Goal: Task Accomplishment & Management: Complete application form

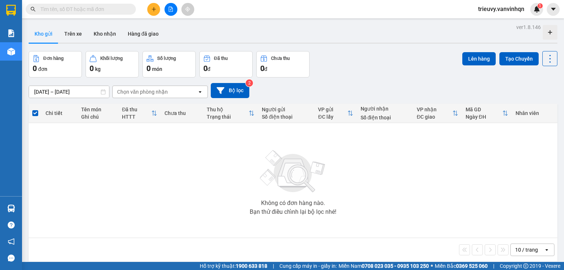
click at [153, 9] on icon "plus" at bounding box center [153, 9] width 5 height 5
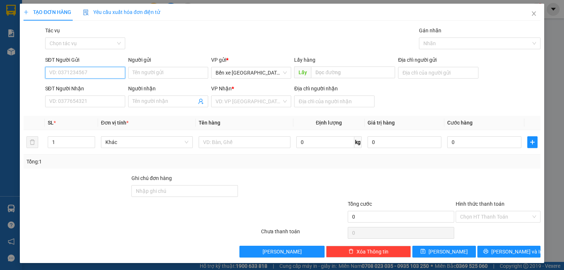
click at [101, 72] on input "SĐT Người Gửi" at bounding box center [85, 73] width 80 height 12
type input "0919280006"
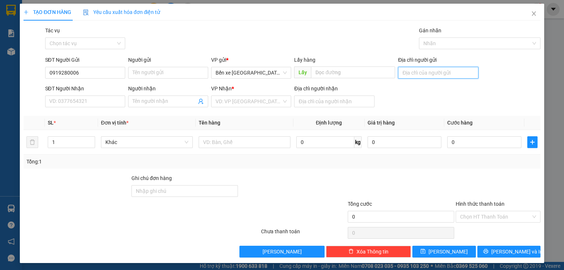
click at [460, 74] on input "Địa chỉ người gửi" at bounding box center [438, 73] width 80 height 12
type input "BXQN"
click at [253, 104] on input "search" at bounding box center [249, 101] width 66 height 11
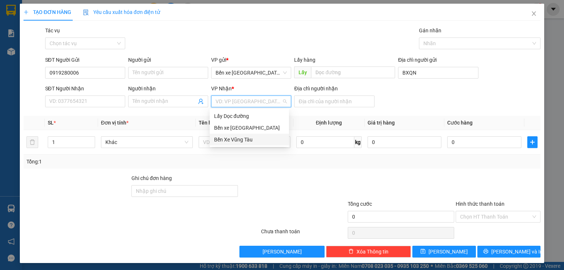
click at [233, 139] on div "Bến Xe Vũng Tàu" at bounding box center [249, 139] width 70 height 8
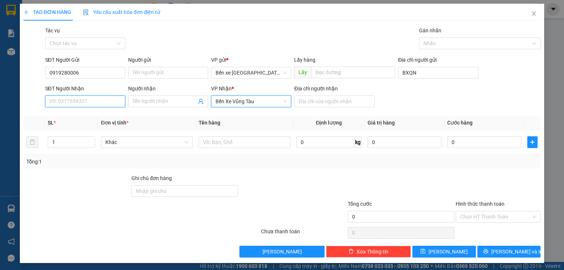
click at [111, 99] on input "SĐT Người Nhận" at bounding box center [85, 101] width 80 height 12
type input "09085616"
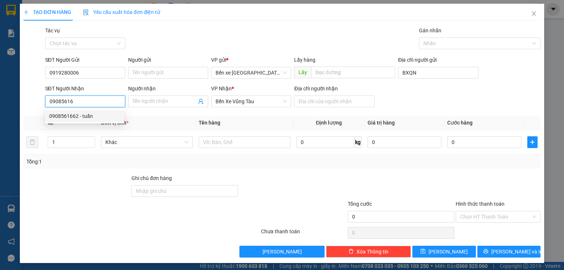
click at [102, 117] on div "0908561662 - tuấn" at bounding box center [84, 116] width 70 height 8
type input "BXQN"
type input "0908561662"
type input "tuấn"
type input "Long Thành"
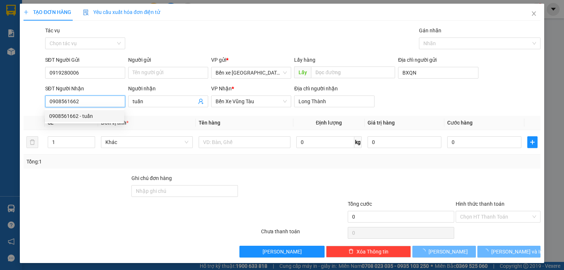
type input "50.000"
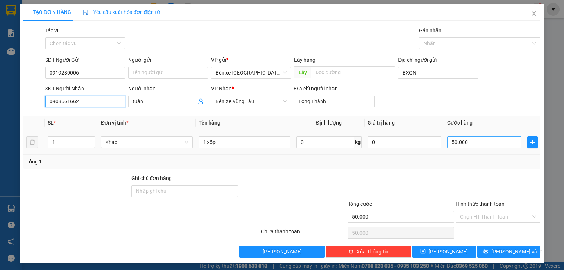
type input "0908561662"
click at [477, 139] on input "50.000" at bounding box center [484, 142] width 74 height 12
type input "0"
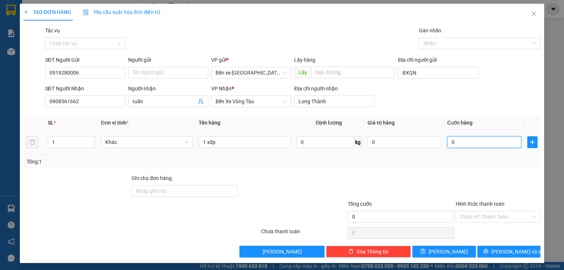
type input "8"
type input "080"
type input "80"
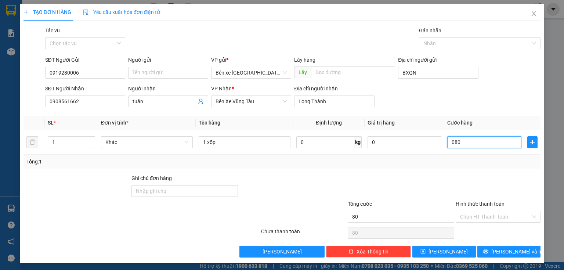
type input "080"
type input "80.000"
click at [470, 182] on div at bounding box center [498, 187] width 86 height 26
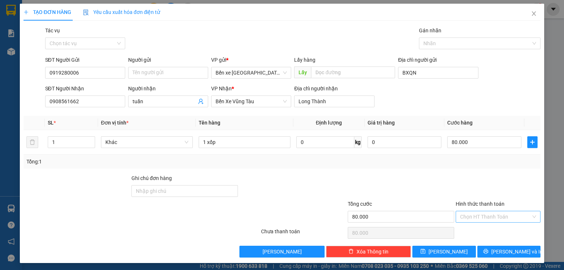
click at [471, 211] on input "Hình thức thanh toán" at bounding box center [495, 216] width 71 height 11
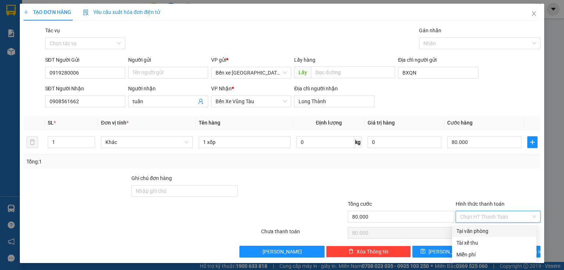
click at [474, 229] on div "Tại văn phòng" at bounding box center [494, 231] width 76 height 8
type input "0"
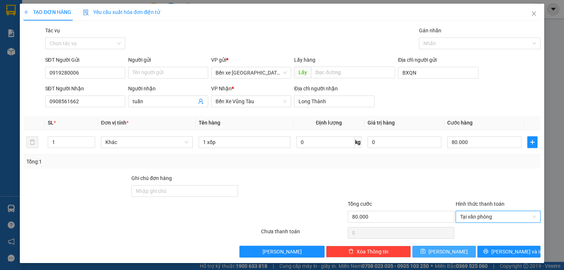
click at [457, 250] on button "[PERSON_NAME]" at bounding box center [444, 252] width 64 height 12
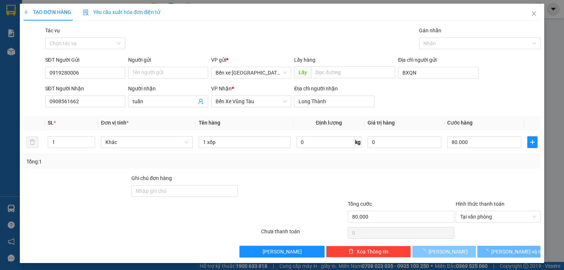
type input "0"
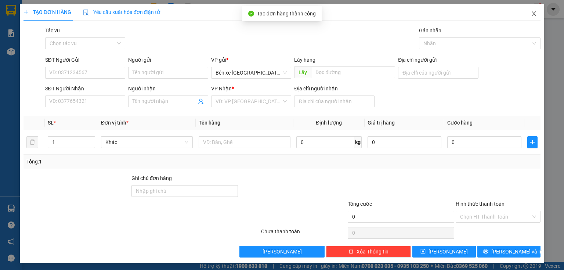
click at [531, 13] on icon "close" at bounding box center [534, 14] width 6 height 6
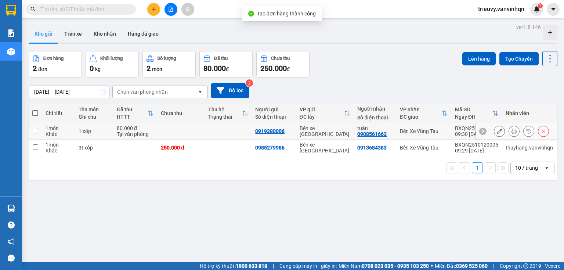
click at [95, 131] on div "1 xốp" at bounding box center [94, 131] width 30 height 6
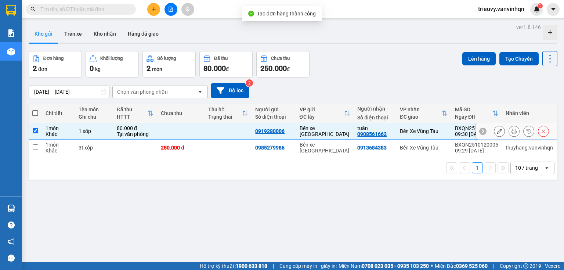
checkbox input "true"
click at [479, 59] on button "Lên hàng" at bounding box center [478, 58] width 33 height 13
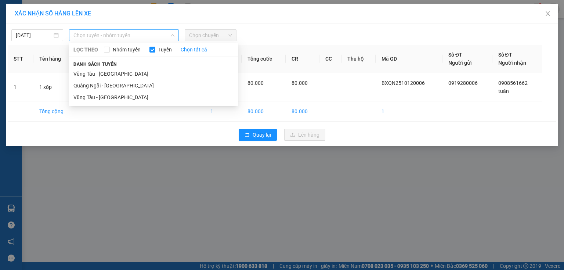
drag, startPoint x: 125, startPoint y: 34, endPoint x: 125, endPoint y: 66, distance: 32.7
click at [125, 34] on span "Chọn tuyến - nhóm tuyến" at bounding box center [123, 35] width 101 height 11
click at [117, 85] on li "Quảng Ngãi - [GEOGRAPHIC_DATA]" at bounding box center [153, 86] width 169 height 12
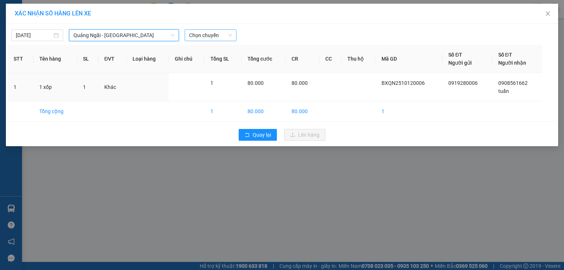
drag, startPoint x: 238, startPoint y: 25, endPoint x: 235, endPoint y: 32, distance: 7.1
click at [237, 29] on div "[DATE] [GEOGRAPHIC_DATA] - [GEOGRAPHIC_DATA] [GEOGRAPHIC_DATA] - [GEOGRAPHIC_DA…" at bounding box center [282, 85] width 552 height 122
click at [230, 36] on span "Chọn chuyến" at bounding box center [210, 35] width 43 height 11
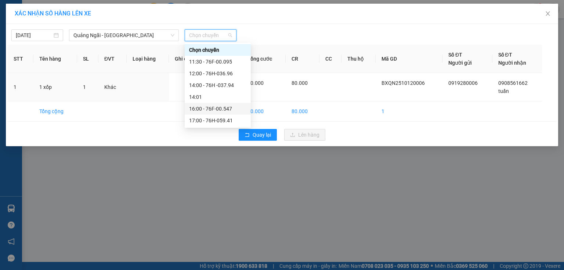
click at [228, 109] on div "16:00 - 76F-00.547" at bounding box center [217, 109] width 57 height 8
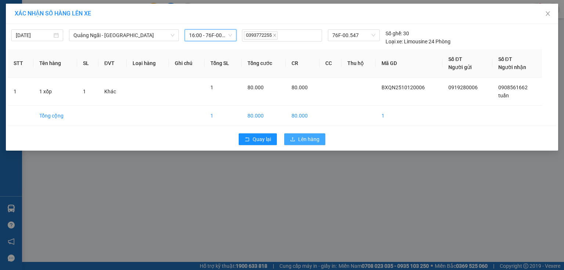
click at [313, 142] on span "Lên hàng" at bounding box center [308, 139] width 21 height 8
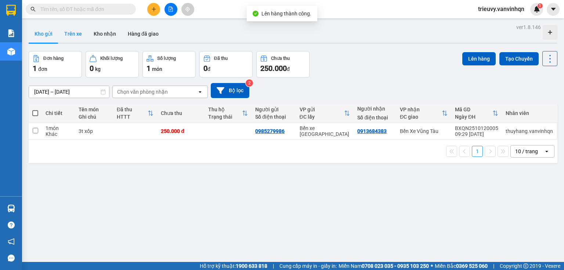
click at [80, 39] on button "Trên xe" at bounding box center [72, 34] width 29 height 18
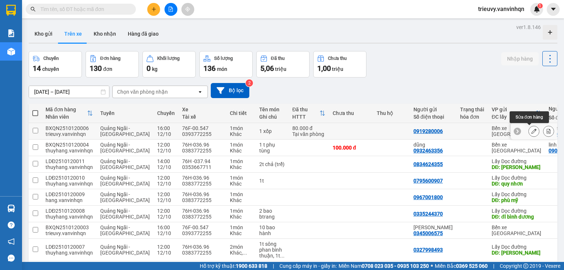
click at [531, 129] on icon at bounding box center [533, 130] width 5 height 5
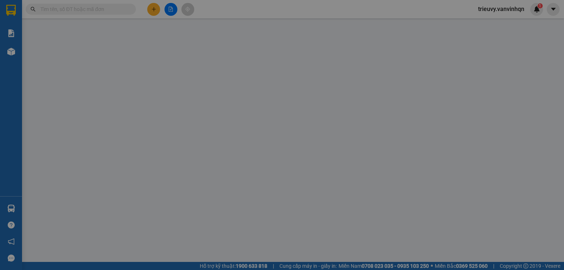
type input "0919280006"
type input "BXQN"
type input "0908561662"
type input "tuấn"
type input "Long Thành"
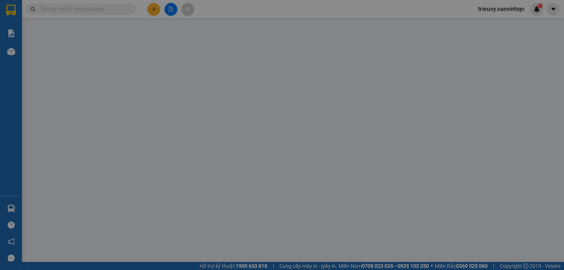
type input "80.000"
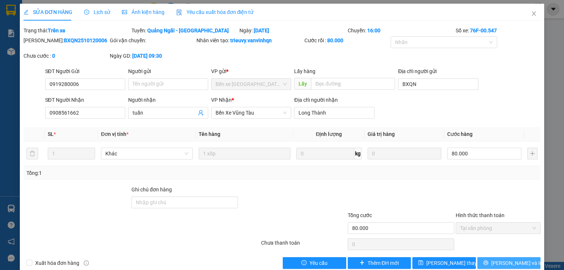
click at [518, 263] on span "[PERSON_NAME] và In" at bounding box center [516, 263] width 51 height 8
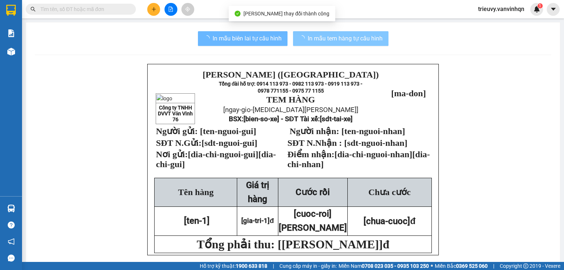
click at [372, 42] on span "In mẫu tem hàng tự cấu hình" at bounding box center [345, 38] width 75 height 9
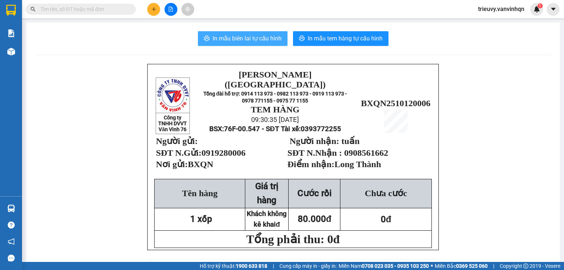
click at [267, 43] on span "In mẫu biên lai tự cấu hình" at bounding box center [247, 38] width 69 height 9
click at [127, 7] on span at bounding box center [81, 9] width 110 height 11
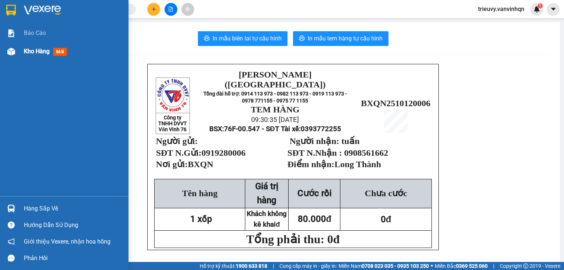
click at [28, 56] on div "Kho hàng mới" at bounding box center [73, 51] width 99 height 18
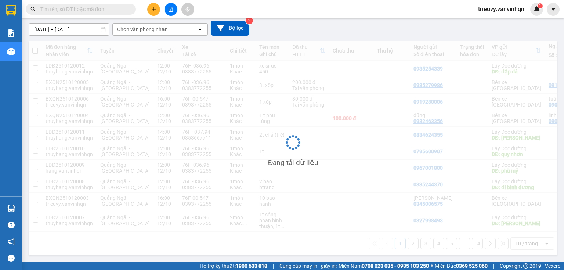
scroll to position [63, 0]
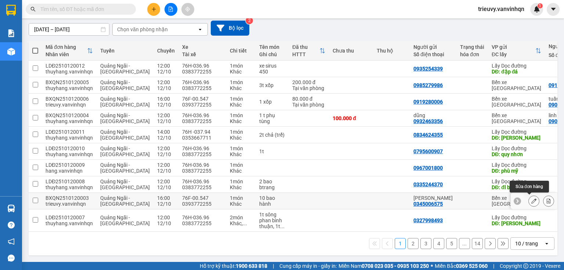
click at [531, 200] on icon at bounding box center [533, 200] width 5 height 5
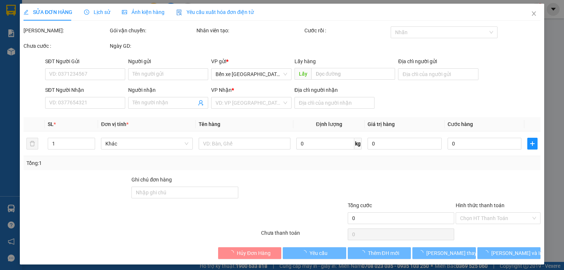
type input "0345006575"
type input "[PERSON_NAME]"
type input "BXQN"
type input "long hương"
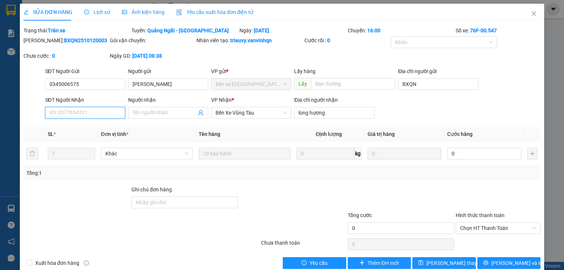
click at [117, 113] on input "SĐT Người Nhận" at bounding box center [85, 113] width 80 height 12
click at [58, 108] on input "0373321701" at bounding box center [85, 113] width 80 height 12
click at [60, 110] on input "0373321701" at bounding box center [85, 113] width 80 height 12
click at [57, 110] on input "0373321701" at bounding box center [85, 113] width 80 height 12
click at [65, 110] on input "0373321701" at bounding box center [85, 113] width 80 height 12
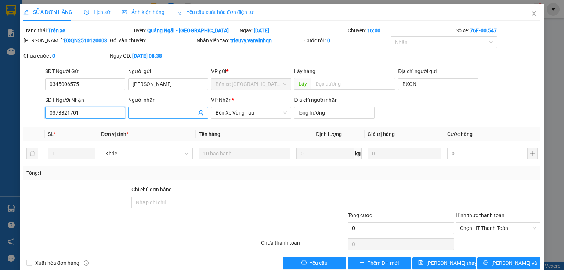
type input "0373321701"
click at [164, 114] on input "Người nhận" at bounding box center [165, 113] width 64 height 8
type input "danh"
click at [453, 260] on span "[PERSON_NAME] thay đổi" at bounding box center [455, 263] width 59 height 8
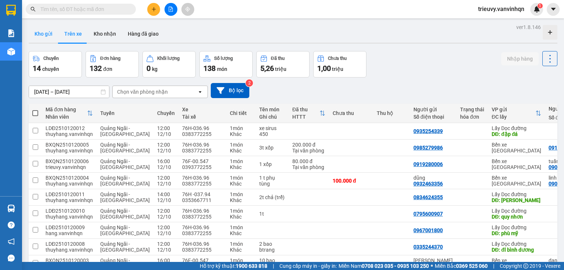
click at [55, 32] on button "Kho gửi" at bounding box center [44, 34] width 30 height 18
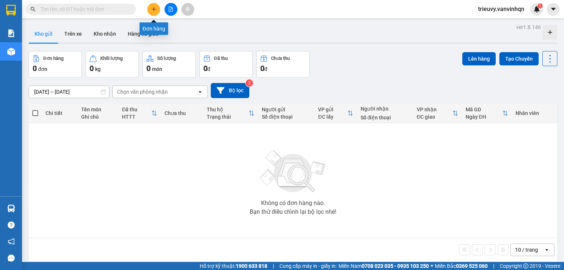
click at [149, 12] on button at bounding box center [153, 9] width 13 height 13
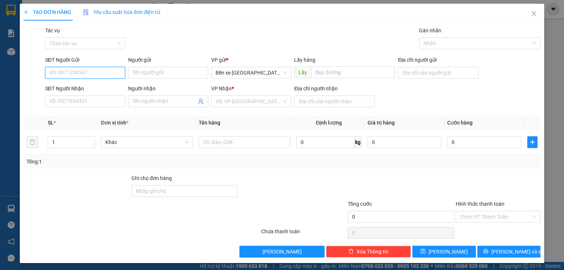
click at [98, 75] on input "SĐT Người Gửi" at bounding box center [85, 73] width 80 height 12
click at [102, 82] on div "0336486411" at bounding box center [84, 88] width 79 height 12
type input "0336486411"
type input "BXQN"
type input "0932120718"
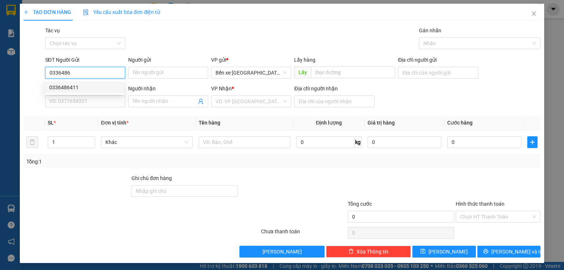
type input "bxe vung tau"
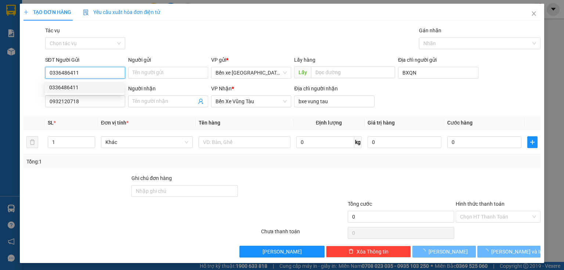
type input "50.000"
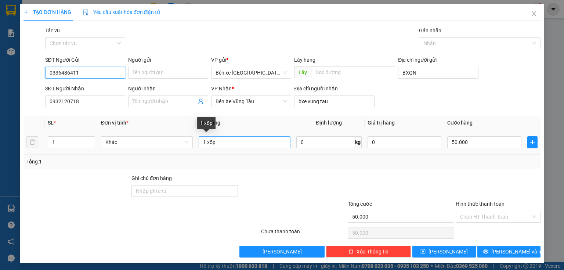
type input "0336486411"
click at [257, 142] on input "1 xốp" at bounding box center [245, 142] width 92 height 12
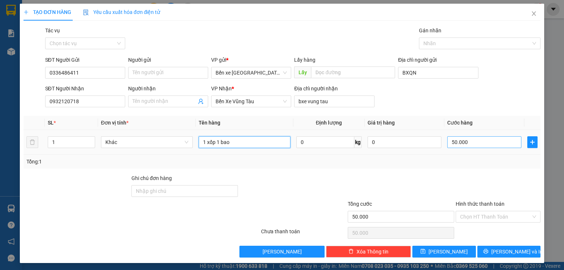
type input "1 xốp 1 bao"
type input "0"
type input "1"
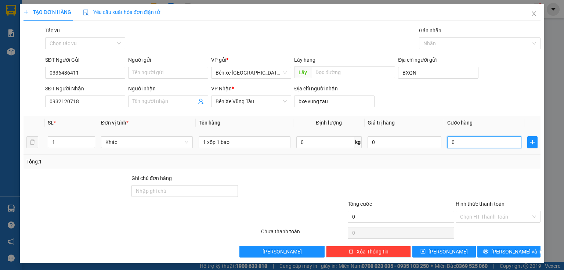
type input "1"
type input "01"
type input "10"
type input "010"
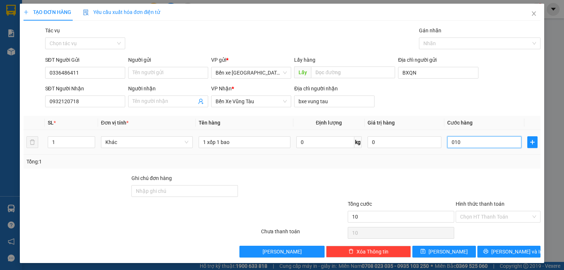
type input "100"
type input "0.100"
type input "100.000"
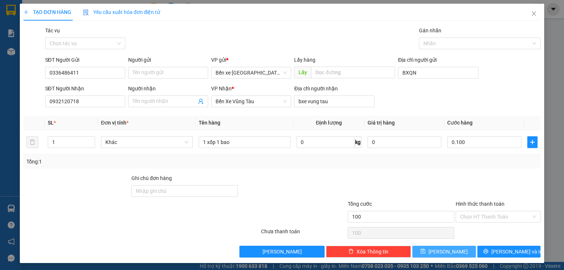
type input "100.000"
click at [442, 252] on span "[PERSON_NAME]" at bounding box center [447, 251] width 39 height 8
type input "0"
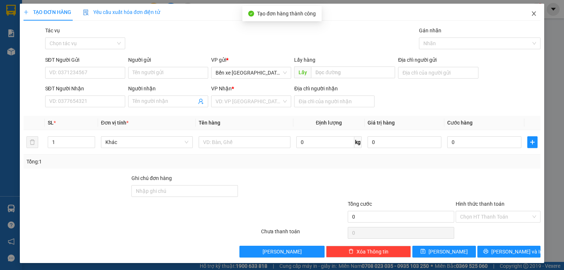
click at [531, 14] on icon "close" at bounding box center [534, 14] width 6 height 6
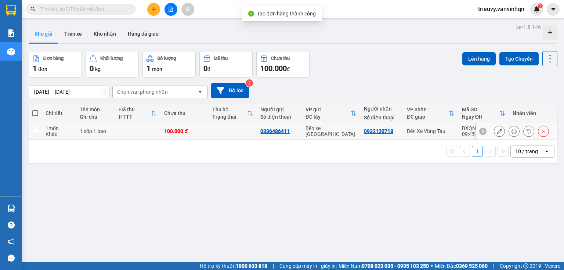
click at [159, 130] on td at bounding box center [137, 131] width 45 height 17
checkbox input "true"
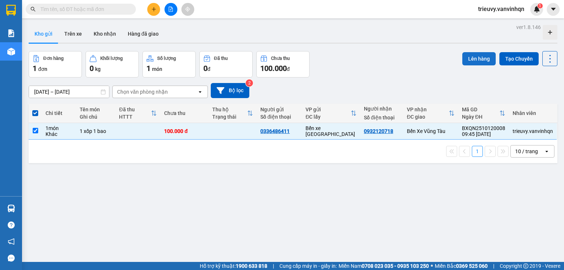
click at [473, 56] on button "Lên hàng" at bounding box center [478, 58] width 33 height 13
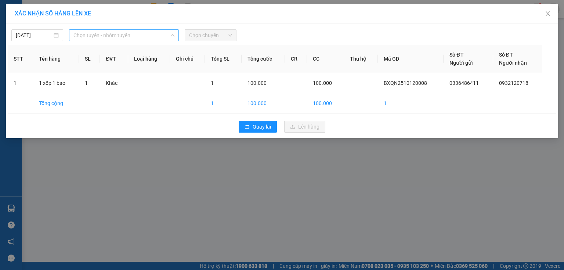
drag, startPoint x: 161, startPoint y: 37, endPoint x: 119, endPoint y: 70, distance: 53.4
click at [160, 37] on span "Chọn tuyến - nhóm tuyến" at bounding box center [123, 35] width 101 height 11
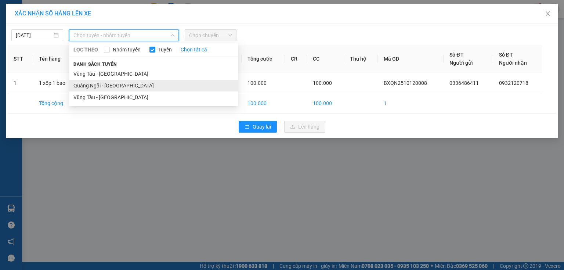
click at [112, 83] on li "Quảng Ngãi - [GEOGRAPHIC_DATA]" at bounding box center [153, 86] width 169 height 12
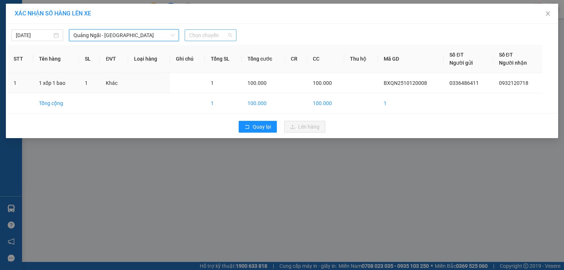
click at [218, 35] on span "Chọn chuyến" at bounding box center [210, 35] width 43 height 11
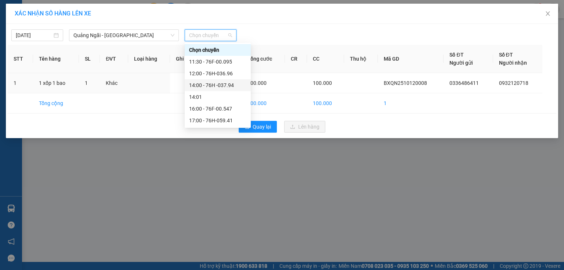
drag, startPoint x: 227, startPoint y: 71, endPoint x: 228, endPoint y: 84, distance: 13.0
click at [228, 84] on div "Chọn chuyến 11:30 - 76F-00.095 12:00 - 76H-036.96 14:00 - 76H -037.94 14:01 16:…" at bounding box center [218, 85] width 66 height 82
click at [228, 84] on div "14:00 - 76H -037.94" at bounding box center [217, 85] width 57 height 8
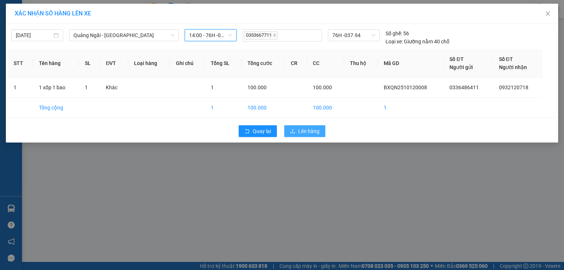
click at [298, 127] on span "Lên hàng" at bounding box center [308, 131] width 21 height 8
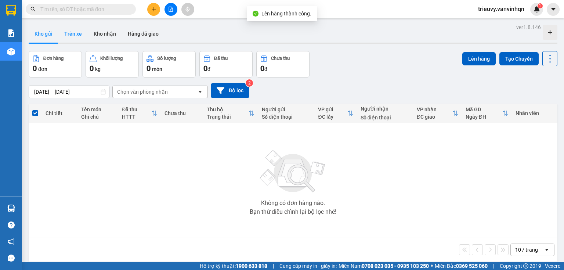
click at [70, 35] on button "Trên xe" at bounding box center [72, 34] width 29 height 18
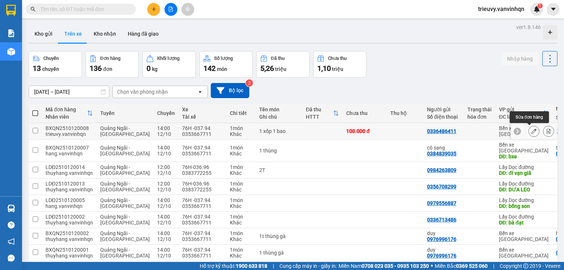
click at [531, 131] on icon at bounding box center [533, 130] width 5 height 5
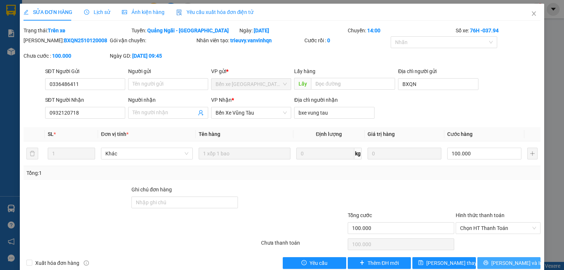
click at [485, 261] on button "[PERSON_NAME] và In" at bounding box center [509, 263] width 64 height 12
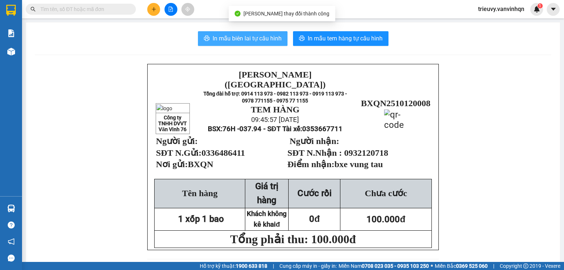
click at [218, 37] on span "In mẫu biên lai tự cấu hình" at bounding box center [247, 38] width 69 height 9
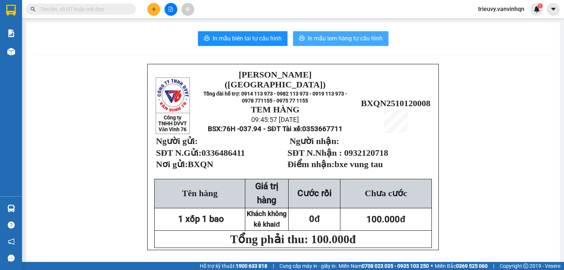
click at [316, 37] on span "In mẫu tem hàng tự cấu hình" at bounding box center [345, 38] width 75 height 9
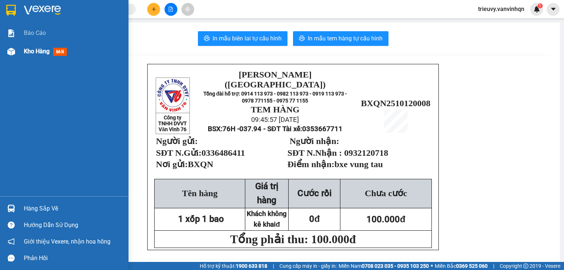
click at [40, 52] on span "Kho hàng" at bounding box center [37, 51] width 26 height 7
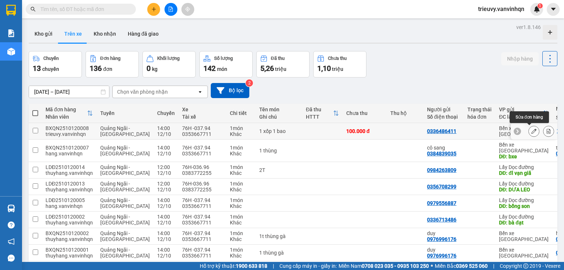
click at [532, 132] on icon at bounding box center [533, 130] width 5 height 5
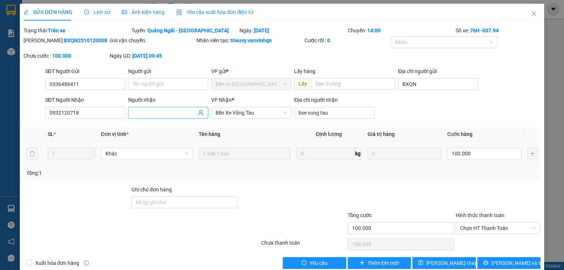
click at [173, 112] on input "Người nhận" at bounding box center [165, 113] width 64 height 8
type input "0905319886"
click at [414, 260] on button "[PERSON_NAME] thay đổi" at bounding box center [444, 263] width 64 height 12
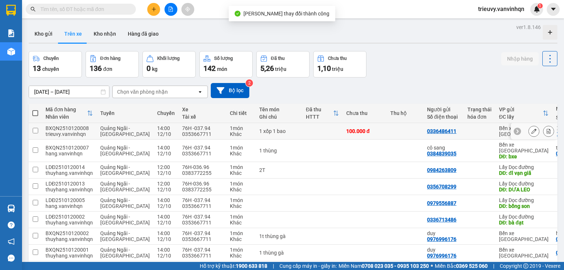
click at [531, 132] on icon at bounding box center [533, 130] width 5 height 5
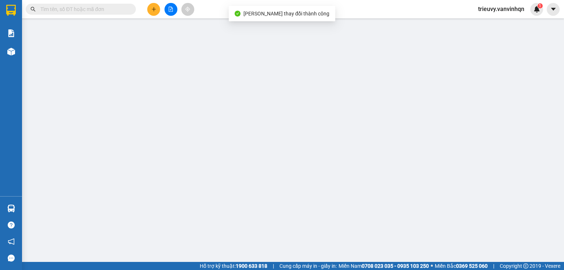
type input "0336486411"
type input "BXQN"
type input "0932120718"
type input "0905319886"
type input "bxe vung tau"
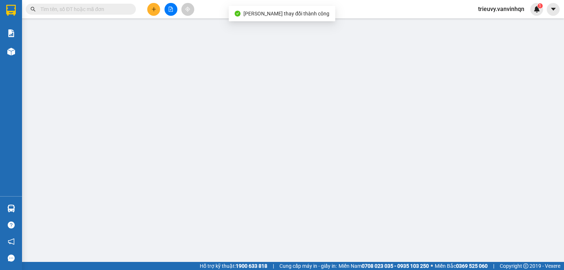
type input "100.000"
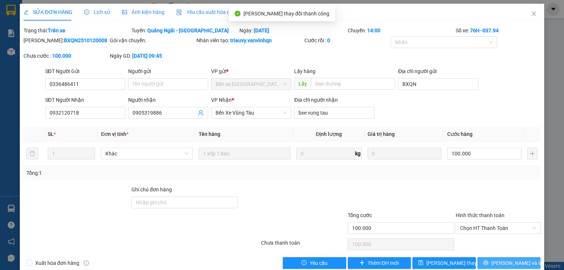
click at [503, 260] on span "[PERSON_NAME] và In" at bounding box center [516, 263] width 51 height 8
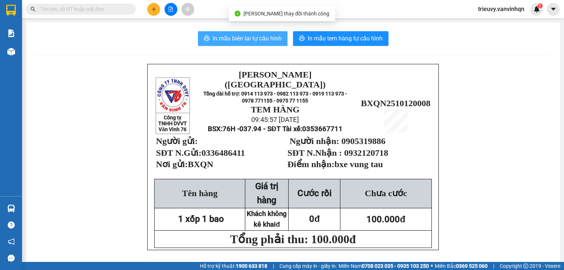
click at [279, 40] on span "In mẫu biên lai tự cấu hình" at bounding box center [247, 38] width 69 height 9
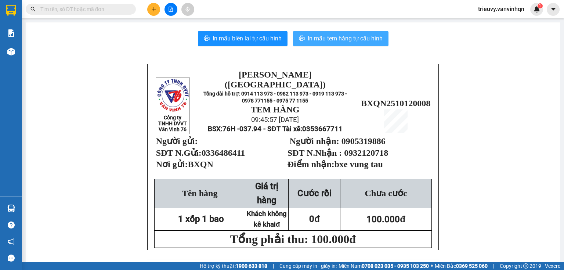
click at [366, 38] on span "In mẫu tem hàng tự cấu hình" at bounding box center [345, 38] width 75 height 9
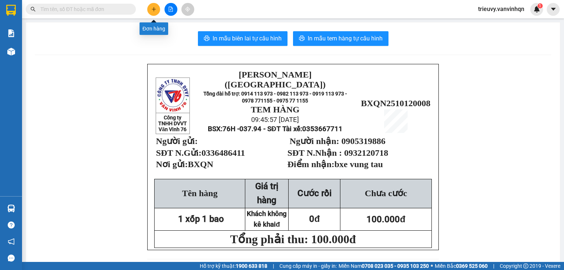
click at [157, 10] on button at bounding box center [153, 9] width 13 height 13
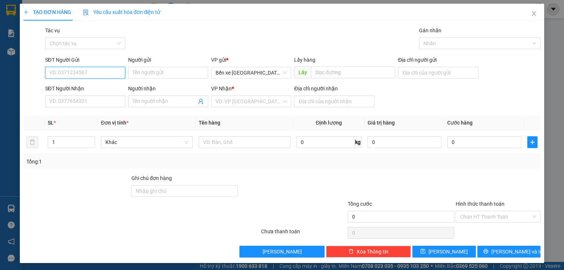
click at [117, 75] on input "SĐT Người Gửi" at bounding box center [85, 73] width 80 height 12
click at [107, 82] on div "0903901268" at bounding box center [84, 88] width 79 height 12
type input "0903901268"
type input "BXQN"
type input "0982583778"
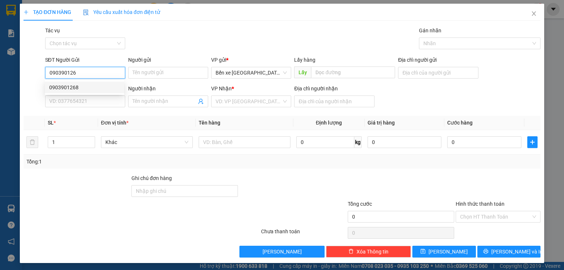
type input "cầu 3 hòa hội"
type input "0903901268"
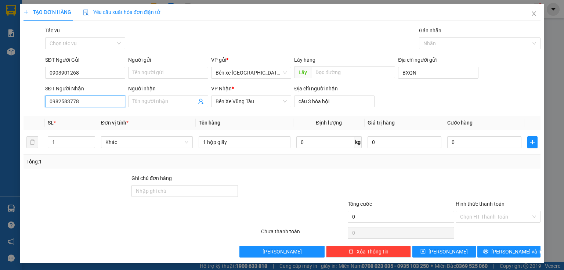
click at [101, 98] on input "0982583778" at bounding box center [85, 101] width 80 height 12
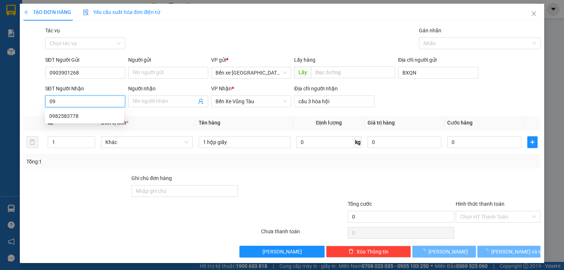
type input "0"
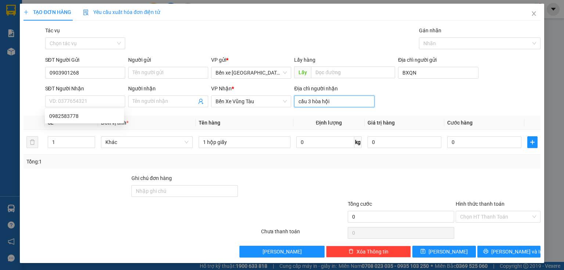
click at [350, 105] on input "cầu 3 hòa hội" at bounding box center [334, 101] width 80 height 12
click at [307, 101] on input "Địa chỉ người nhận" at bounding box center [334, 101] width 80 height 12
type input "hòa hội"
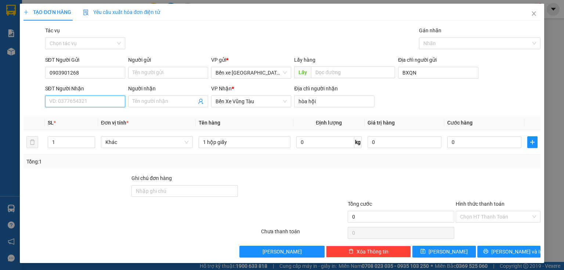
drag, startPoint x: 107, startPoint y: 97, endPoint x: 109, endPoint y: 102, distance: 5.3
click at [107, 97] on input "SĐT Người Nhận" at bounding box center [85, 101] width 80 height 12
click at [109, 102] on input "SĐT Người Nhận" at bounding box center [85, 101] width 80 height 12
click at [115, 113] on div "0982583778" at bounding box center [84, 116] width 70 height 8
type input "0982583778"
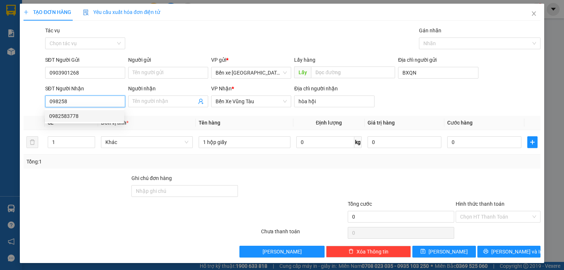
type input "cầu 3 hòa hội"
type input "0982583778"
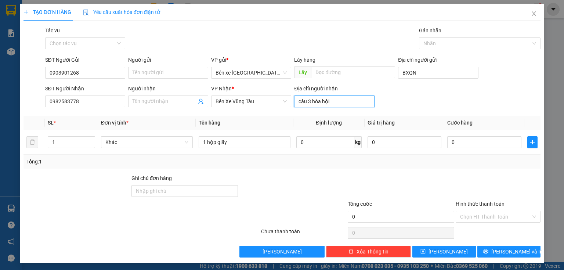
click at [310, 101] on input "cầu 3 hòa hội" at bounding box center [334, 101] width 80 height 12
type input "hòa hội"
click at [439, 253] on button "[PERSON_NAME]" at bounding box center [444, 252] width 64 height 12
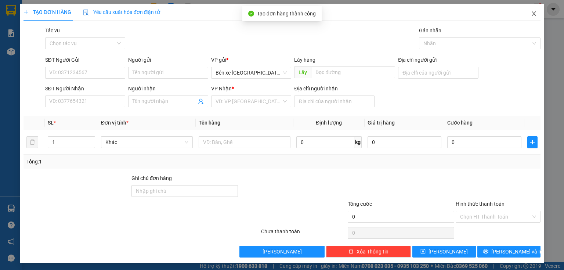
click at [532, 14] on icon "close" at bounding box center [534, 14] width 6 height 6
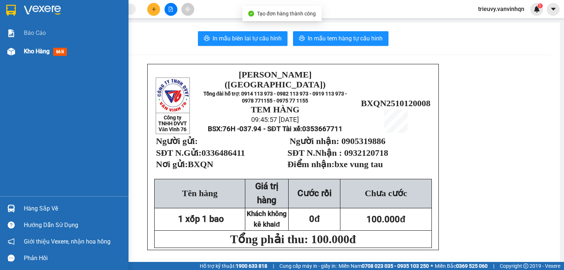
click at [27, 49] on span "Kho hàng" at bounding box center [37, 51] width 26 height 7
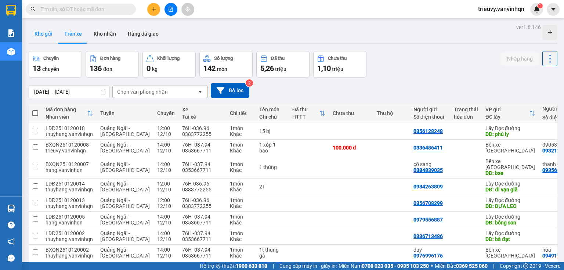
click at [48, 32] on button "Kho gửi" at bounding box center [44, 34] width 30 height 18
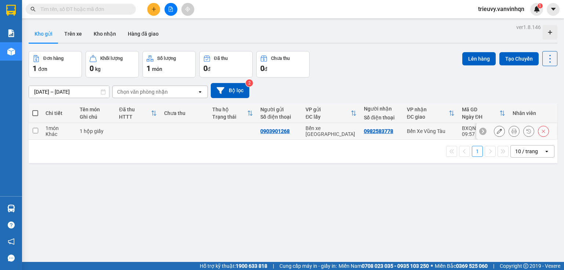
click at [172, 128] on td at bounding box center [184, 131] width 48 height 17
checkbox input "true"
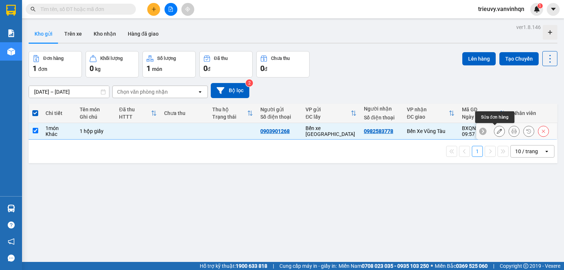
click at [494, 130] on button at bounding box center [499, 131] width 10 height 13
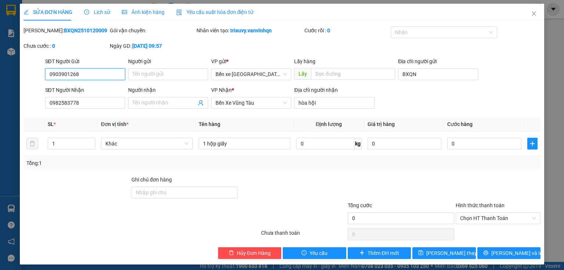
drag, startPoint x: 49, startPoint y: 72, endPoint x: 78, endPoint y: 73, distance: 29.4
click at [78, 73] on input "0903901268" at bounding box center [85, 74] width 80 height 12
click at [532, 14] on icon "close" at bounding box center [534, 14] width 6 height 6
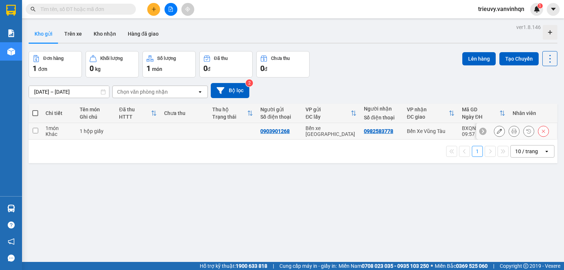
click at [133, 132] on td at bounding box center [137, 131] width 45 height 17
checkbox input "true"
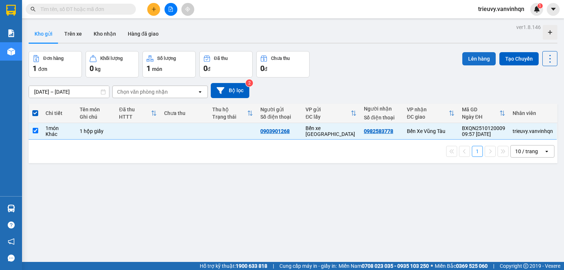
click at [468, 58] on button "Lên hàng" at bounding box center [478, 58] width 33 height 13
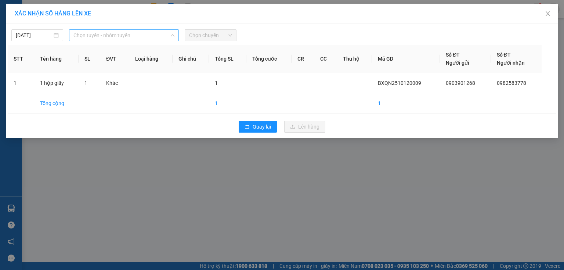
drag, startPoint x: 108, startPoint y: 34, endPoint x: 86, endPoint y: 77, distance: 48.9
click at [103, 40] on span "Chọn tuyến - nhóm tuyến" at bounding box center [123, 35] width 101 height 11
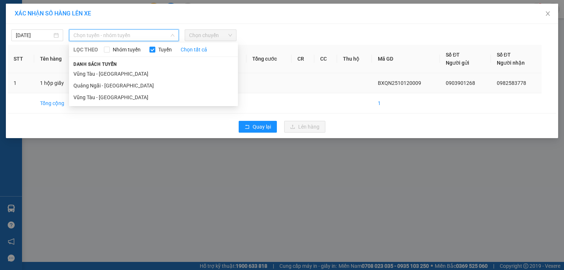
click at [87, 89] on li "Quảng Ngãi - [GEOGRAPHIC_DATA]" at bounding box center [153, 86] width 169 height 12
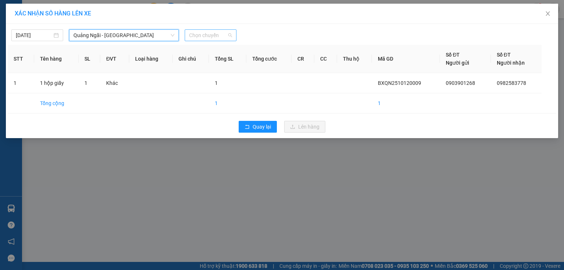
click at [219, 36] on span "Chọn chuyến" at bounding box center [210, 35] width 43 height 11
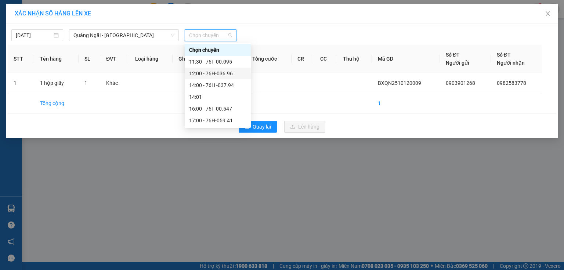
click at [227, 76] on div "12:00 - 76H-036.96" at bounding box center [217, 73] width 57 height 8
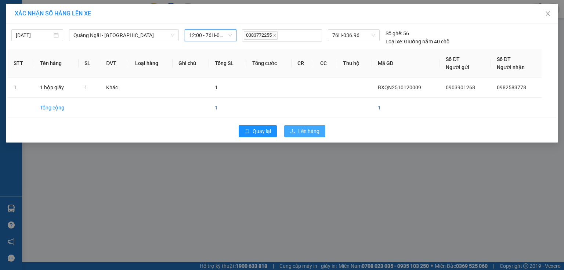
click at [311, 130] on span "Lên hàng" at bounding box center [308, 131] width 21 height 8
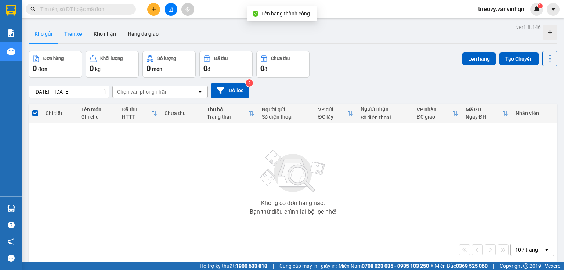
click at [69, 35] on button "Trên xe" at bounding box center [72, 34] width 29 height 18
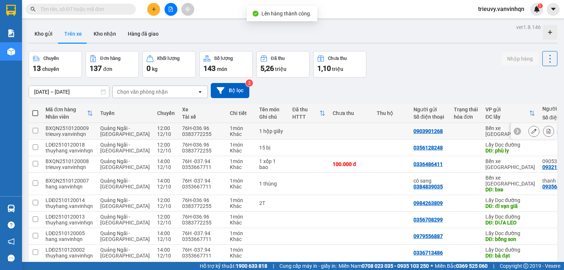
click at [531, 133] on icon at bounding box center [533, 130] width 5 height 5
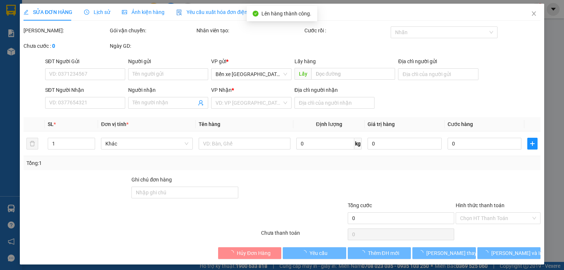
type input "0903901268"
type input "BXQN"
type input "0982583778"
type input "hòa hội"
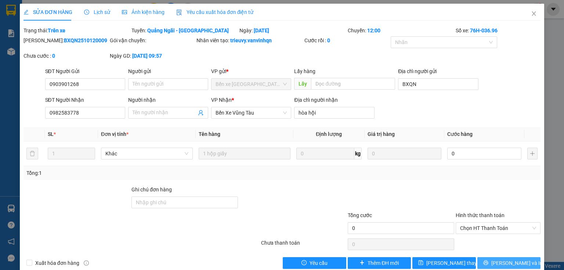
click at [513, 259] on span "[PERSON_NAME] và In" at bounding box center [516, 263] width 51 height 8
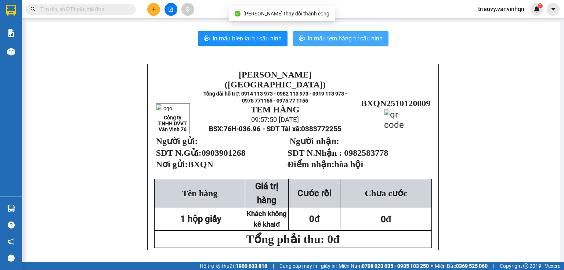
click at [311, 40] on span "In mẫu tem hàng tự cấu hình" at bounding box center [345, 38] width 75 height 9
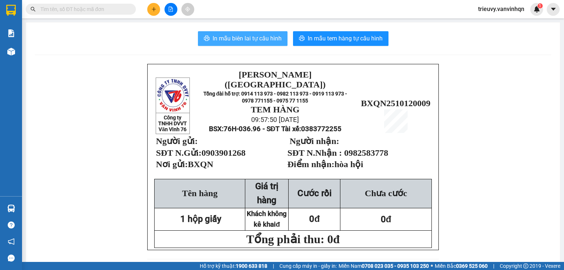
click at [227, 42] on span "In mẫu biên lai tự cấu hình" at bounding box center [247, 38] width 69 height 9
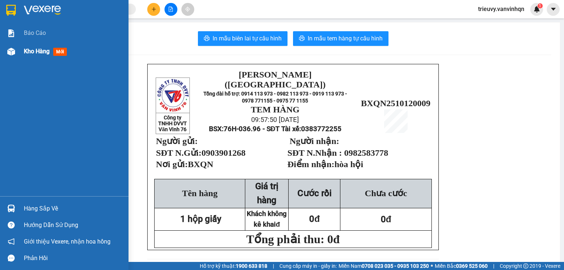
click at [38, 50] on span "Kho hàng" at bounding box center [37, 51] width 26 height 7
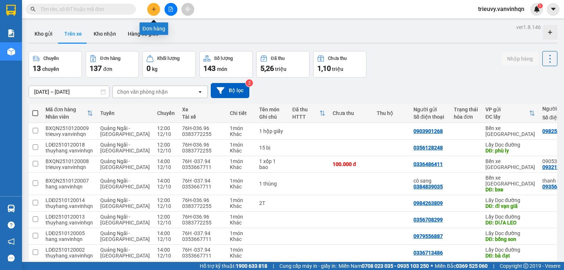
click at [151, 10] on button at bounding box center [153, 9] width 13 height 13
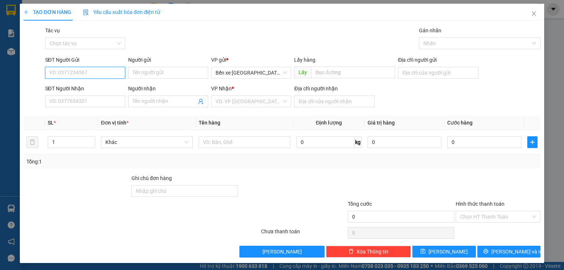
paste input "0903901268"
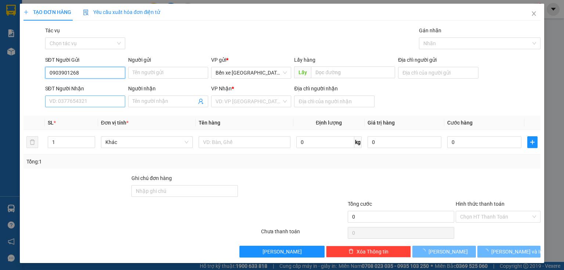
type input "0903901268"
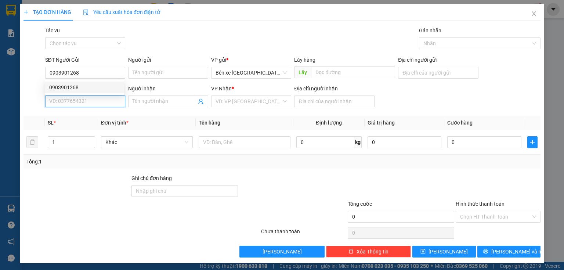
click at [72, 99] on input "SĐT Người Nhận" at bounding box center [85, 101] width 80 height 12
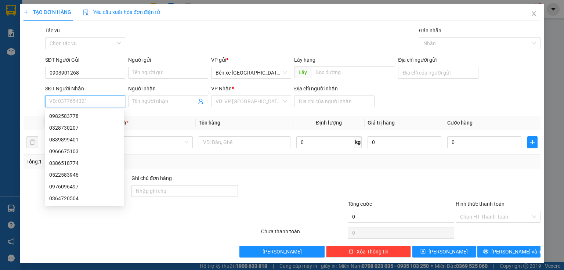
click at [72, 99] on input "SĐT Người Nhận" at bounding box center [85, 101] width 80 height 12
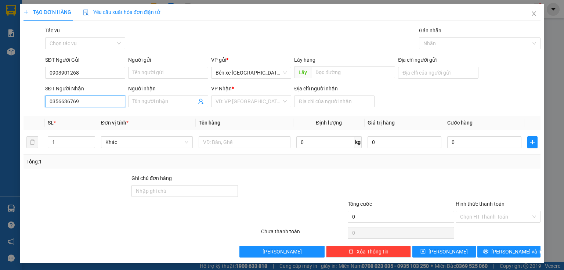
click at [57, 97] on input "0356636769" at bounding box center [85, 101] width 80 height 12
click at [64, 98] on input "0356636769" at bounding box center [85, 101] width 80 height 12
click at [68, 98] on input "0356636769" at bounding box center [85, 101] width 80 height 12
type input "0356636769"
click at [268, 104] on input "search" at bounding box center [249, 101] width 66 height 11
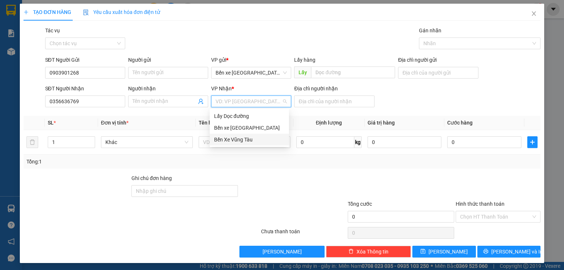
drag, startPoint x: 250, startPoint y: 138, endPoint x: 281, endPoint y: 126, distance: 33.2
click at [254, 137] on div "Bến Xe Vũng Tàu" at bounding box center [249, 139] width 70 height 8
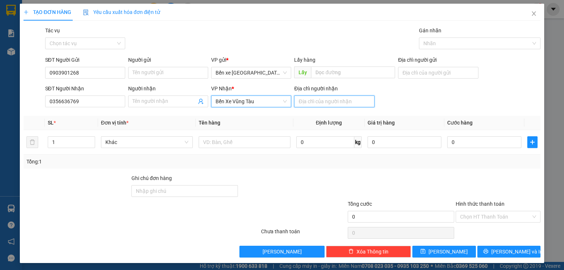
click at [307, 102] on input "Địa chỉ người nhận" at bounding box center [334, 101] width 80 height 12
type input "v"
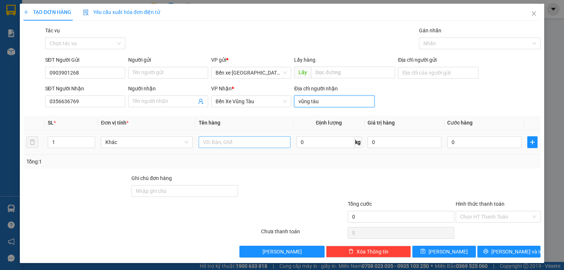
type input "vũng tàu"
click at [255, 140] on input "text" at bounding box center [245, 142] width 92 height 12
type input "1 hộp giấy"
click at [448, 65] on div "Địa chỉ người gửi" at bounding box center [438, 61] width 80 height 11
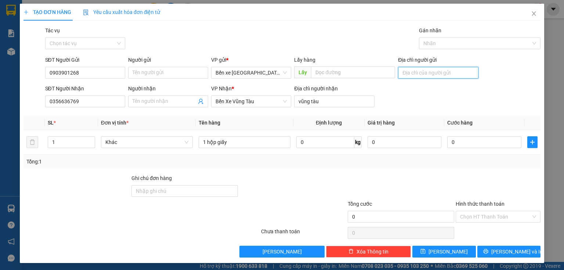
drag, startPoint x: 446, startPoint y: 70, endPoint x: 445, endPoint y: 76, distance: 5.7
click at [446, 75] on input "Địa chỉ người gửi" at bounding box center [438, 73] width 80 height 12
type input "BXQN"
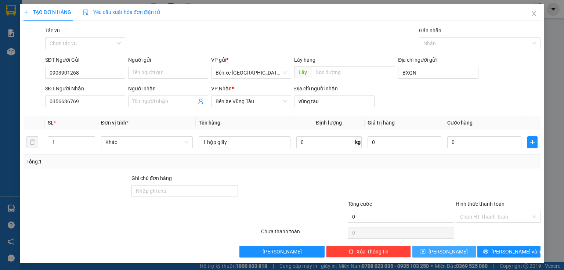
click at [428, 252] on button "[PERSON_NAME]" at bounding box center [444, 252] width 64 height 12
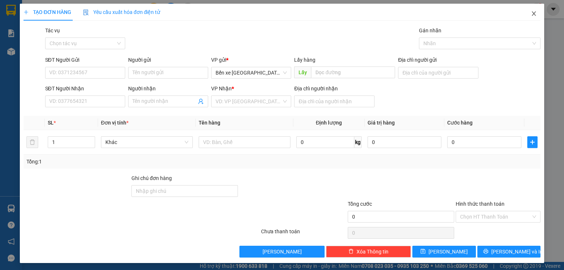
click at [531, 15] on icon "close" at bounding box center [534, 14] width 6 height 6
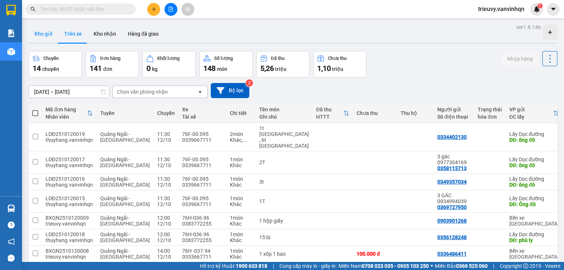
click at [46, 31] on button "Kho gửi" at bounding box center [44, 34] width 30 height 18
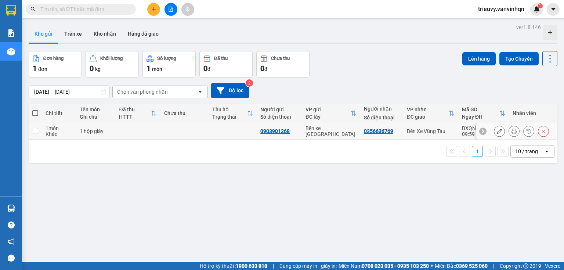
click at [131, 133] on td at bounding box center [137, 131] width 45 height 17
checkbox input "true"
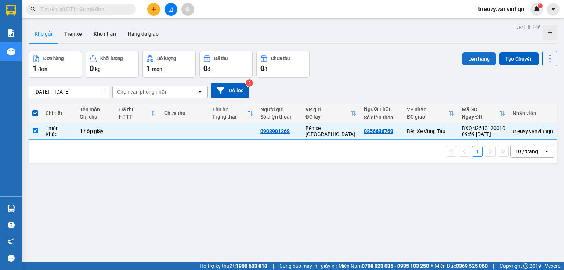
click at [469, 56] on button "Lên hàng" at bounding box center [478, 58] width 33 height 13
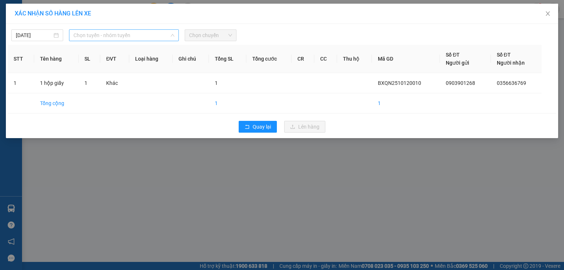
click at [165, 34] on span "Chọn tuyến - nhóm tuyến" at bounding box center [123, 35] width 101 height 11
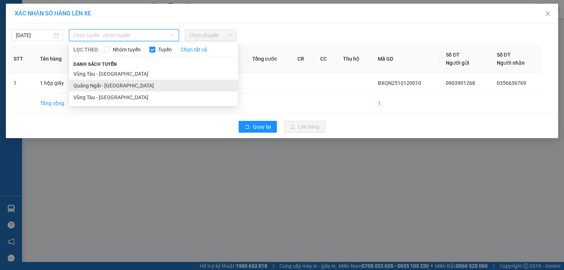
click at [114, 90] on li "Quảng Ngãi - [GEOGRAPHIC_DATA]" at bounding box center [153, 86] width 169 height 12
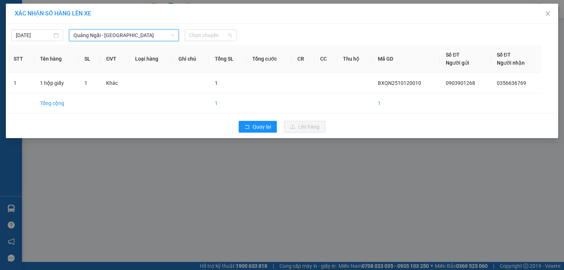
drag, startPoint x: 234, startPoint y: 37, endPoint x: 222, endPoint y: 60, distance: 25.8
click at [233, 37] on div "Chọn chuyến" at bounding box center [211, 35] width 52 height 12
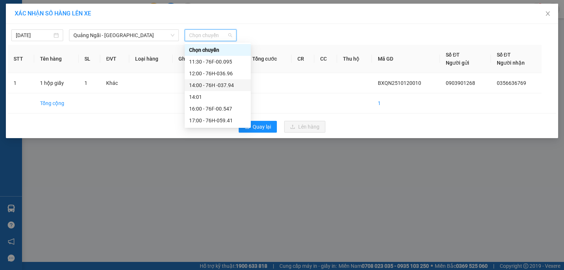
click at [223, 81] on div "14:00 - 76H -037.94" at bounding box center [217, 85] width 57 height 8
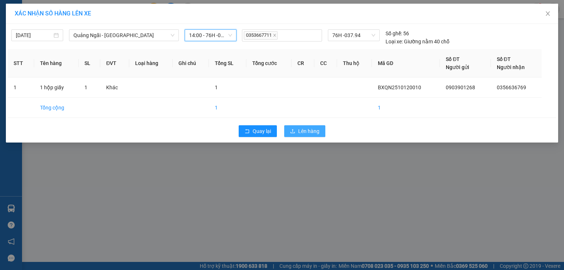
click at [291, 126] on button "Lên hàng" at bounding box center [304, 131] width 41 height 12
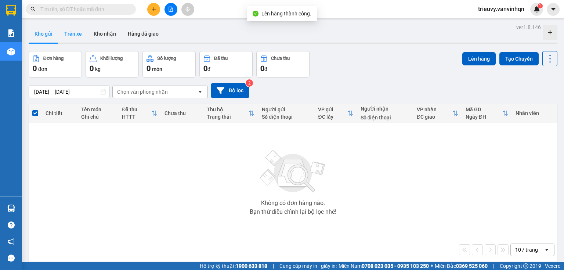
click at [73, 35] on button "Trên xe" at bounding box center [72, 34] width 29 height 18
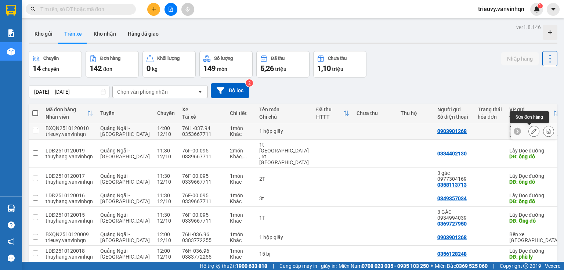
click at [531, 133] on icon at bounding box center [533, 130] width 5 height 5
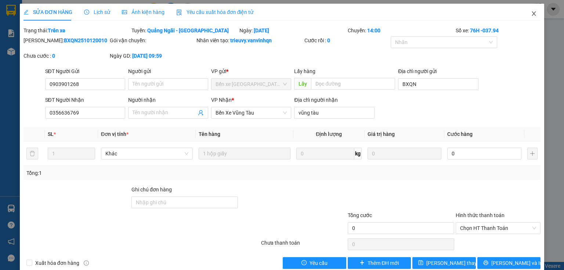
click at [531, 15] on icon "close" at bounding box center [534, 14] width 6 height 6
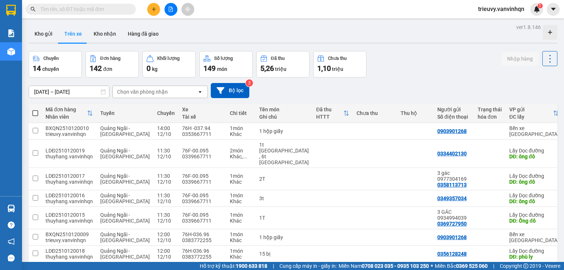
click at [171, 13] on button at bounding box center [170, 9] width 13 height 13
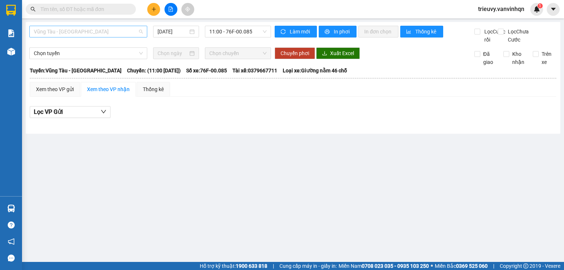
click at [94, 35] on span "Vũng Tàu - [GEOGRAPHIC_DATA]" at bounding box center [88, 31] width 109 height 11
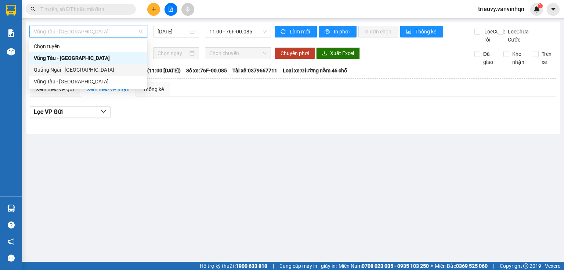
click at [82, 68] on div "Quảng Ngãi - [GEOGRAPHIC_DATA]" at bounding box center [88, 70] width 109 height 8
type input "[DATE]"
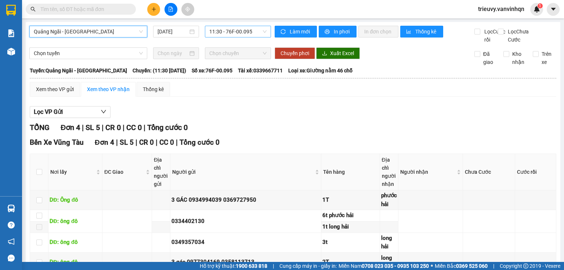
click at [241, 32] on span "11:30 - 76F-00.095" at bounding box center [238, 31] width 58 height 11
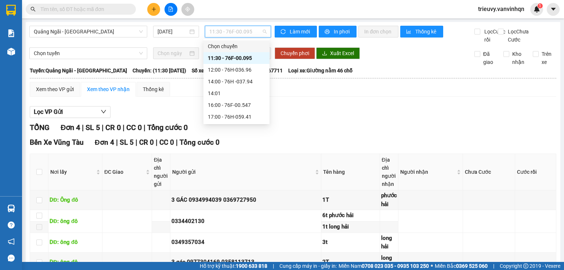
click at [370, 53] on div "Quảng Ngãi - [GEOGRAPHIC_DATA] [DATE] 11:30 - 76F-00.095 Làm mới In phơi In đơn…" at bounding box center [293, 164] width 535 height 285
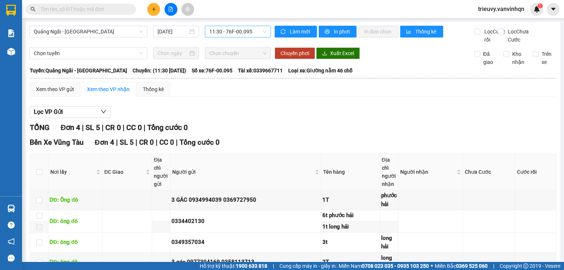
click at [229, 31] on span "11:30 - 76F-00.095" at bounding box center [238, 31] width 58 height 11
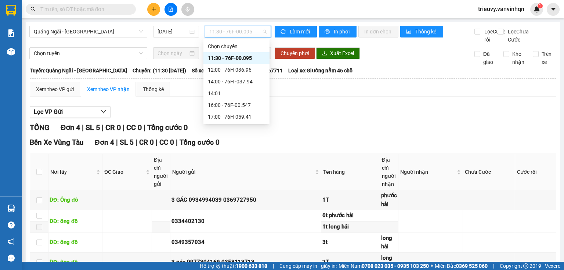
click at [406, 59] on div "Chuyển phơi Xuất Excel" at bounding box center [369, 53] width 188 height 12
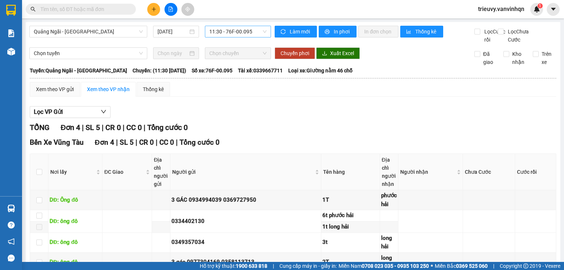
click at [255, 27] on span "11:30 - 76F-00.095" at bounding box center [238, 31] width 58 height 11
click at [385, 59] on div "Chuyển phơi Xuất Excel" at bounding box center [369, 53] width 188 height 12
click at [258, 35] on span "11:30 - 76F-00.095" at bounding box center [238, 31] width 58 height 11
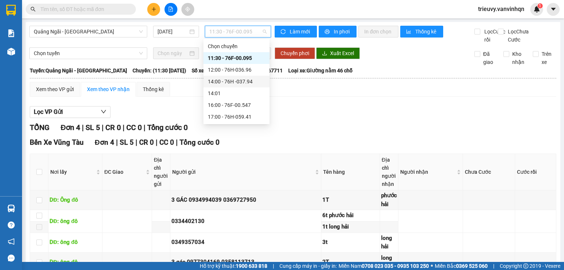
click at [249, 79] on div "14:00 - 76H -037.94" at bounding box center [236, 81] width 57 height 8
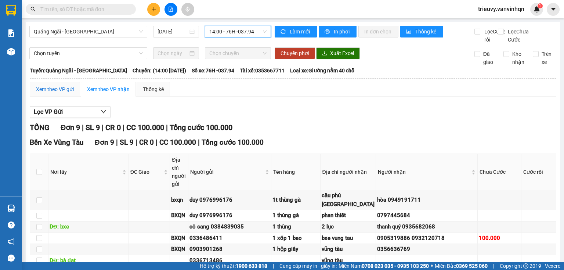
click at [62, 93] on div "Xem theo VP gửi" at bounding box center [55, 89] width 38 height 8
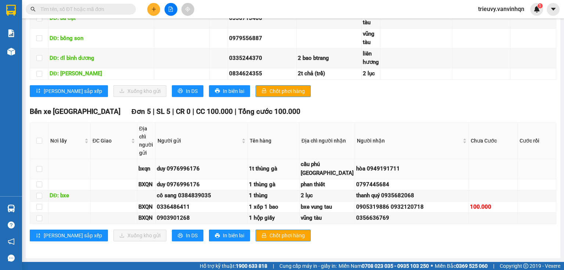
scroll to position [413, 0]
click at [39, 216] on input "checkbox" at bounding box center [39, 218] width 6 height 6
checkbox input "true"
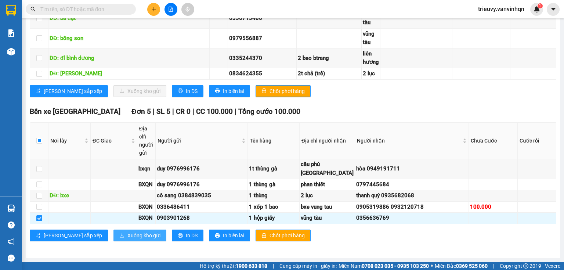
click at [127, 235] on span "Xuống kho gửi" at bounding box center [143, 235] width 33 height 8
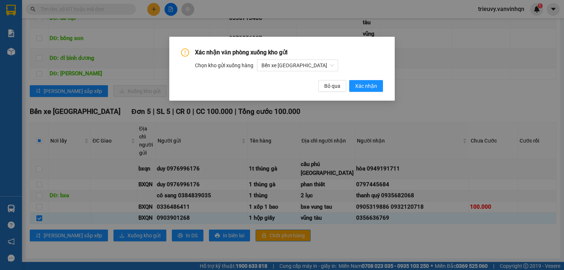
click at [367, 94] on div "Xác nhận văn phòng xuống kho gửi Chọn kho gửi xuống hàng Bến xe [GEOGRAPHIC_DAT…" at bounding box center [281, 69] width 225 height 64
click at [365, 88] on span "Xác nhận" at bounding box center [366, 86] width 22 height 8
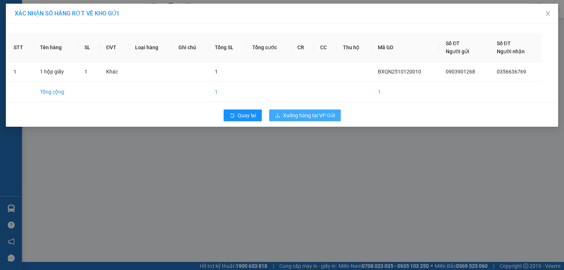
click at [327, 118] on span "Xuống hàng tại VP Gửi" at bounding box center [309, 115] width 52 height 8
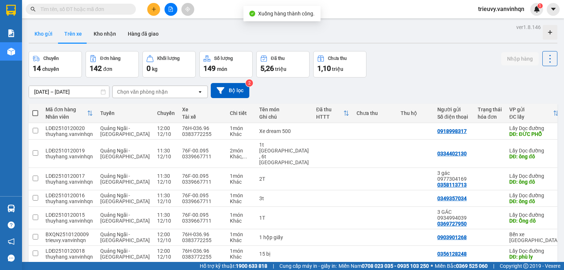
click at [32, 34] on button "Kho gửi" at bounding box center [44, 34] width 30 height 18
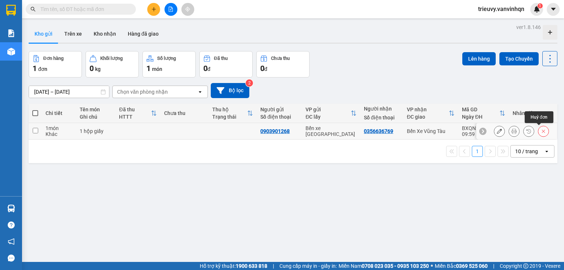
click at [542, 132] on icon at bounding box center [543, 131] width 3 height 3
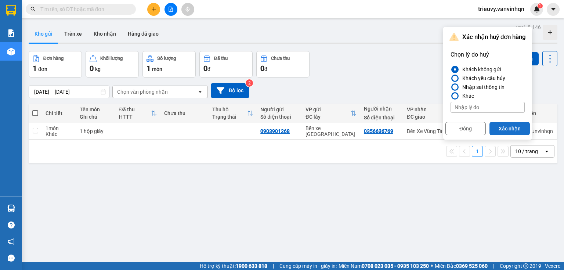
click at [515, 127] on button "Xác nhận" at bounding box center [509, 128] width 40 height 13
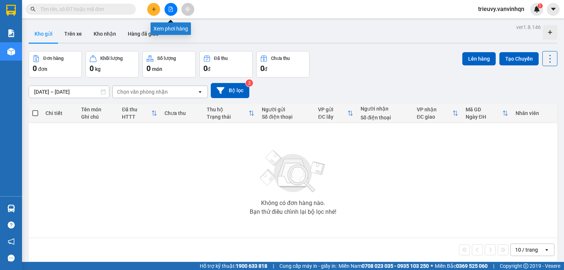
click at [174, 10] on button at bounding box center [170, 9] width 13 height 13
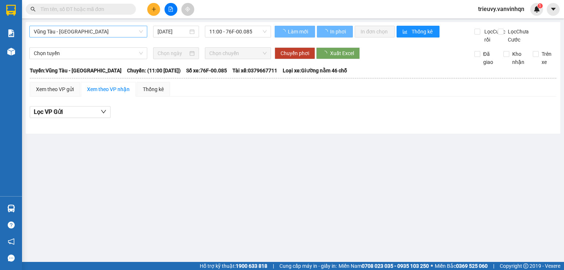
click at [111, 34] on span "Vũng Tàu - [GEOGRAPHIC_DATA]" at bounding box center [88, 31] width 109 height 11
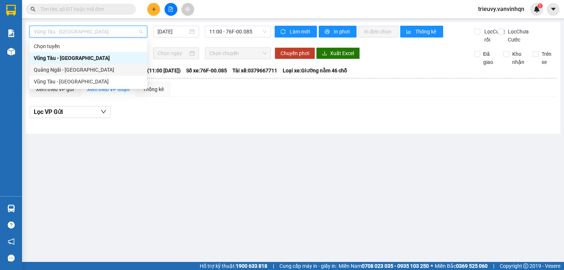
click at [82, 69] on div "Quảng Ngãi - [GEOGRAPHIC_DATA]" at bounding box center [88, 70] width 109 height 8
type input "[DATE]"
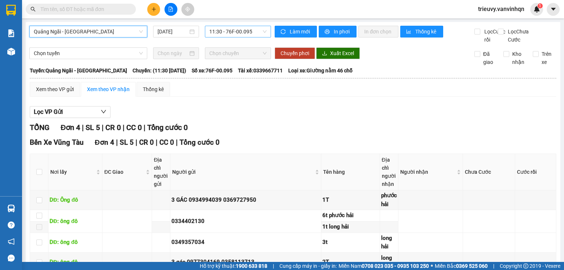
click at [230, 34] on span "11:30 - 76F-00.095" at bounding box center [238, 31] width 58 height 11
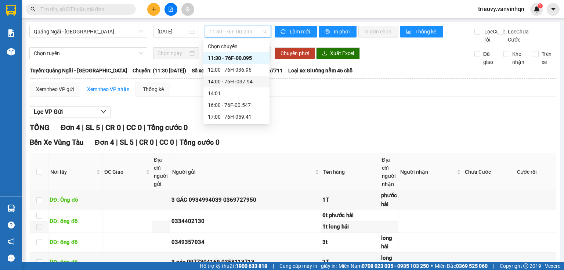
click at [231, 81] on div "14:00 - 76H -037.94" at bounding box center [236, 81] width 57 height 8
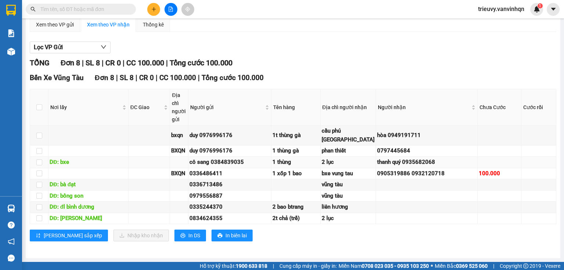
scroll to position [149, 0]
click at [79, 12] on div "Click to sort ascending" at bounding box center [88, 13] width 57 height 12
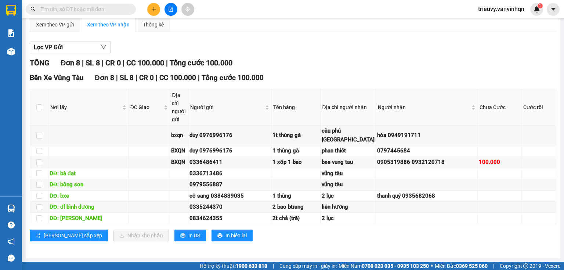
click at [124, 8] on input "text" at bounding box center [83, 9] width 87 height 8
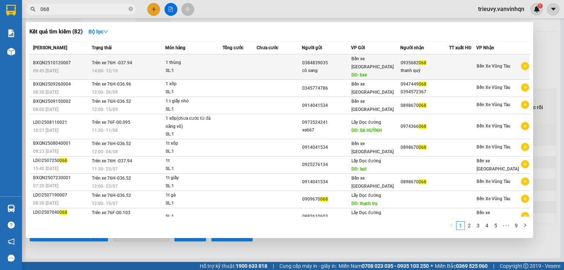
type input "068"
click at [283, 55] on td at bounding box center [279, 66] width 45 height 25
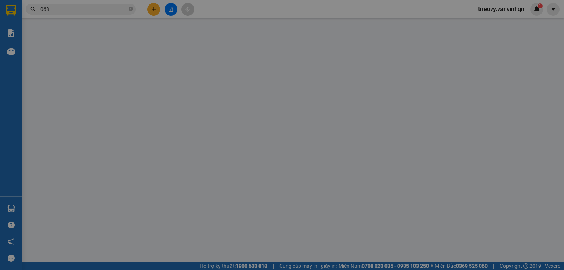
type input "0384839035"
type input "cô sang"
type input "bxe"
type input "0935682068"
type input "thanh quý"
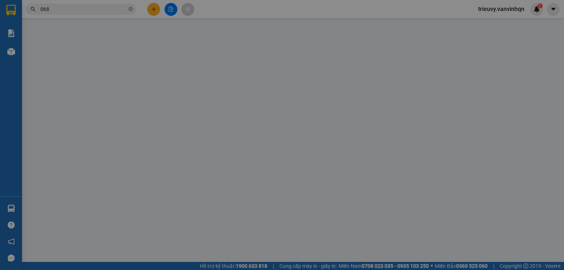
type input "2 lục"
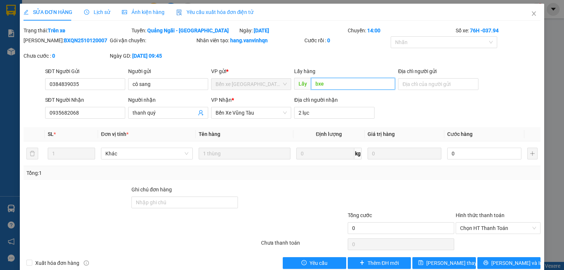
click at [376, 81] on input "bxe" at bounding box center [353, 84] width 84 height 12
click at [409, 82] on input "Địa chỉ người gửi" at bounding box center [438, 84] width 80 height 12
type input "BXQN"
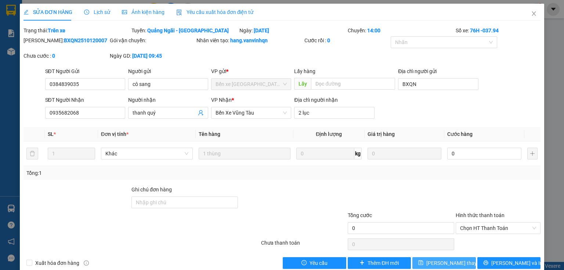
click at [443, 258] on button "[PERSON_NAME] thay đổi" at bounding box center [444, 263] width 64 height 12
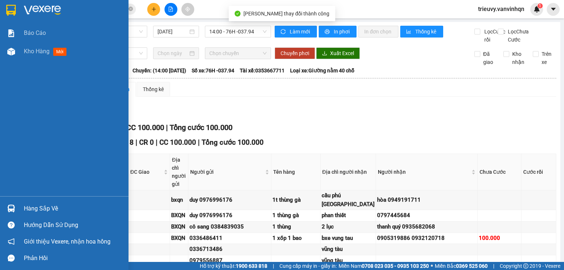
click at [19, 51] on div "Kho hàng mới" at bounding box center [64, 51] width 128 height 18
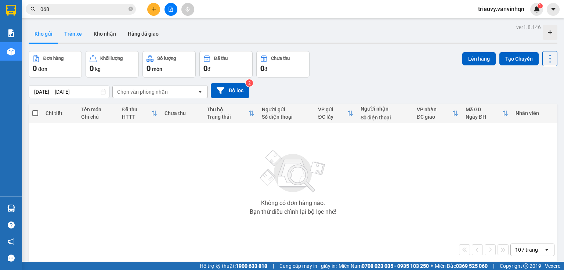
click at [73, 36] on button "Trên xe" at bounding box center [72, 34] width 29 height 18
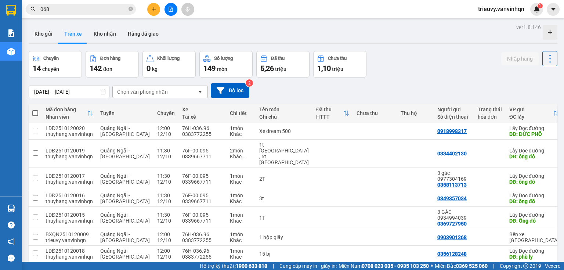
click at [382, 65] on div "Chuyến 14 chuyến Đơn hàng 142 đơn Khối lượng 0 kg Số lượng 149 món Đã thu 5,26 …" at bounding box center [293, 64] width 529 height 26
click at [386, 46] on div "ver 1.8.146 Kho gửi Trên xe Kho nhận Hàng đã giao Chuyến 14 chuyến Đơn hàng 142…" at bounding box center [293, 180] width 535 height 316
click at [50, 32] on button "Kho gửi" at bounding box center [44, 34] width 30 height 18
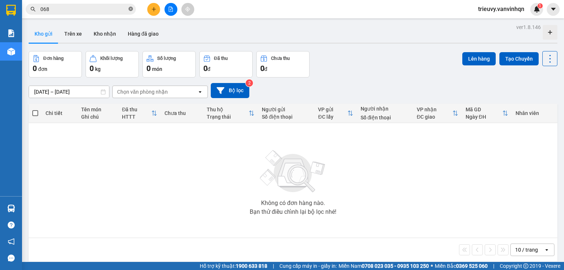
click at [131, 8] on icon "close-circle" at bounding box center [130, 9] width 4 height 4
click at [125, 11] on input "text" at bounding box center [83, 9] width 87 height 8
drag, startPoint x: 124, startPoint y: 11, endPoint x: 286, endPoint y: 36, distance: 163.0
click at [292, 35] on div "Kho gửi Trên xe Kho nhận Hàng đã giao" at bounding box center [293, 34] width 529 height 19
click at [151, 10] on icon "plus" at bounding box center [153, 9] width 5 height 5
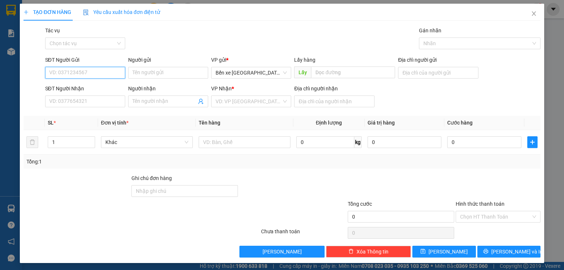
drag, startPoint x: 86, startPoint y: 77, endPoint x: 89, endPoint y: 70, distance: 7.6
paste input "0903901268"
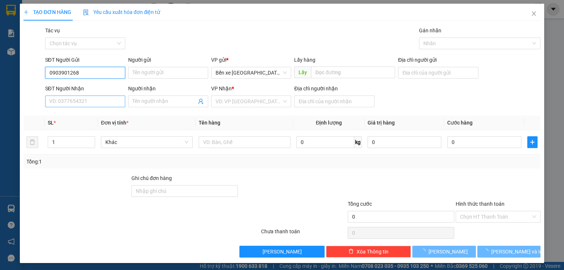
type input "0903901268"
click at [85, 98] on input "SĐT Người Nhận" at bounding box center [85, 101] width 80 height 12
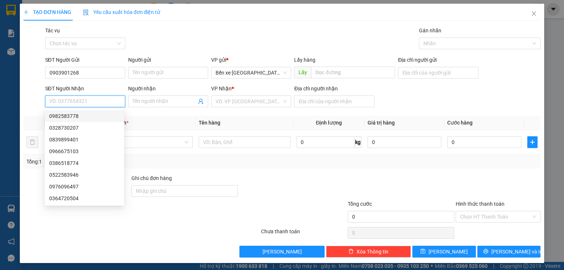
click at [76, 101] on input "SĐT Người Nhận" at bounding box center [85, 101] width 80 height 12
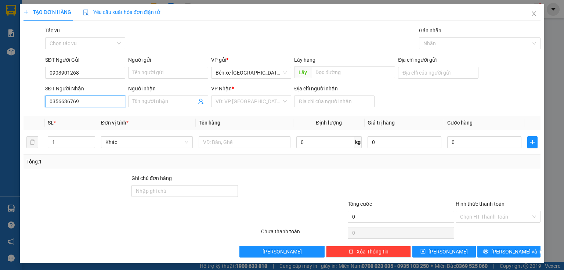
click at [61, 99] on input "0356636769" at bounding box center [85, 101] width 80 height 12
click at [67, 98] on input "0356636769" at bounding box center [85, 101] width 80 height 12
type input "0356636769"
click at [446, 74] on input "Địa chỉ người gửi" at bounding box center [438, 73] width 80 height 12
type input "BXQN"
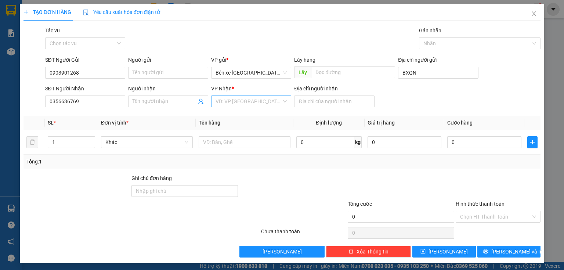
click at [276, 101] on input "search" at bounding box center [249, 101] width 66 height 11
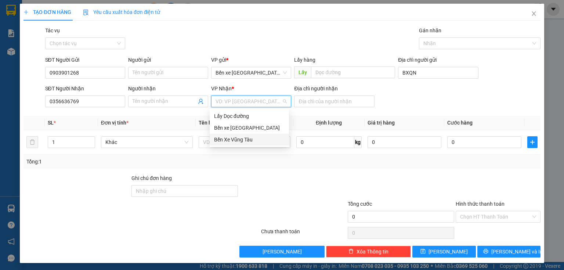
drag, startPoint x: 240, startPoint y: 137, endPoint x: 330, endPoint y: 120, distance: 90.9
click at [241, 137] on div "Bến Xe Vũng Tàu" at bounding box center [249, 139] width 70 height 8
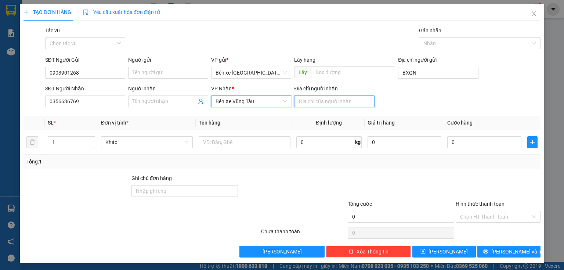
click at [327, 101] on input "Địa chỉ người nhận" at bounding box center [334, 101] width 80 height 12
type input "c"
type input "a"
type input "â"
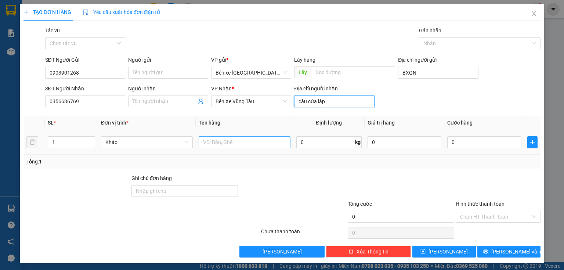
type input "cầu cửa lấp"
click at [276, 142] on input "text" at bounding box center [245, 142] width 92 height 12
type input "1t giấy"
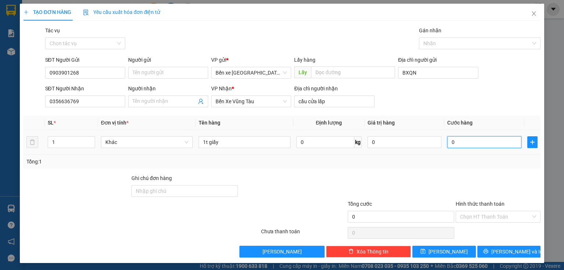
click at [477, 146] on input "0" at bounding box center [484, 142] width 74 height 12
type input "5"
type input "50"
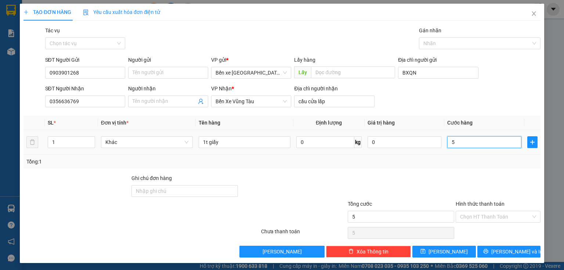
type input "50"
type input "50.000"
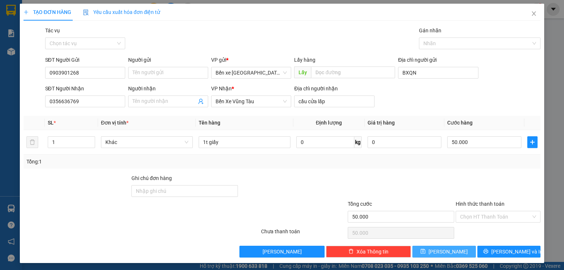
click at [444, 248] on span "[PERSON_NAME]" at bounding box center [447, 251] width 39 height 8
type input "0"
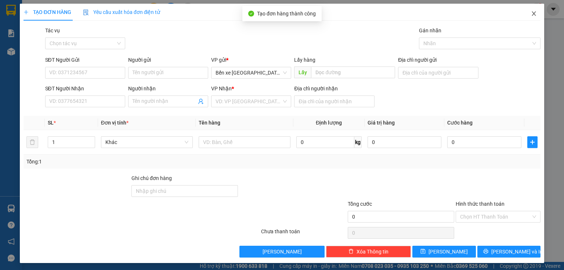
click at [532, 16] on icon "close" at bounding box center [534, 13] width 4 height 4
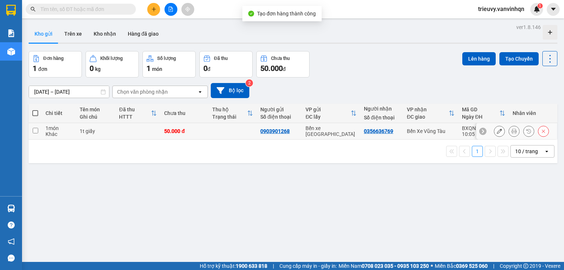
click at [104, 133] on div "1t giấy" at bounding box center [96, 131] width 32 height 6
checkbox input "true"
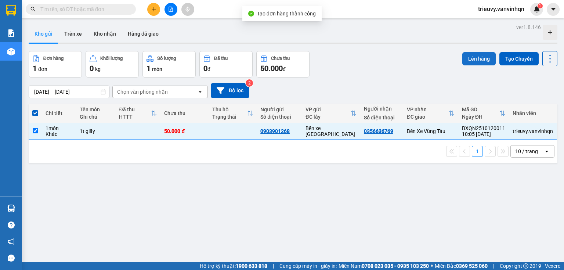
click at [477, 54] on button "Lên hàng" at bounding box center [478, 58] width 33 height 13
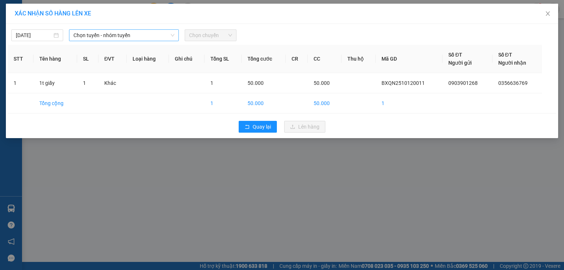
drag, startPoint x: 169, startPoint y: 32, endPoint x: 166, endPoint y: 39, distance: 7.1
click at [168, 35] on span "Chọn tuyến - nhóm tuyến" at bounding box center [123, 35] width 101 height 11
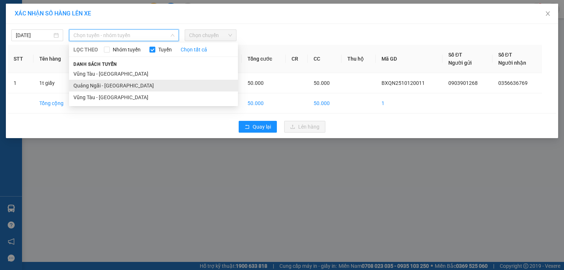
click at [131, 85] on li "Quảng Ngãi - [GEOGRAPHIC_DATA]" at bounding box center [153, 86] width 169 height 12
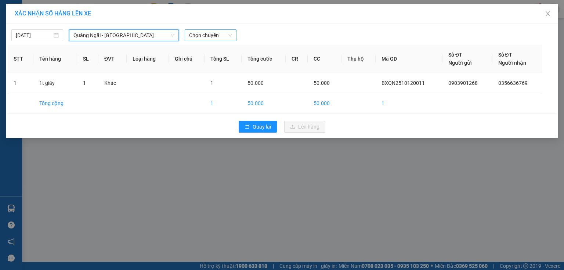
click at [205, 35] on span "Chọn chuyến" at bounding box center [210, 35] width 43 height 11
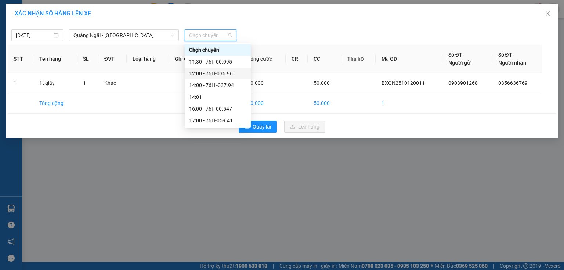
click at [229, 73] on div "12:00 - 76H-036.96" at bounding box center [217, 73] width 57 height 8
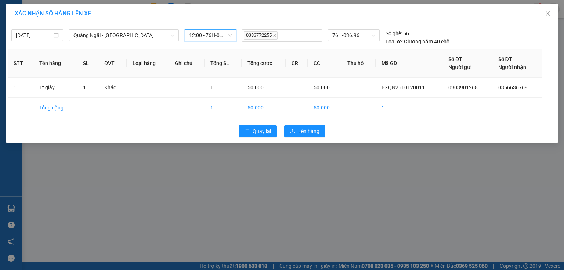
drag, startPoint x: 226, startPoint y: 35, endPoint x: 225, endPoint y: 69, distance: 34.2
click at [226, 41] on div "[DATE] [GEOGRAPHIC_DATA] - [GEOGRAPHIC_DATA] LỌC THEO Nhóm tuyến Tuyến Chọn tất…" at bounding box center [124, 37] width 227 height 16
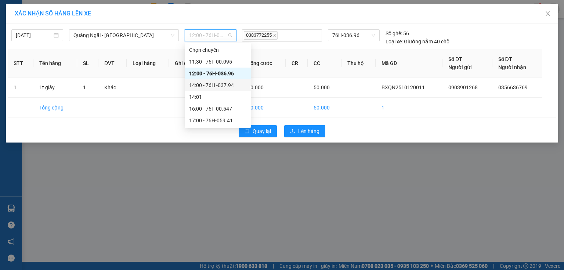
click at [224, 84] on div "14:00 - 76H -037.94" at bounding box center [217, 85] width 57 height 8
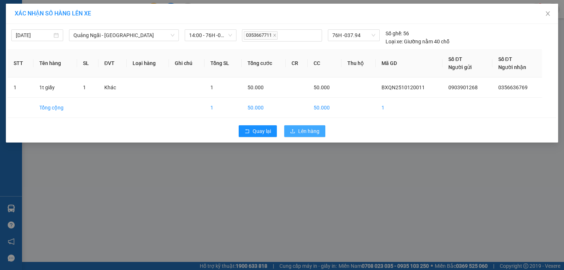
click at [293, 131] on icon "upload" at bounding box center [292, 130] width 5 height 5
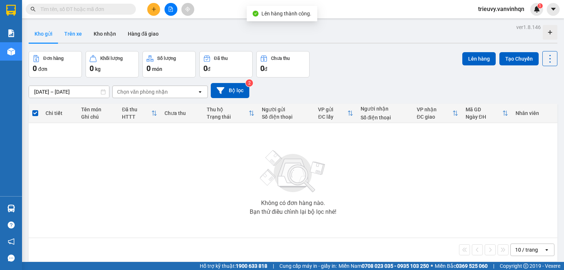
click at [67, 37] on button "Trên xe" at bounding box center [72, 34] width 29 height 18
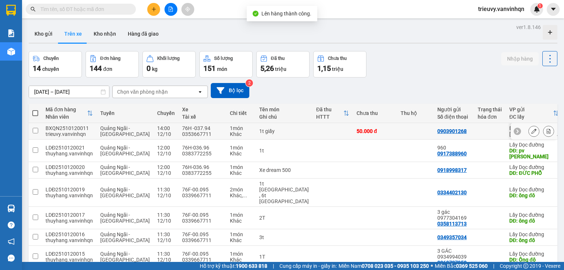
click at [531, 132] on icon at bounding box center [533, 130] width 5 height 5
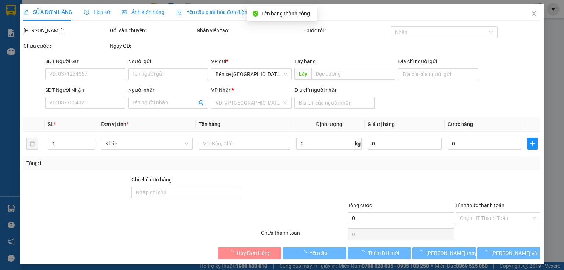
type input "0903901268"
type input "BXQN"
type input "0356636769"
type input "cầu cửa lấp"
type input "50.000"
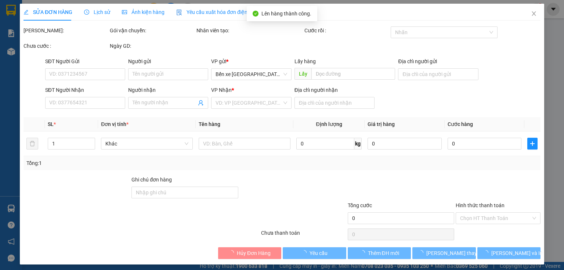
type input "50.000"
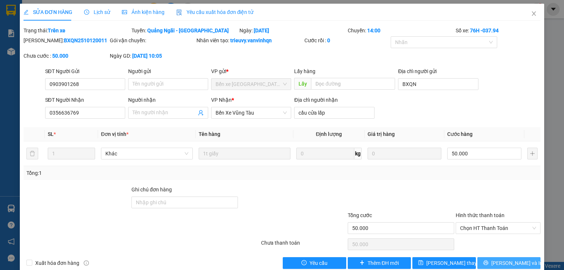
click at [515, 261] on span "[PERSON_NAME] và In" at bounding box center [516, 263] width 51 height 8
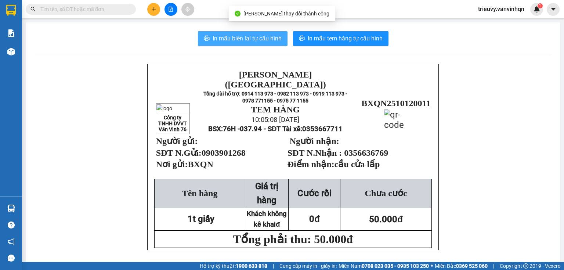
click at [264, 40] on span "In mẫu biên lai tự cấu hình" at bounding box center [247, 38] width 69 height 9
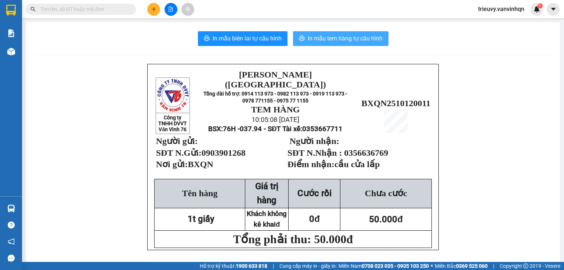
click at [353, 41] on span "In mẫu tem hàng tự cấu hình" at bounding box center [345, 38] width 75 height 9
click at [446, 39] on div "In mẫu biên lai tự cấu hình In mẫu tem hàng tự cấu hình" at bounding box center [293, 38] width 516 height 15
click at [156, 4] on button at bounding box center [153, 9] width 13 height 13
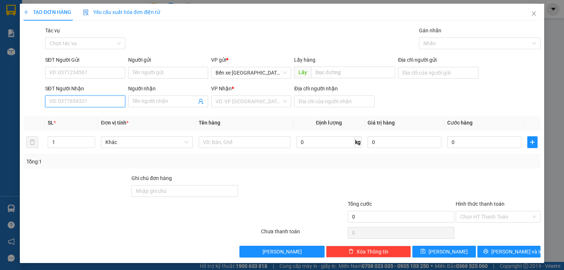
click at [85, 101] on input "SĐT Người Nhận" at bounding box center [85, 101] width 80 height 12
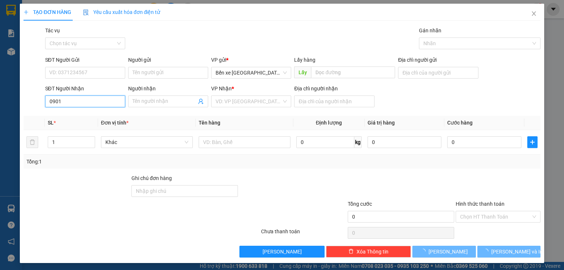
drag, startPoint x: 92, startPoint y: 104, endPoint x: 98, endPoint y: 107, distance: 7.2
click at [98, 107] on div "SĐT Người Nhận 0901 0901" at bounding box center [85, 97] width 80 height 26
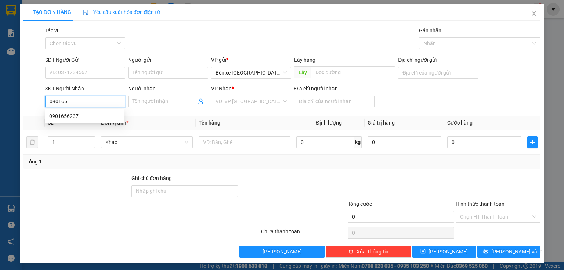
type input "0901656"
click at [77, 120] on div "0901656237" at bounding box center [84, 116] width 79 height 12
type input "BXQN"
type input "0901656237"
type input "vung tau"
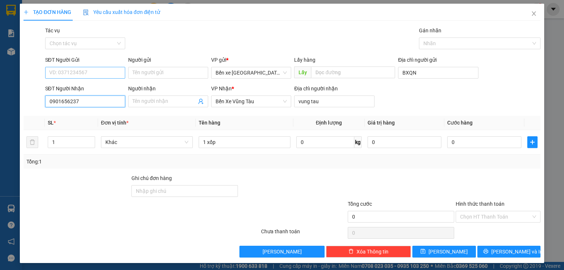
type input "0901656237"
click at [109, 72] on input "SĐT Người Gửi" at bounding box center [85, 73] width 80 height 12
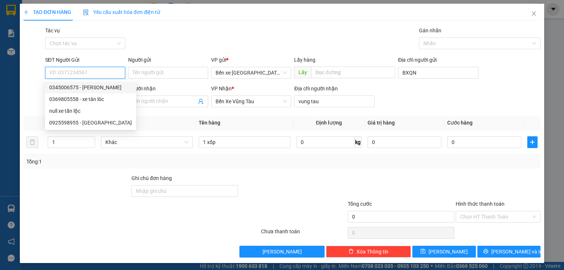
click at [85, 89] on div "0345006575 - [PERSON_NAME]" at bounding box center [90, 87] width 83 height 8
type input "0345006575"
type input "[PERSON_NAME]"
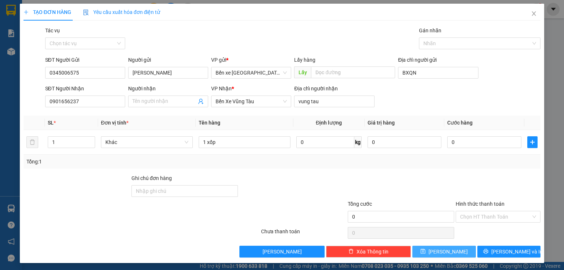
click at [446, 249] on span "[PERSON_NAME]" at bounding box center [447, 251] width 39 height 8
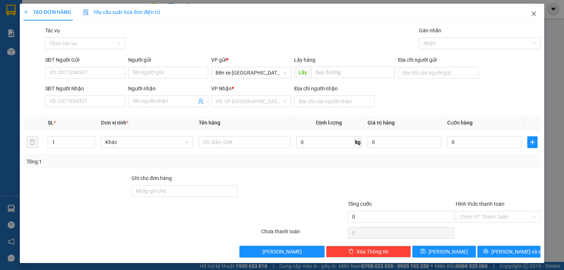
click at [534, 10] on span "Close" at bounding box center [534, 14] width 21 height 21
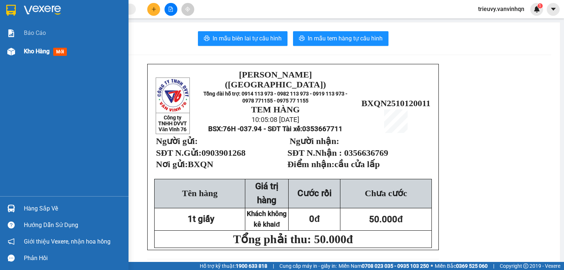
click at [22, 53] on div "Kho hàng mới" at bounding box center [64, 51] width 128 height 18
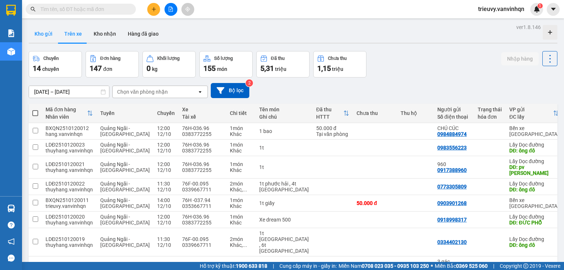
click at [44, 34] on button "Kho gửi" at bounding box center [44, 34] width 30 height 18
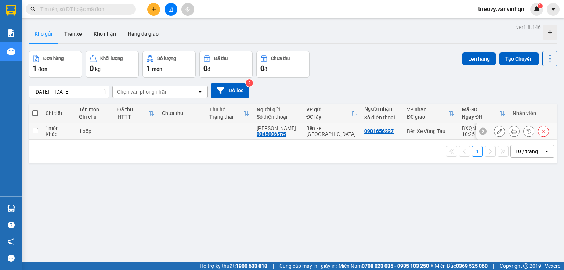
click at [140, 130] on td at bounding box center [136, 131] width 44 height 17
checkbox input "true"
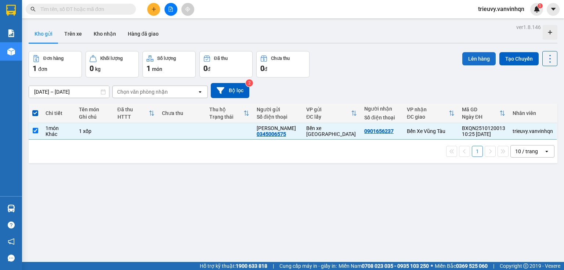
click at [476, 52] on button "Lên hàng" at bounding box center [478, 58] width 33 height 13
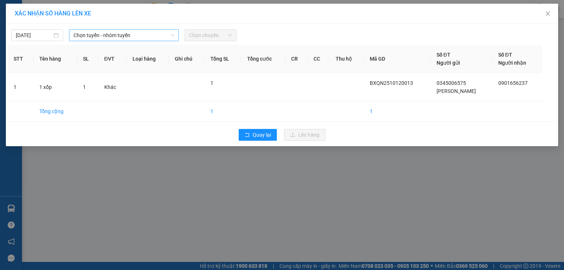
drag, startPoint x: 165, startPoint y: 37, endPoint x: 161, endPoint y: 41, distance: 6.0
click at [164, 37] on span "Chọn tuyến - nhóm tuyến" at bounding box center [123, 35] width 101 height 11
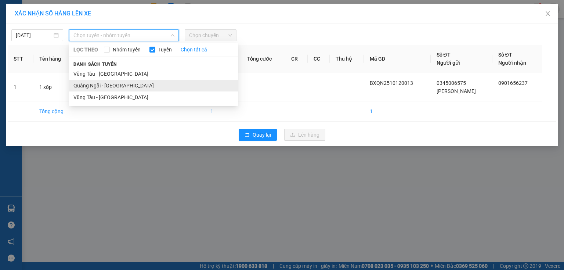
click at [115, 84] on li "Quảng Ngãi - [GEOGRAPHIC_DATA]" at bounding box center [153, 86] width 169 height 12
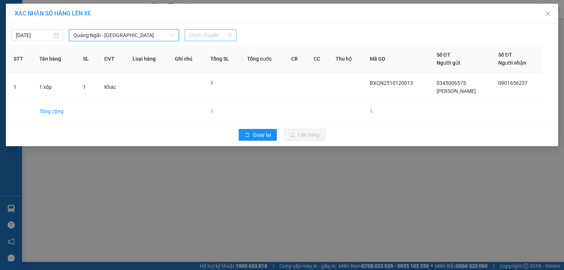
click at [218, 37] on span "Chọn chuyến" at bounding box center [210, 35] width 43 height 11
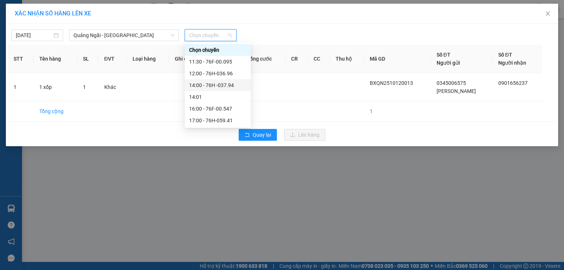
click at [225, 81] on div "14:00 - 76H -037.94" at bounding box center [218, 85] width 66 height 12
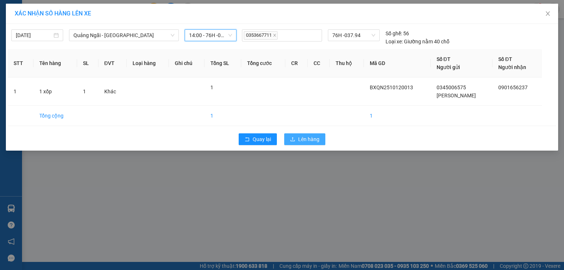
click at [299, 140] on span "Lên hàng" at bounding box center [308, 139] width 21 height 8
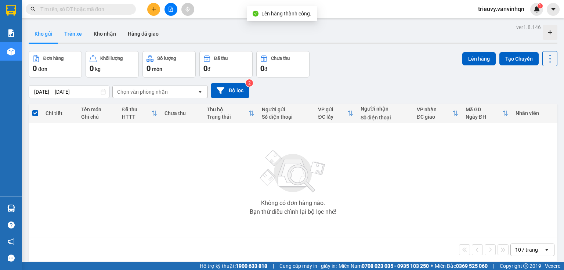
click at [72, 33] on button "Trên xe" at bounding box center [72, 34] width 29 height 18
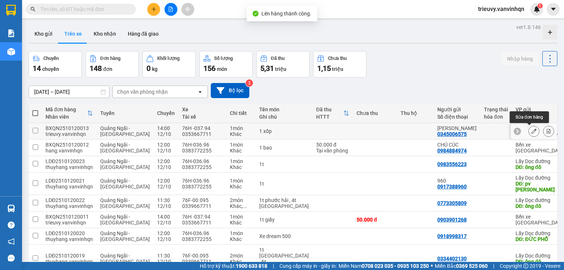
click at [531, 132] on icon at bounding box center [533, 130] width 5 height 5
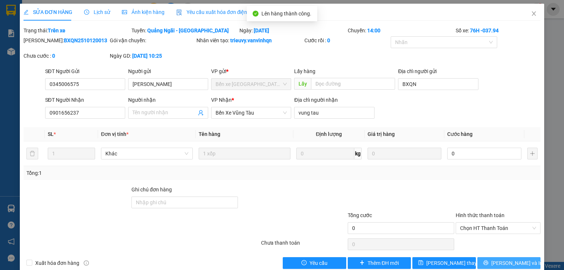
click at [525, 262] on button "[PERSON_NAME] và In" at bounding box center [509, 263] width 64 height 12
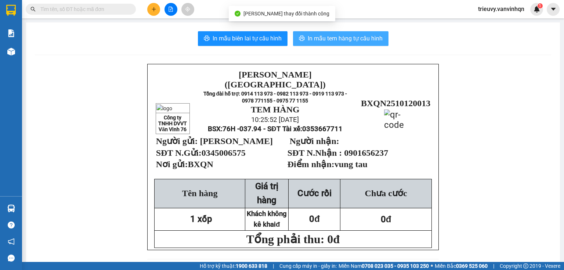
click at [357, 39] on span "In mẫu tem hàng tự cấu hình" at bounding box center [345, 38] width 75 height 9
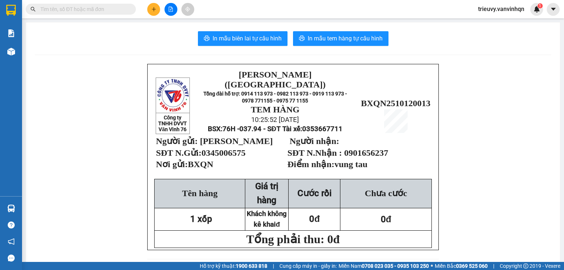
drag, startPoint x: 435, startPoint y: 231, endPoint x: 460, endPoint y: 223, distance: 25.8
click at [153, 4] on button at bounding box center [153, 9] width 13 height 13
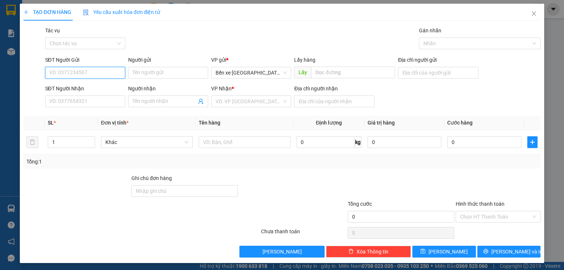
click at [98, 73] on input "SĐT Người Gửi" at bounding box center [85, 73] width 80 height 12
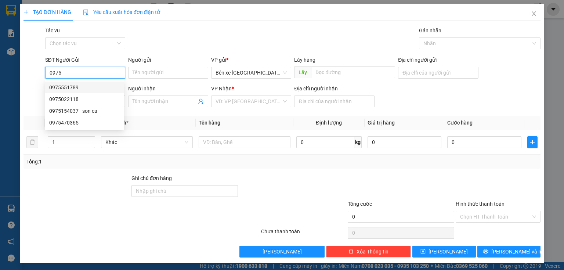
click at [73, 87] on div "0975551789" at bounding box center [84, 87] width 70 height 8
type input "0975551789"
type input "bxqn"
type input "0375389234"
type input "nhơn trạch"
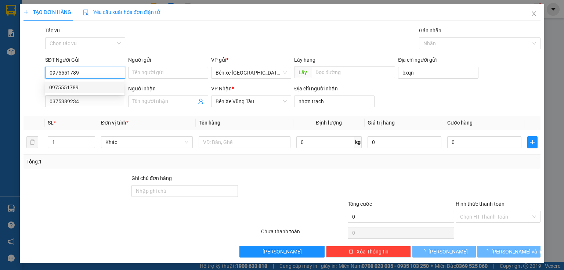
type input "50.000"
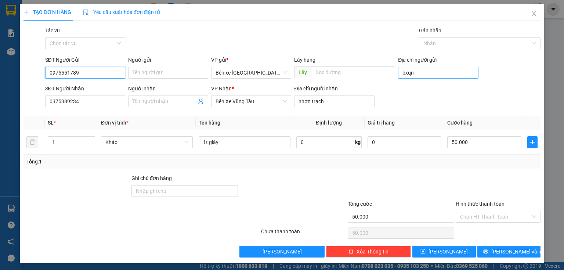
type input "0975551789"
click at [428, 74] on input "bxqn" at bounding box center [438, 73] width 80 height 12
click at [428, 74] on input "Địa chỉ người gửi" at bounding box center [438, 73] width 80 height 12
type input "BXQN"
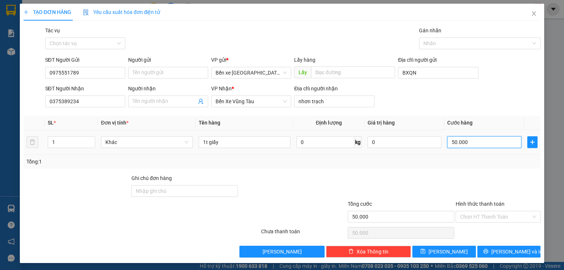
click at [481, 142] on input "50.000" at bounding box center [484, 142] width 74 height 12
type input "0"
type input "8"
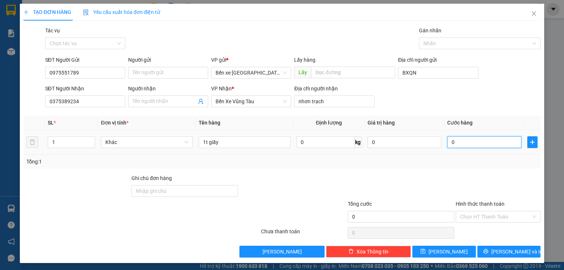
type input "8"
type input "08"
type input "0"
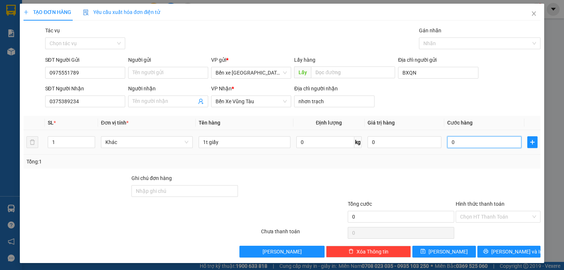
type input "1"
type input "01"
type input "10"
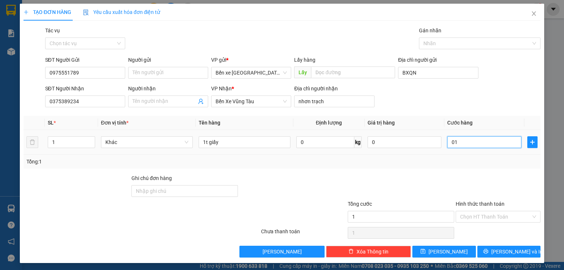
type input "010"
type input "100"
type input "0.100"
type input "100.000"
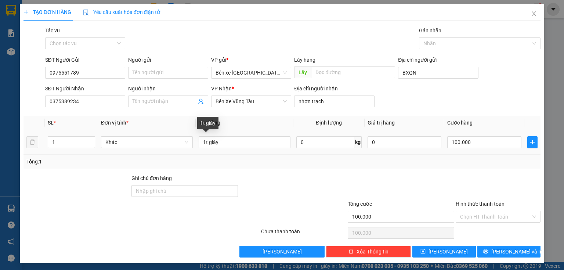
click at [271, 149] on div "1t giấy" at bounding box center [245, 142] width 92 height 15
click at [257, 144] on input "1t giấy" at bounding box center [245, 142] width 92 height 12
drag, startPoint x: 483, startPoint y: 210, endPoint x: 485, endPoint y: 215, distance: 5.5
click at [484, 213] on div "Hình thức thanh toán Chọn HT Thanh Toán" at bounding box center [498, 213] width 85 height 26
click at [485, 215] on input "Hình thức thanh toán" at bounding box center [495, 216] width 71 height 11
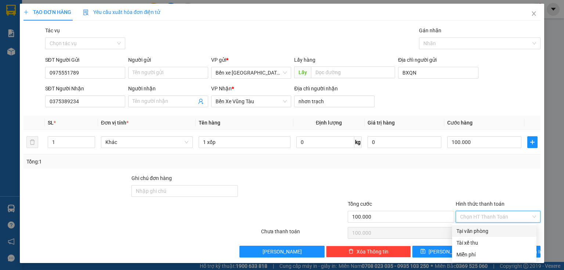
click at [481, 228] on div "Tại văn phòng" at bounding box center [494, 231] width 76 height 8
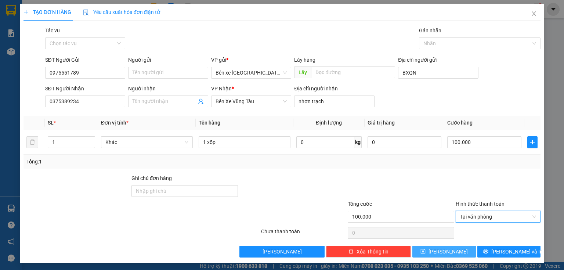
click at [463, 251] on button "[PERSON_NAME]" at bounding box center [444, 252] width 64 height 12
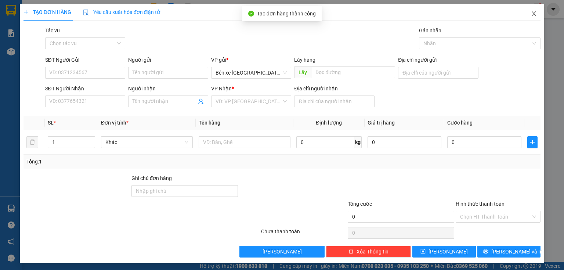
drag, startPoint x: 523, startPoint y: 10, endPoint x: 526, endPoint y: 13, distance: 4.9
click at [524, 12] on span "Close" at bounding box center [534, 14] width 21 height 21
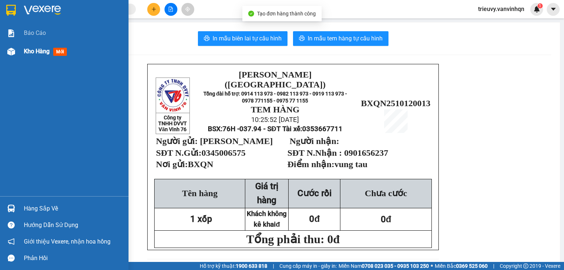
click at [29, 52] on span "Kho hàng" at bounding box center [37, 51] width 26 height 7
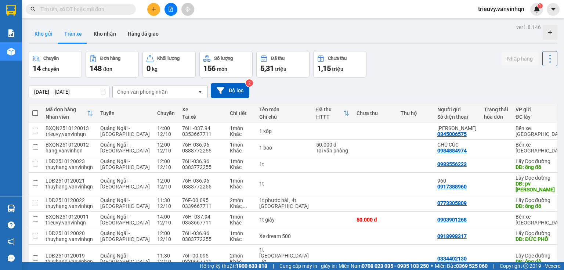
click at [41, 35] on button "Kho gửi" at bounding box center [44, 34] width 30 height 18
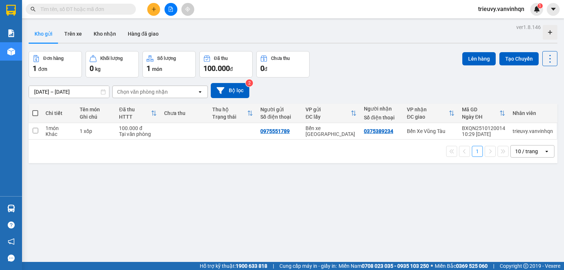
click at [194, 117] on div "Chưa thu" at bounding box center [184, 113] width 41 height 15
click at [194, 126] on td at bounding box center [184, 131] width 48 height 17
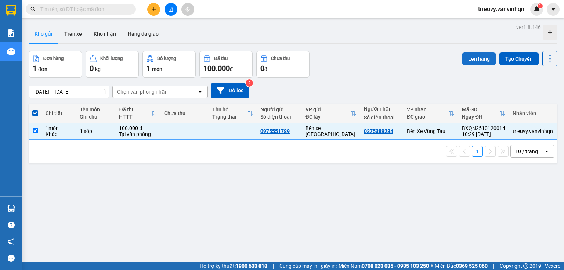
click at [477, 59] on button "Lên hàng" at bounding box center [478, 58] width 33 height 13
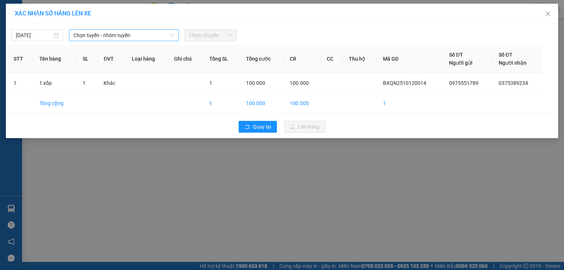
click at [159, 35] on span "Chọn tuyến - nhóm tuyến" at bounding box center [123, 35] width 101 height 11
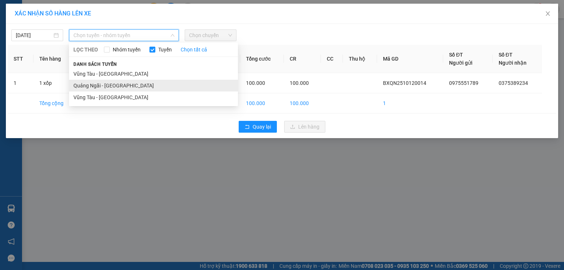
click at [134, 88] on li "Quảng Ngãi - [GEOGRAPHIC_DATA]" at bounding box center [153, 86] width 169 height 12
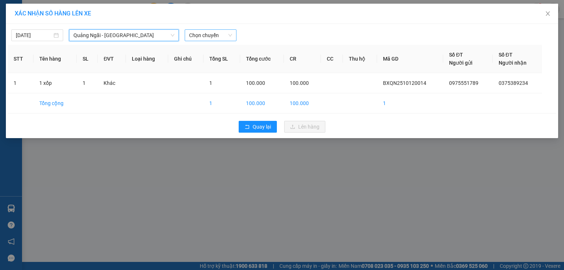
drag, startPoint x: 202, startPoint y: 31, endPoint x: 202, endPoint y: 37, distance: 5.5
click at [202, 35] on span "Chọn chuyến" at bounding box center [210, 35] width 43 height 11
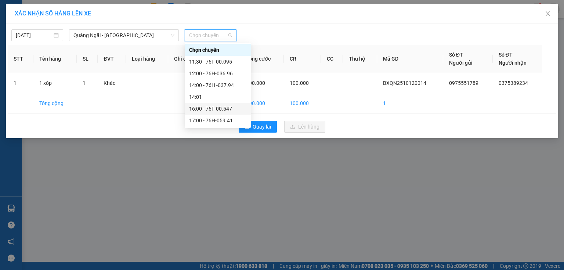
click at [233, 112] on div "16:00 - 76F-00.547" at bounding box center [217, 109] width 57 height 8
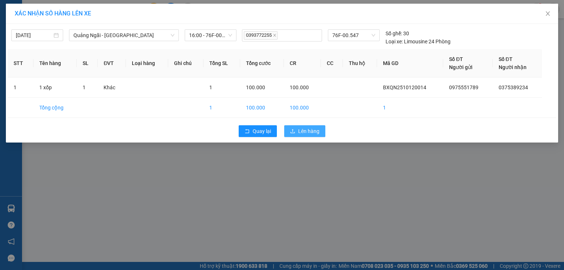
click at [305, 131] on span "Lên hàng" at bounding box center [308, 131] width 21 height 8
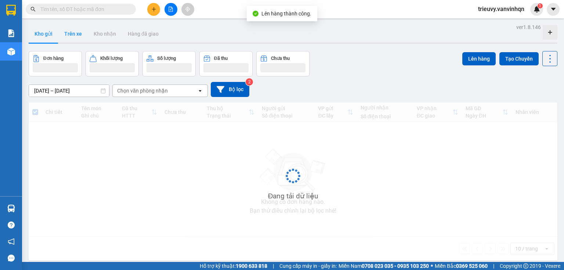
click at [66, 36] on button "Trên xe" at bounding box center [72, 34] width 29 height 18
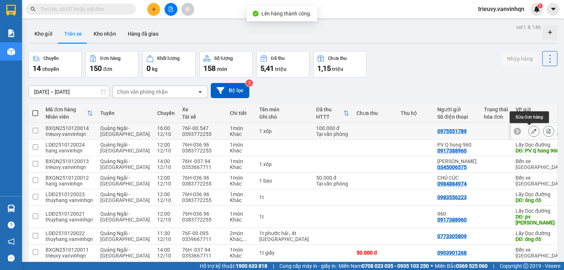
click at [531, 129] on icon at bounding box center [533, 130] width 5 height 5
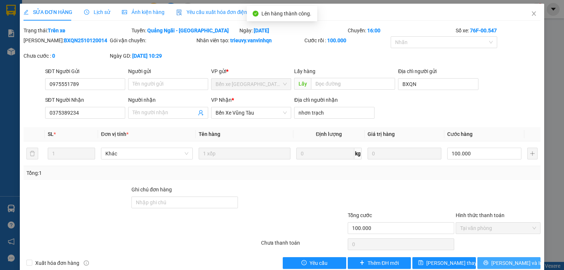
click at [515, 264] on span "[PERSON_NAME] và In" at bounding box center [516, 263] width 51 height 8
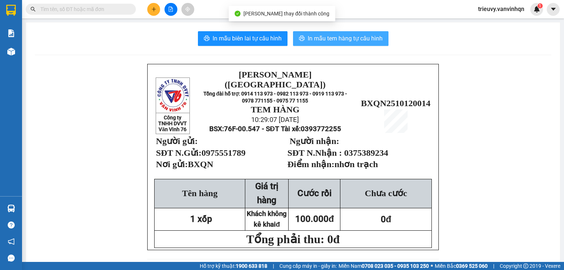
click at [321, 40] on span "In mẫu tem hàng tự cấu hình" at bounding box center [345, 38] width 75 height 9
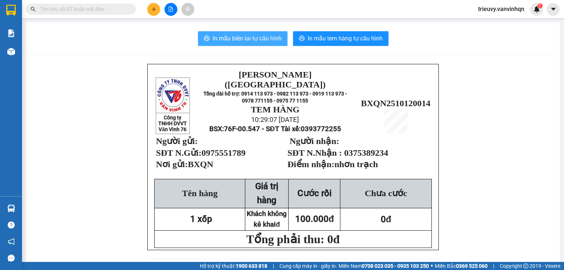
click at [237, 34] on span "In mẫu biên lai tự cấu hình" at bounding box center [247, 38] width 69 height 9
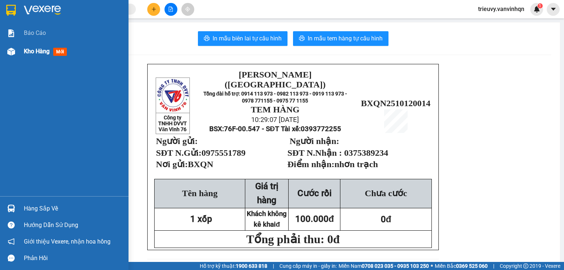
click at [18, 51] on div "Kho hàng mới" at bounding box center [64, 51] width 128 height 18
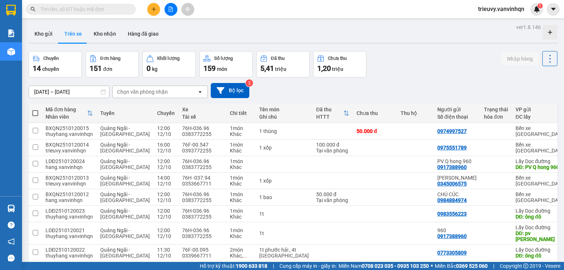
click at [112, 7] on input "text" at bounding box center [83, 9] width 87 height 8
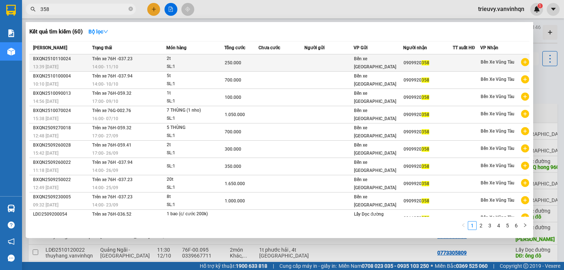
click at [224, 67] on td "250.000" at bounding box center [241, 62] width 34 height 17
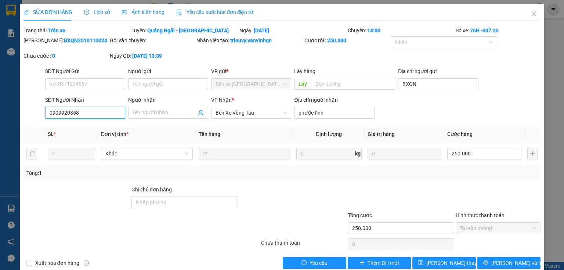
drag, startPoint x: 48, startPoint y: 110, endPoint x: 86, endPoint y: 116, distance: 38.3
click at [86, 116] on input "0909920358" at bounding box center [85, 113] width 80 height 12
click at [531, 11] on icon "close" at bounding box center [534, 14] width 6 height 6
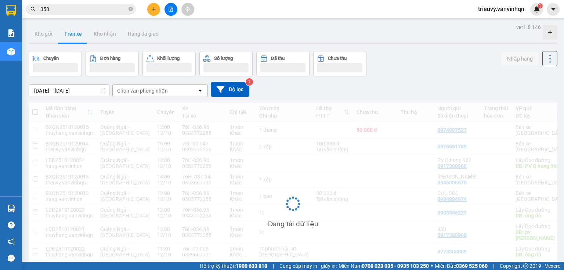
click at [147, 12] on div at bounding box center [170, 9] width 55 height 13
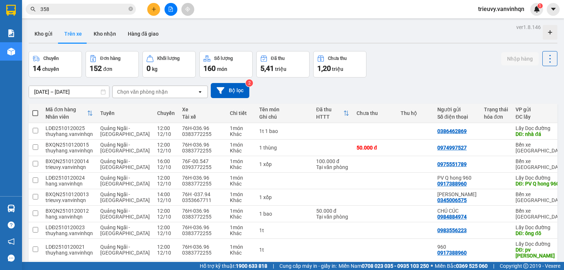
click at [151, 11] on icon "plus" at bounding box center [153, 9] width 5 height 5
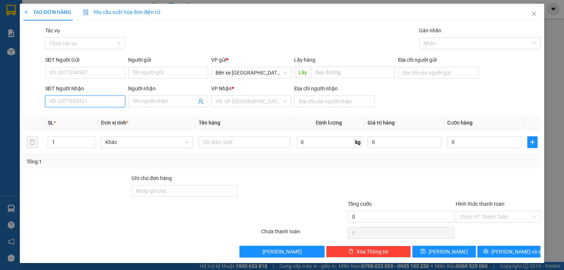
paste input "0909920358"
click at [104, 119] on div "0909920358" at bounding box center [84, 116] width 70 height 8
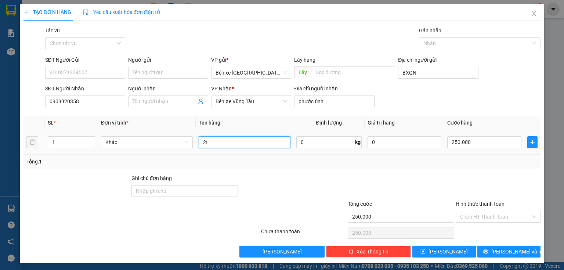
click at [248, 140] on input "2t" at bounding box center [245, 142] width 92 height 12
click at [489, 146] on input "250.000" at bounding box center [484, 142] width 74 height 12
click at [487, 172] on div "Transit Pickup Surcharge Ids Transit Deliver Surcharge Ids Transit Deliver Surc…" at bounding box center [281, 141] width 517 height 231
click at [485, 217] on input "Hình thức thanh toán" at bounding box center [495, 216] width 71 height 11
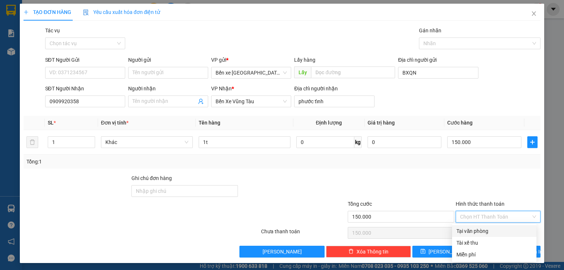
click at [477, 233] on div "Tại văn phòng" at bounding box center [494, 231] width 76 height 8
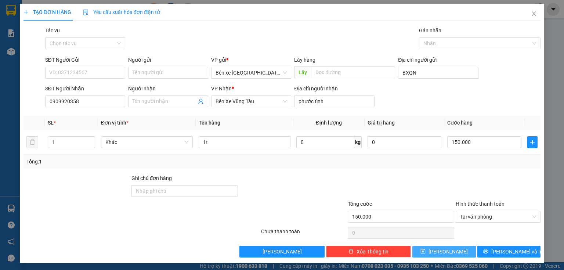
click at [459, 249] on button "[PERSON_NAME]" at bounding box center [444, 252] width 64 height 12
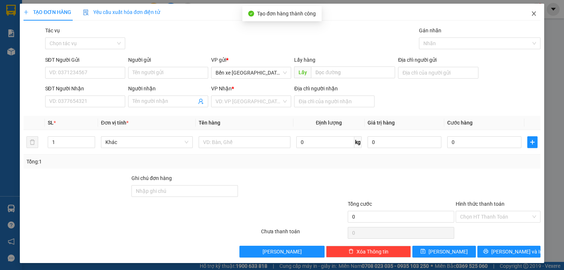
click at [531, 13] on icon "close" at bounding box center [534, 14] width 6 height 6
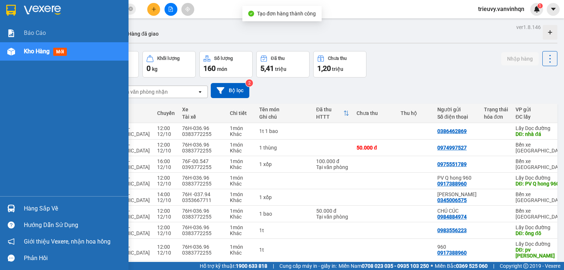
click at [50, 46] on div "Kho hàng mới" at bounding box center [73, 51] width 99 height 18
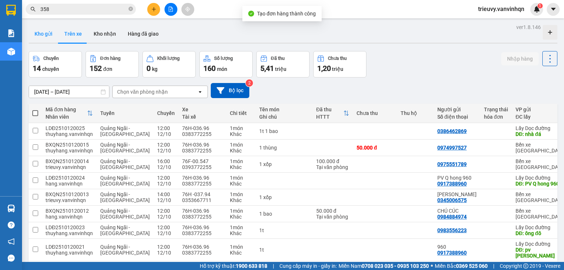
click at [46, 39] on button "Kho gửi" at bounding box center [44, 34] width 30 height 18
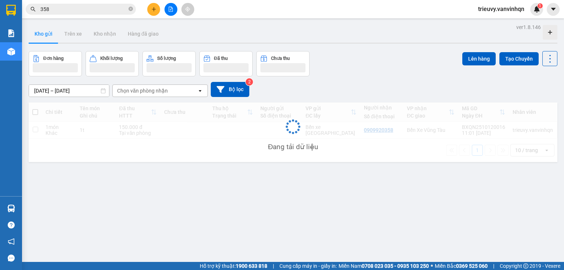
click at [104, 129] on div "1t" at bounding box center [96, 130] width 32 height 6
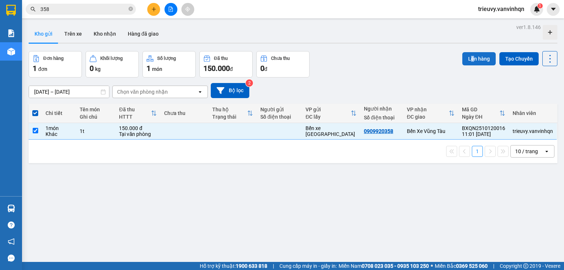
drag, startPoint x: 467, startPoint y: 51, endPoint x: 470, endPoint y: 56, distance: 5.7
click at [470, 56] on div "Lên hàng Tạo Chuyến" at bounding box center [509, 58] width 95 height 15
click at [470, 56] on button "Lên hàng" at bounding box center [478, 58] width 33 height 13
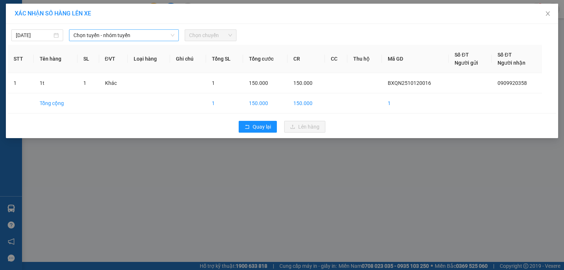
click at [134, 30] on span "Chọn tuyến - nhóm tuyến" at bounding box center [123, 35] width 101 height 11
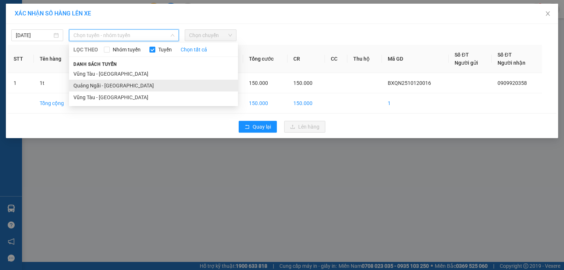
click at [117, 86] on li "Quảng Ngãi - [GEOGRAPHIC_DATA]" at bounding box center [153, 86] width 169 height 12
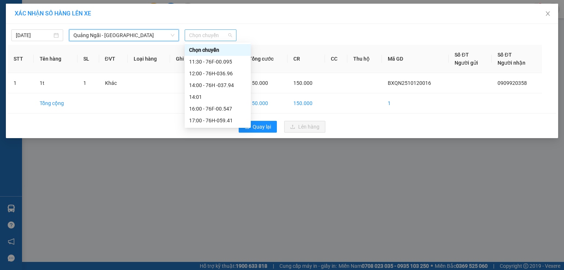
click at [223, 36] on span "Chọn chuyến" at bounding box center [210, 35] width 43 height 11
click at [228, 87] on div "14:00 - 76H -037.94" at bounding box center [217, 85] width 57 height 8
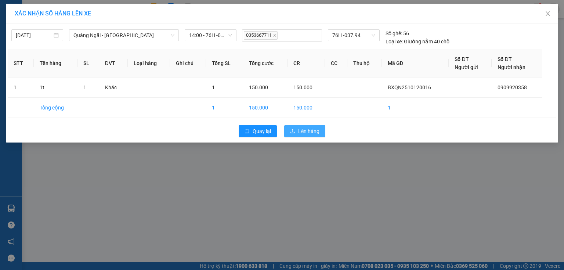
click at [297, 127] on button "Lên hàng" at bounding box center [304, 131] width 41 height 12
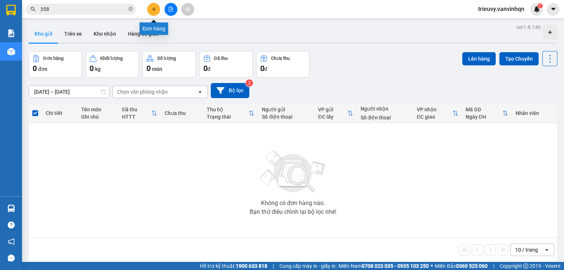
click at [153, 9] on icon "plus" at bounding box center [153, 9] width 0 height 4
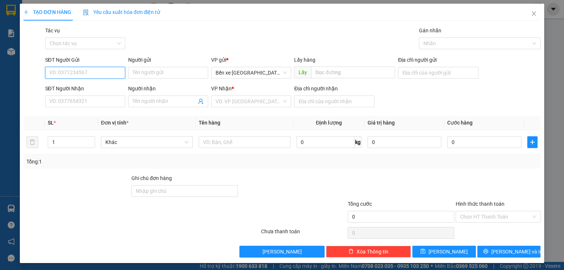
click at [94, 72] on input "SĐT Người Gửi" at bounding box center [85, 73] width 80 height 12
click at [102, 87] on div "0903605185" at bounding box center [84, 87] width 70 height 8
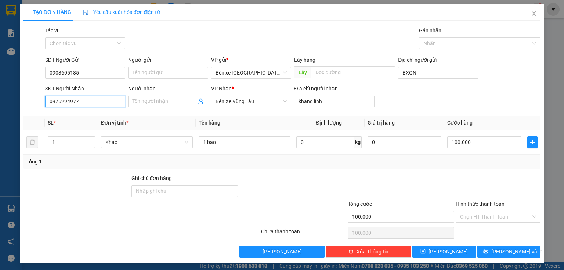
click at [103, 101] on input "0975294977" at bounding box center [85, 101] width 80 height 12
click at [99, 114] on div "0975294977" at bounding box center [84, 116] width 70 height 8
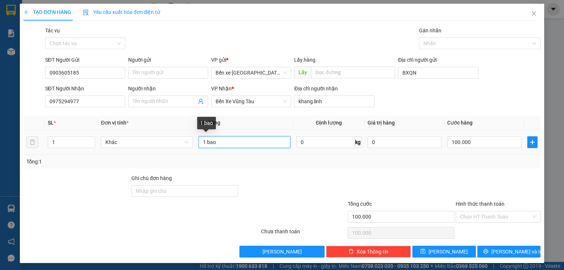
click at [245, 145] on input "1 bao" at bounding box center [245, 142] width 92 height 12
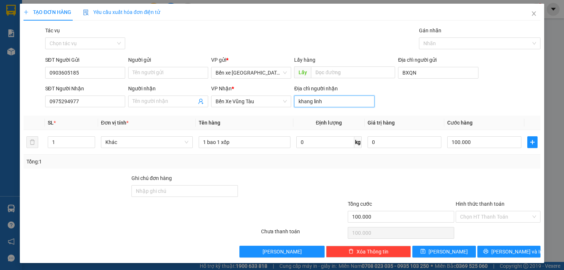
click at [354, 101] on input "khang linh" at bounding box center [334, 101] width 80 height 12
click at [482, 146] on input "100.000" at bounding box center [484, 142] width 74 height 12
click at [471, 180] on div at bounding box center [498, 187] width 86 height 26
click at [484, 141] on input "150.000" at bounding box center [484, 142] width 74 height 12
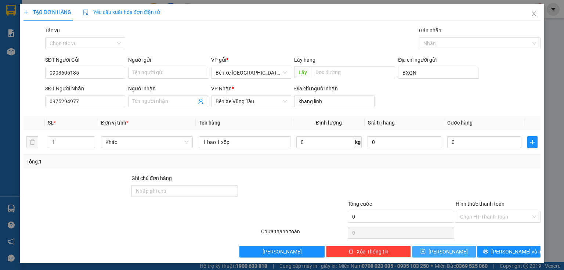
click at [437, 256] on button "[PERSON_NAME]" at bounding box center [444, 252] width 64 height 12
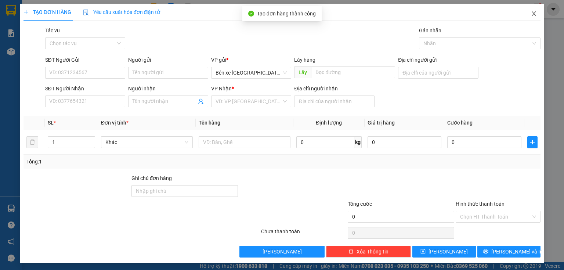
click at [531, 17] on span "Close" at bounding box center [534, 14] width 21 height 21
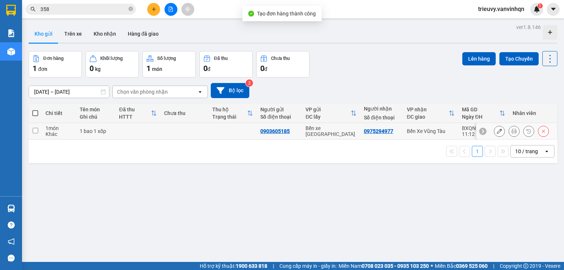
click at [95, 132] on div "1 bao 1 xốp" at bounding box center [96, 131] width 32 height 6
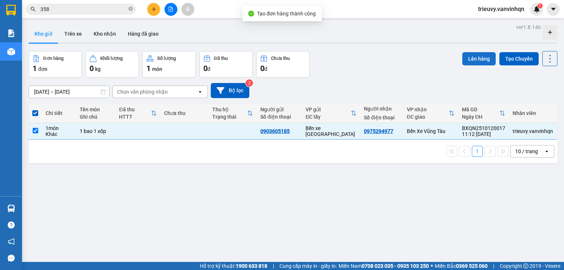
click at [464, 59] on button "Lên hàng" at bounding box center [478, 58] width 33 height 13
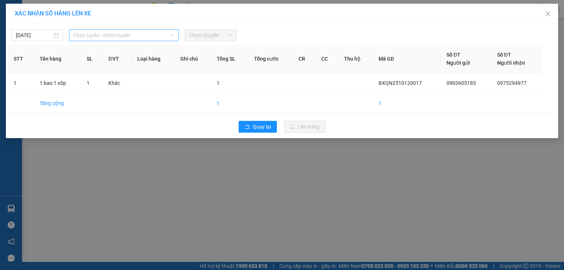
click at [112, 33] on span "Chọn tuyến - nhóm tuyến" at bounding box center [123, 35] width 101 height 11
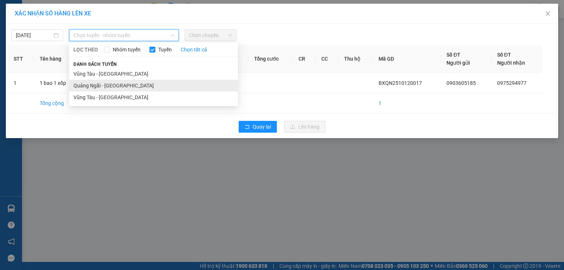
click at [99, 81] on li "Quảng Ngãi - [GEOGRAPHIC_DATA]" at bounding box center [153, 86] width 169 height 12
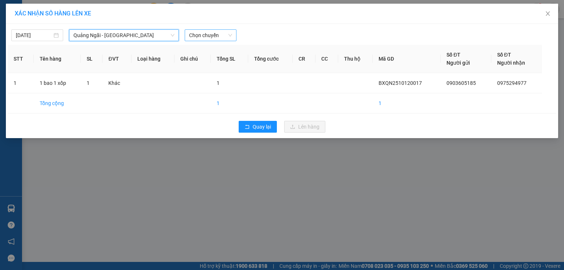
click at [211, 33] on span "Chọn chuyến" at bounding box center [210, 35] width 43 height 11
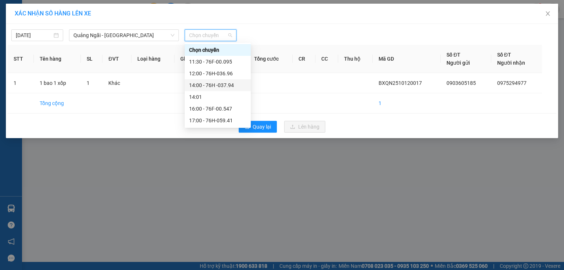
click at [228, 87] on div "14:00 - 76H -037.94" at bounding box center [217, 85] width 57 height 8
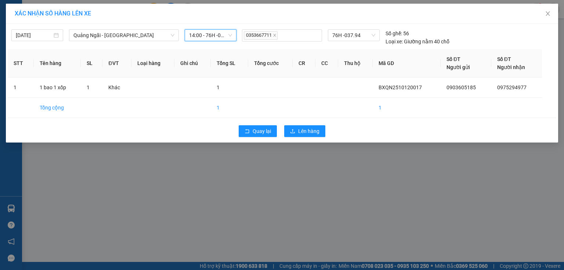
drag, startPoint x: 222, startPoint y: 35, endPoint x: 220, endPoint y: 43, distance: 8.2
click at [221, 38] on span "14:00 - 76H -037.94" at bounding box center [210, 35] width 43 height 11
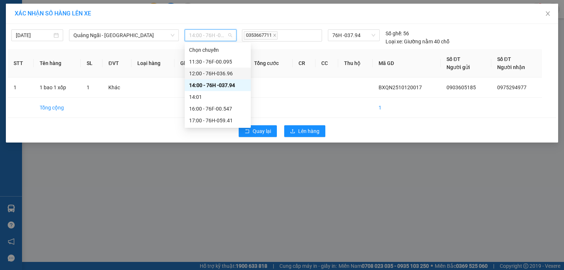
click at [219, 70] on div "12:00 - 76H-036.96" at bounding box center [217, 73] width 57 height 8
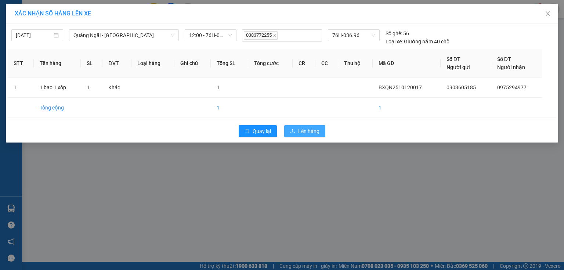
click at [303, 128] on span "Lên hàng" at bounding box center [308, 131] width 21 height 8
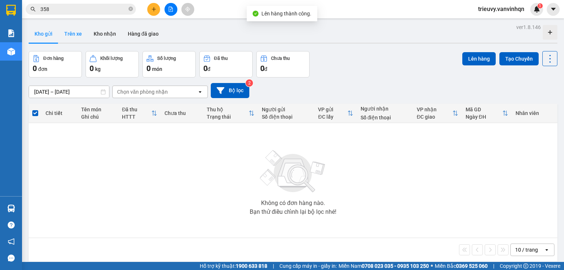
click at [80, 31] on button "Trên xe" at bounding box center [72, 34] width 29 height 18
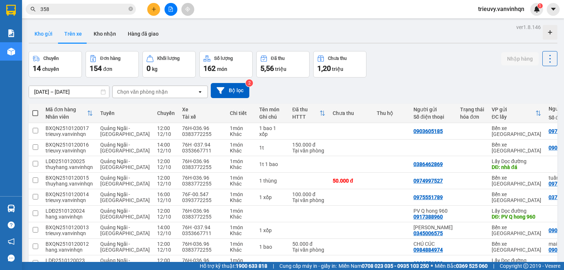
click at [46, 31] on button "Kho gửi" at bounding box center [44, 34] width 30 height 18
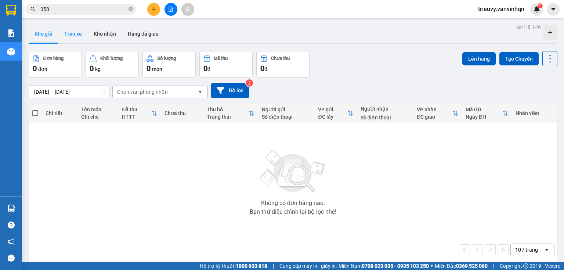
click at [75, 40] on button "Trên xe" at bounding box center [72, 34] width 29 height 18
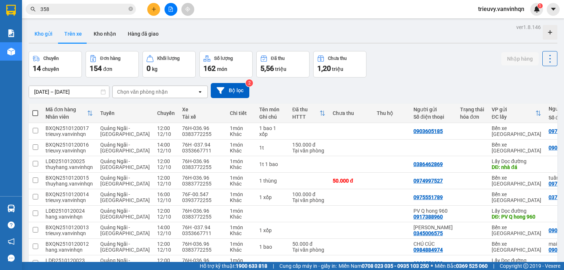
click at [47, 37] on button "Kho gửi" at bounding box center [44, 34] width 30 height 18
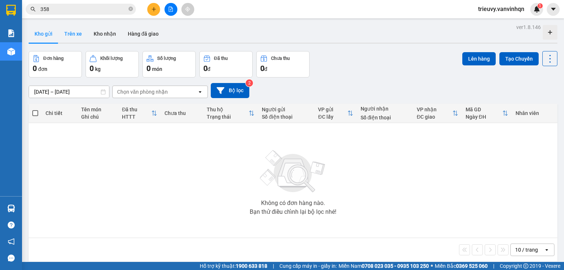
click at [70, 37] on button "Trên xe" at bounding box center [72, 34] width 29 height 18
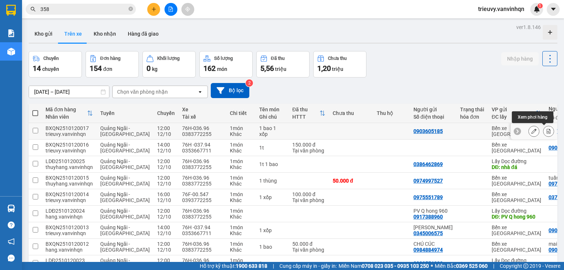
click at [531, 131] on icon at bounding box center [533, 130] width 5 height 5
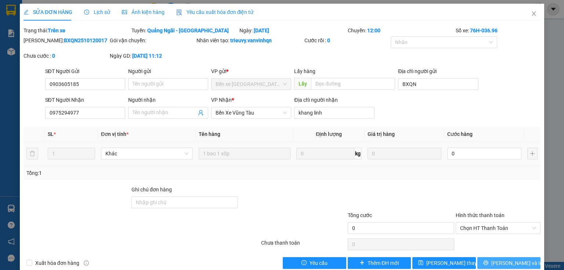
click at [530, 261] on button "[PERSON_NAME] và In" at bounding box center [509, 263] width 64 height 12
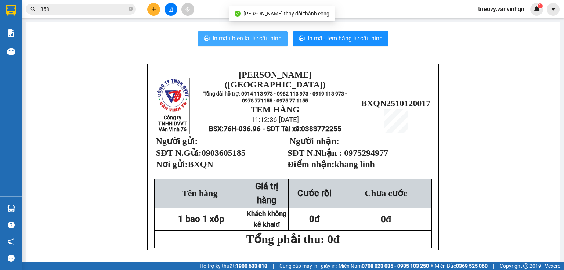
click at [268, 37] on span "In mẫu biên lai tự cấu hình" at bounding box center [247, 38] width 69 height 9
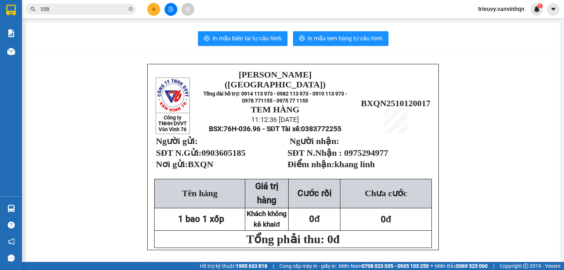
click at [387, 38] on div "In mẫu biên lai tự cấu hình In mẫu tem hàng tự cấu hình" at bounding box center [293, 38] width 516 height 15
click at [378, 38] on span "In mẫu tem hàng tự cấu hình" at bounding box center [345, 38] width 75 height 9
click at [164, 12] on div at bounding box center [170, 9] width 55 height 13
click at [169, 9] on icon "file-add" at bounding box center [170, 9] width 5 height 5
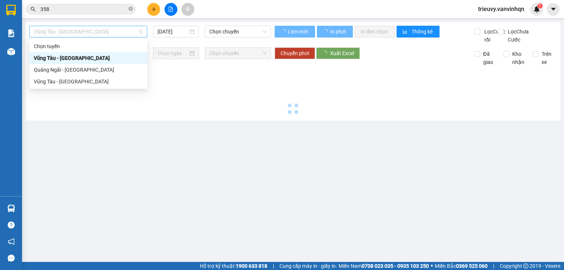
drag, startPoint x: 73, startPoint y: 34, endPoint x: 66, endPoint y: 62, distance: 29.0
click at [72, 37] on div "Vũng Tàu - [GEOGRAPHIC_DATA]" at bounding box center [88, 32] width 118 height 12
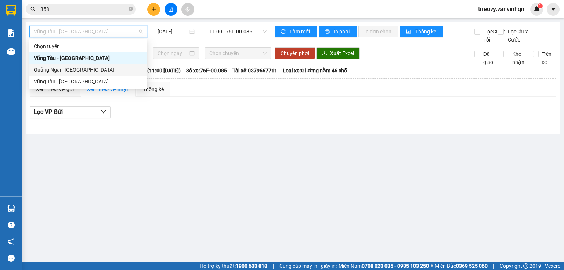
click at [65, 69] on div "Quảng Ngãi - [GEOGRAPHIC_DATA]" at bounding box center [88, 70] width 109 height 8
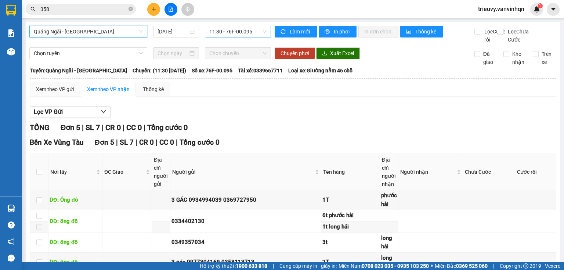
click at [242, 31] on span "11:30 - 76F-00.095" at bounding box center [238, 31] width 58 height 11
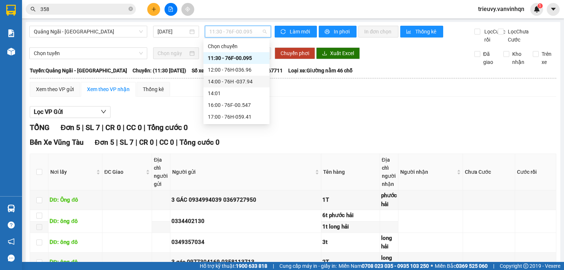
click at [256, 79] on div "14:00 - 76H -037.94" at bounding box center [236, 81] width 57 height 8
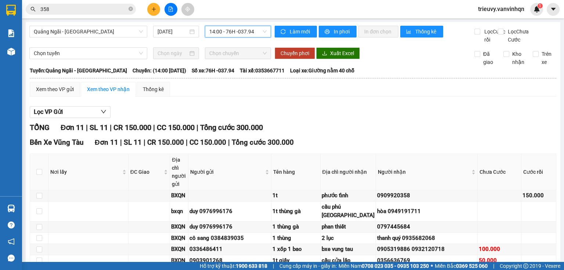
click at [251, 33] on span "14:00 - 76H -037.94" at bounding box center [238, 31] width 58 height 11
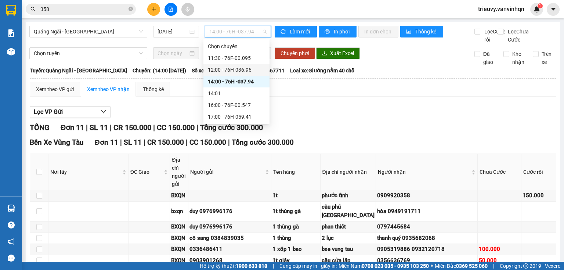
click at [245, 69] on div "12:00 - 76H-036.96" at bounding box center [236, 70] width 57 height 8
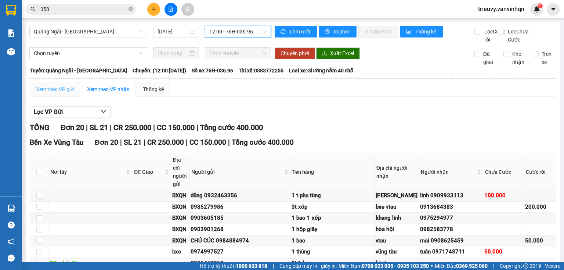
click at [65, 90] on table "[PERSON_NAME] ([GEOGRAPHIC_DATA]) 02 Trần Khánh Dư TP. Quảng NGãi 11:14 [DA…" at bounding box center [292, 259] width 527 height 387
click at [65, 93] on div "Xem theo VP gửi" at bounding box center [55, 89] width 38 height 8
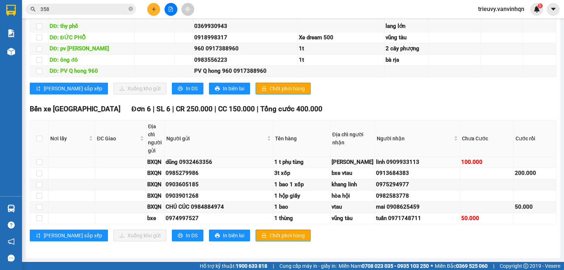
scroll to position [667, 0]
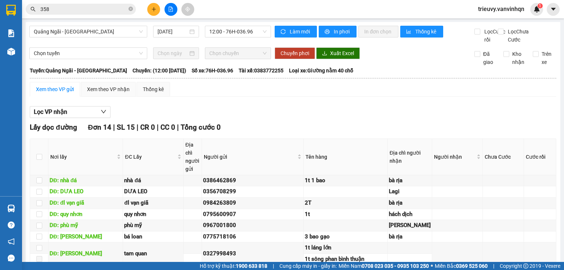
scroll to position [667, 0]
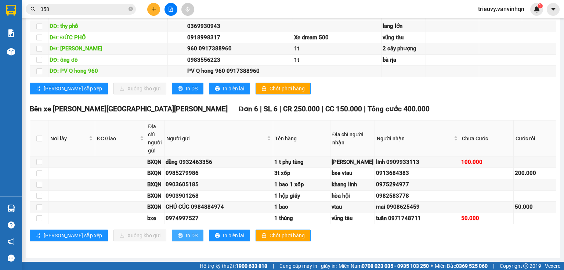
click at [186, 233] on span "In DS" at bounding box center [192, 235] width 12 height 8
click at [186, 84] on span "In DS" at bounding box center [192, 88] width 12 height 8
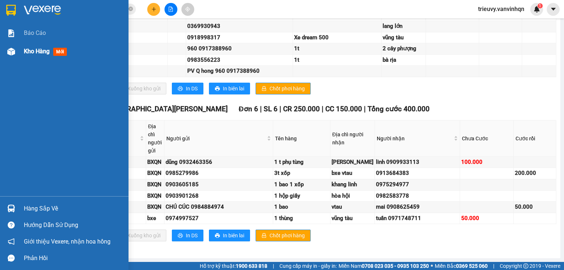
click at [27, 50] on span "Kho hàng" at bounding box center [37, 51] width 26 height 7
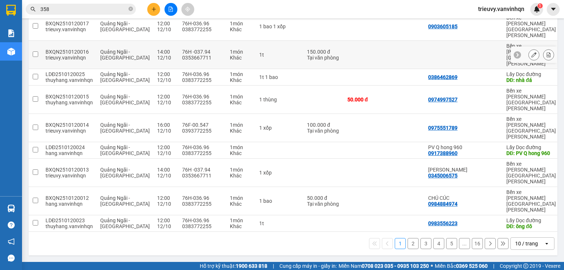
click at [531, 57] on icon at bounding box center [533, 54] width 5 height 5
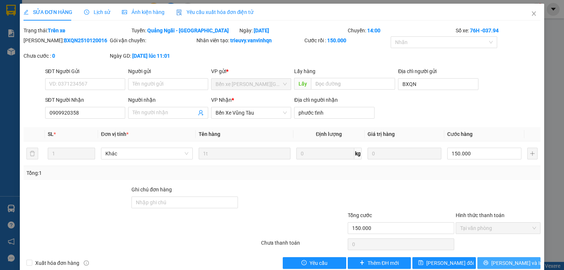
click at [496, 264] on button "[PERSON_NAME] và In" at bounding box center [509, 263] width 64 height 12
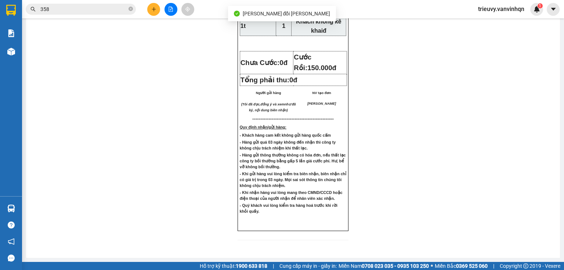
click at [153, 7] on icon "plus" at bounding box center [153, 9] width 5 height 5
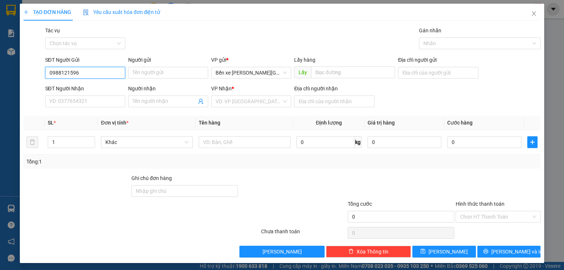
click at [58, 70] on input "0988121596" at bounding box center [85, 73] width 80 height 12
click at [60, 69] on input "0988121596" at bounding box center [85, 73] width 80 height 12
type input "0988121596"
click at [67, 100] on input "SĐT Người Nhận" at bounding box center [85, 101] width 80 height 12
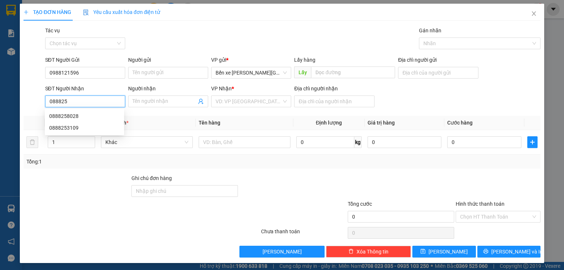
type input "0888258"
click at [68, 114] on div "0888258028" at bounding box center [84, 116] width 70 height 8
type input "BXQN"
type input "0888258028"
type input "chinh phong"
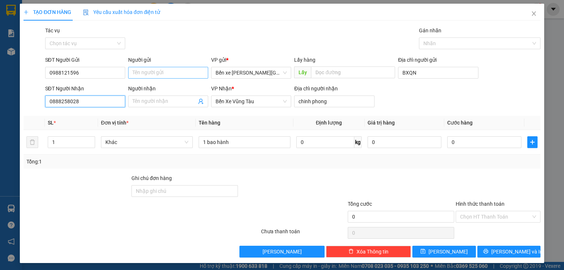
type input "0888258028"
click at [169, 71] on input "Người gửi" at bounding box center [168, 73] width 80 height 12
type input "chú hiếu"
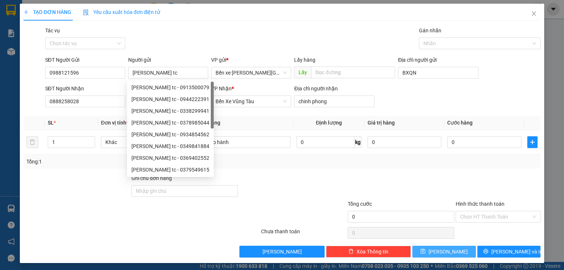
click at [452, 251] on button "[PERSON_NAME]" at bounding box center [444, 252] width 64 height 12
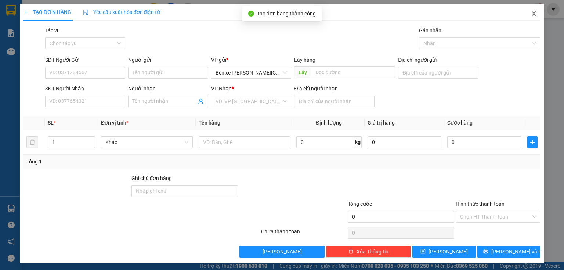
click at [528, 19] on span "Close" at bounding box center [534, 14] width 21 height 21
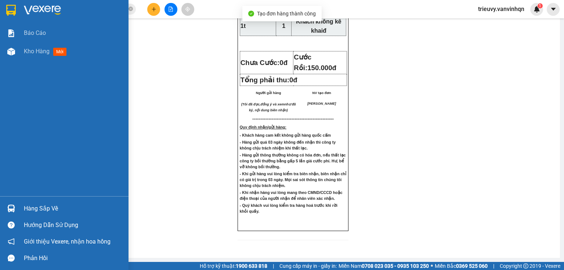
drag, startPoint x: 31, startPoint y: 49, endPoint x: 560, endPoint y: 65, distance: 528.6
click at [32, 48] on span "Kho hàng" at bounding box center [37, 51] width 26 height 7
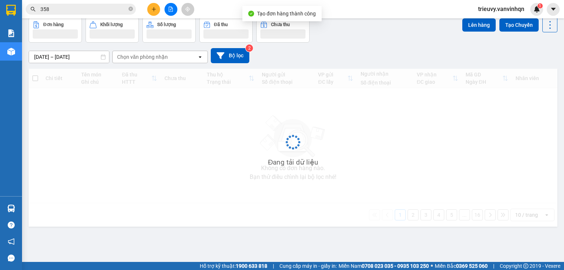
click at [51, 9] on button "Kho gửi" at bounding box center [44, 0] width 30 height 18
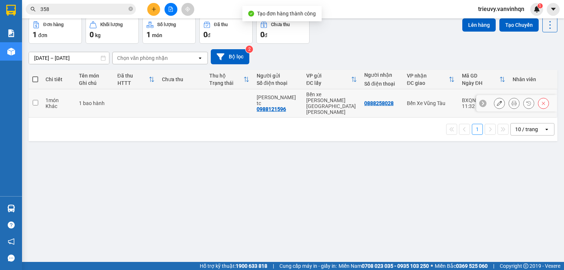
click at [126, 117] on td at bounding box center [136, 103] width 44 height 28
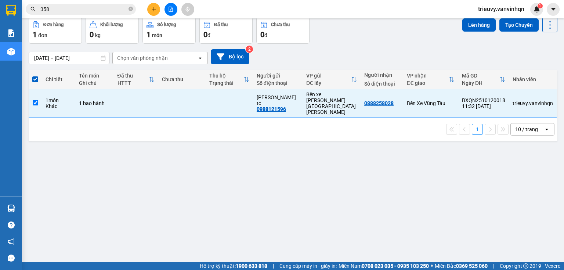
click at [466, 51] on div "ver 1.8.146 Kho gửi Trên xe Kho nhận Hàng đã giao Đơn hàng 1 đơn Khối lượng 0 k…" at bounding box center [293, 123] width 535 height 270
click at [472, 32] on button "Lên hàng" at bounding box center [478, 24] width 33 height 13
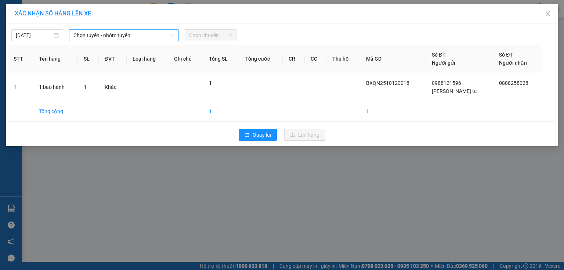
click at [150, 37] on span "Chọn tuyến - nhóm tuyến" at bounding box center [123, 35] width 101 height 11
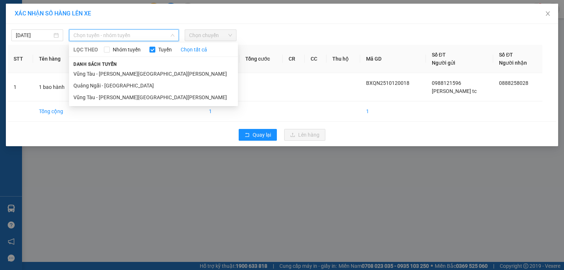
drag, startPoint x: 129, startPoint y: 86, endPoint x: 210, endPoint y: 30, distance: 98.3
click at [131, 83] on li "Quảng Ngãi - [GEOGRAPHIC_DATA]" at bounding box center [153, 86] width 169 height 12
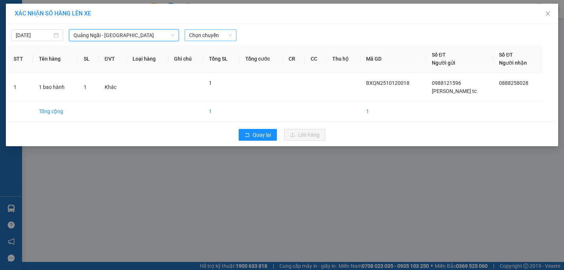
click at [216, 37] on span "Chọn chuyến" at bounding box center [210, 35] width 43 height 11
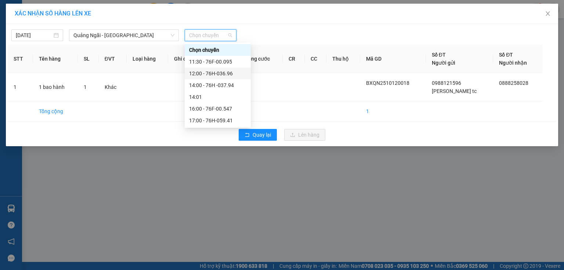
click at [225, 73] on div "12:00 - 76H-036.96" at bounding box center [217, 73] width 57 height 8
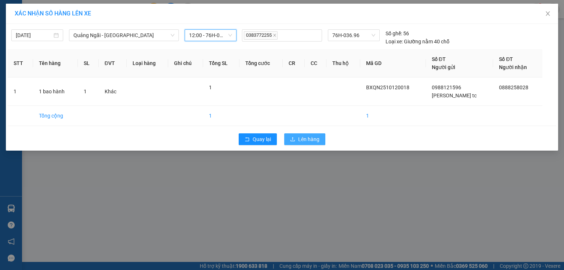
click at [303, 138] on span "Lên hàng" at bounding box center [308, 139] width 21 height 8
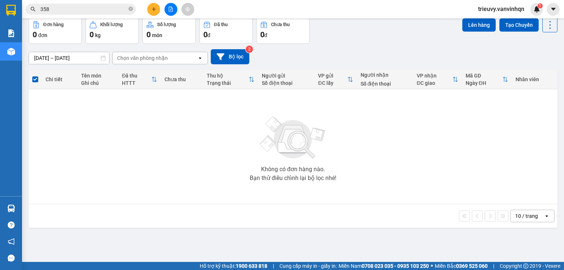
drag, startPoint x: 68, startPoint y: 31, endPoint x: 91, endPoint y: 27, distance: 24.1
click at [68, 9] on button "Trên xe" at bounding box center [72, 0] width 29 height 18
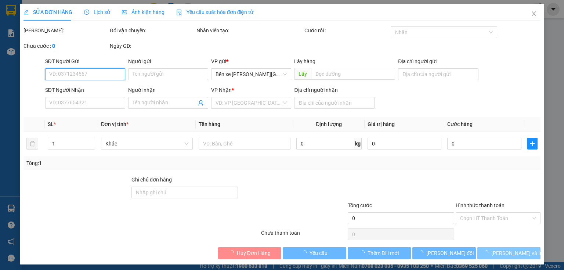
type input "0988121596"
type input "chú hiếu tc"
type input "BXQN"
type input "0888258028"
type input "chinh phong"
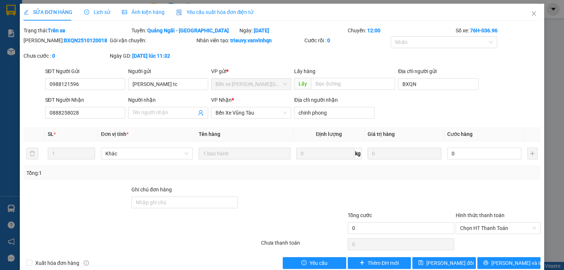
click at [511, 256] on div "Total Paid Fee 0 Total UnPaid Fee 0 Cash Collection Total Fee Trạng thái: Trên …" at bounding box center [281, 147] width 517 height 242
click at [518, 263] on span "[PERSON_NAME] và In" at bounding box center [516, 263] width 51 height 8
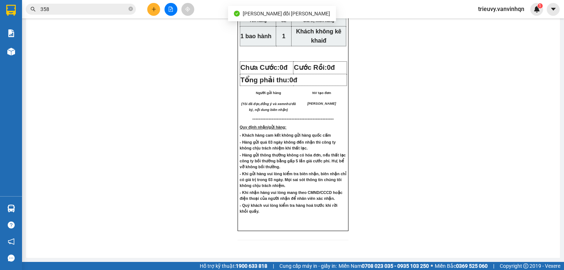
click at [155, 11] on icon "plus" at bounding box center [153, 9] width 5 height 5
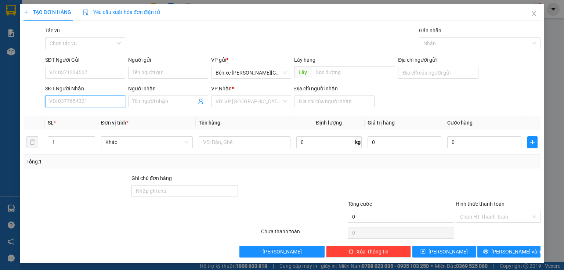
click at [58, 103] on input "SĐT Người Nhận" at bounding box center [85, 101] width 80 height 12
type input "07894855"
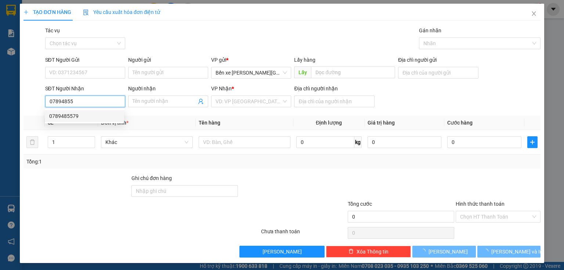
click at [68, 113] on div "0789485579" at bounding box center [84, 116] width 70 height 8
type input "BXQN"
type input "0789485579"
type input "long hải"
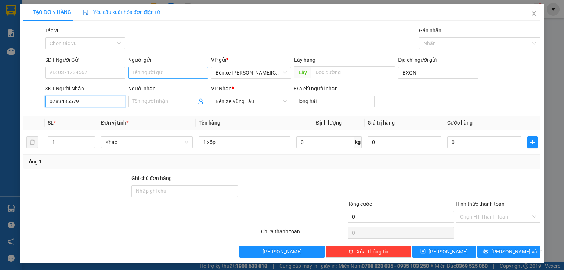
type input "0789485579"
click at [157, 72] on input "Người gửi" at bounding box center [168, 73] width 80 height 12
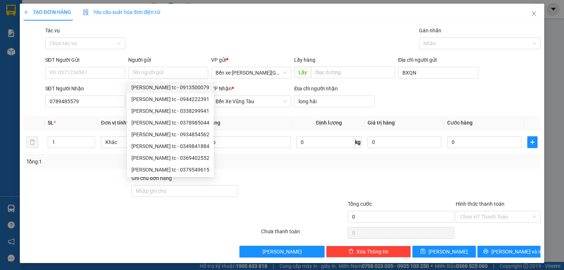
click at [276, 173] on div "Transit Pickup Surcharge Ids Transit Deliver Surcharge Ids Transit Deliver Surc…" at bounding box center [281, 141] width 517 height 231
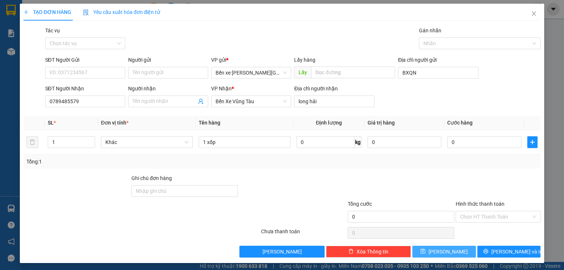
click at [426, 251] on icon "save" at bounding box center [422, 251] width 5 height 5
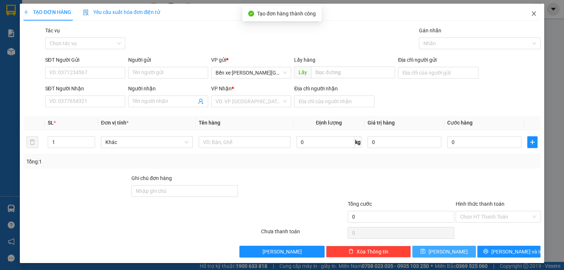
click at [526, 15] on span "Close" at bounding box center [534, 14] width 21 height 21
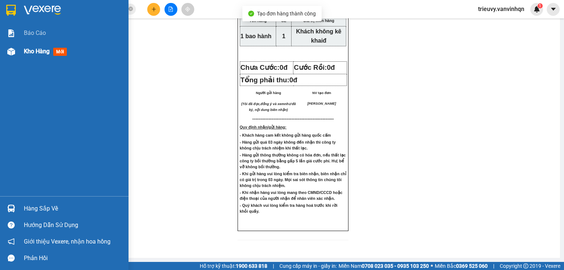
click at [19, 46] on div "Kho hàng mới" at bounding box center [64, 51] width 128 height 18
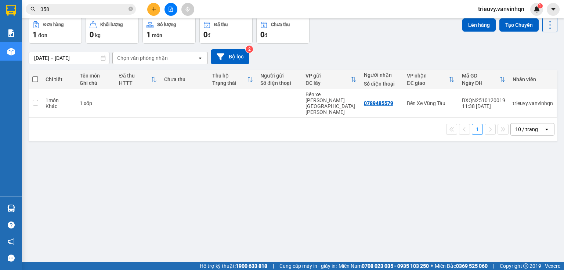
click at [171, 117] on td at bounding box center [184, 103] width 48 height 28
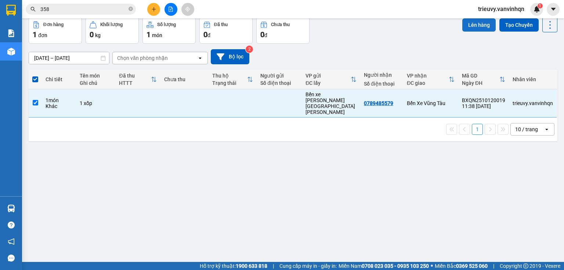
click at [468, 32] on button "Lên hàng" at bounding box center [478, 24] width 33 height 13
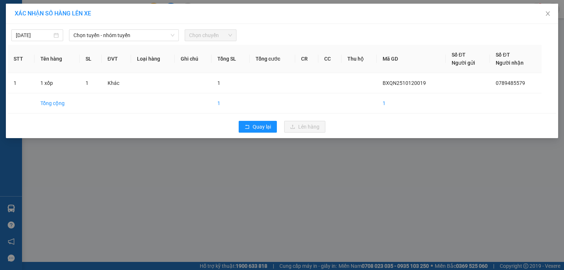
click at [119, 28] on div "12/10/2025 Chọn tuyến - nhóm tuyến Chọn chuyến" at bounding box center [282, 33] width 549 height 15
click at [119, 32] on span "Chọn tuyến - nhóm tuyến" at bounding box center [123, 35] width 101 height 11
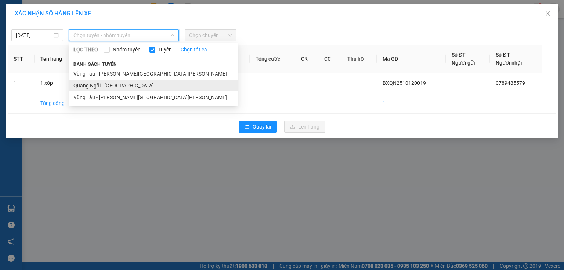
click at [122, 86] on li "Quảng Ngãi - [GEOGRAPHIC_DATA]" at bounding box center [153, 86] width 169 height 12
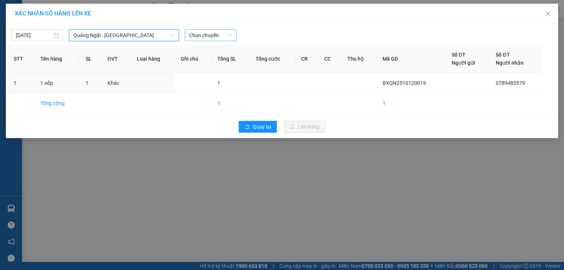
click at [220, 37] on span "Chọn chuyến" at bounding box center [210, 35] width 43 height 11
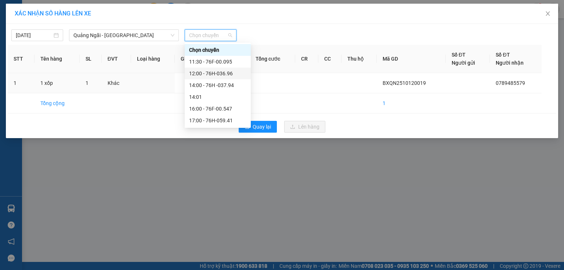
click at [232, 76] on div "12:00 - 76H-036.96" at bounding box center [217, 73] width 57 height 8
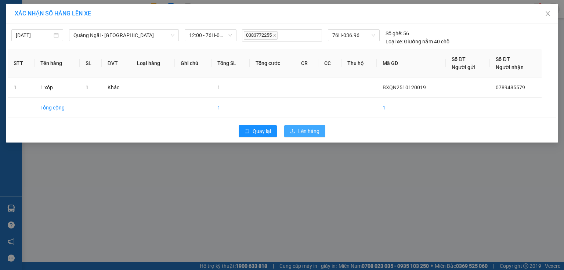
drag, startPoint x: 300, startPoint y: 130, endPoint x: 222, endPoint y: 28, distance: 129.2
click at [222, 27] on div "12/10/2025 Quảng Ngãi - Vũng Tàu LỌC THEO Nhóm tuyến Tuyến Chọn tất cả Danh sác…" at bounding box center [282, 83] width 552 height 119
click at [224, 39] on span "12:00 - 76H-036.96" at bounding box center [210, 35] width 43 height 11
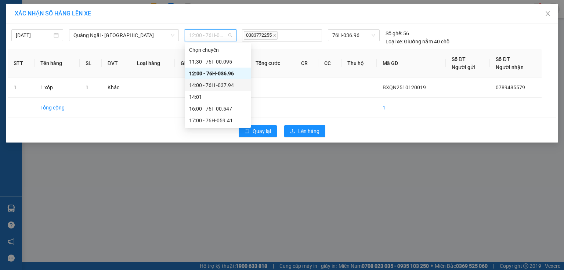
click at [226, 83] on div "14:00 - 76H -037.94" at bounding box center [217, 85] width 57 height 8
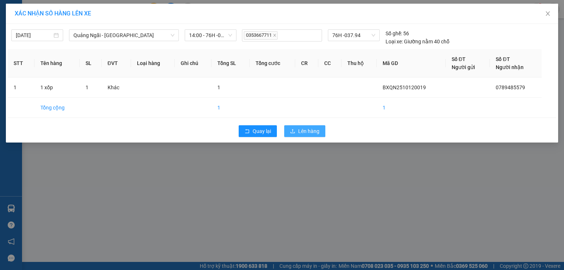
click at [296, 131] on button "Lên hàng" at bounding box center [304, 131] width 41 height 12
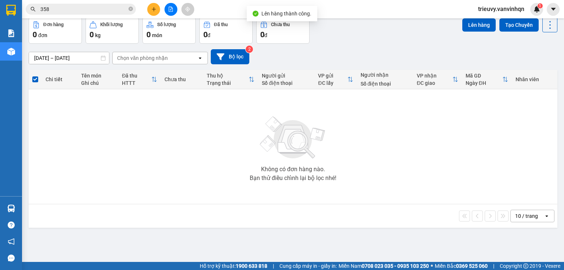
click at [72, 9] on button "Trên xe" at bounding box center [72, 0] width 29 height 18
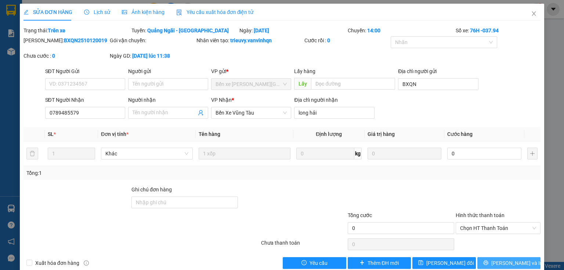
click at [511, 261] on span "[PERSON_NAME] và In" at bounding box center [516, 263] width 51 height 8
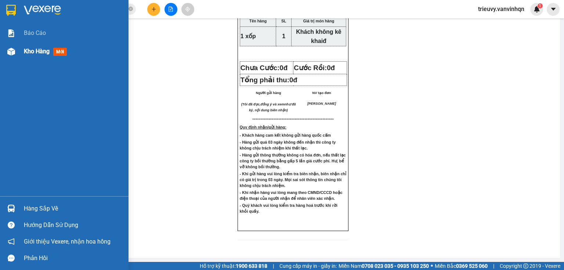
click at [24, 50] on span "Kho hàng" at bounding box center [37, 51] width 26 height 7
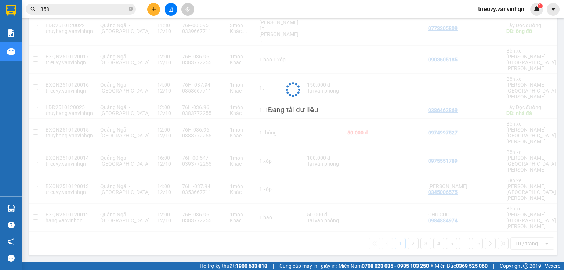
click at [169, 17] on div "Kết quả tìm kiếm ( 60 ) Bộ lọc Mã ĐH Trạng thái Món hàng Tổng cước Chưa cước Ng…" at bounding box center [282, 9] width 564 height 18
click at [169, 14] on button at bounding box center [170, 9] width 13 height 13
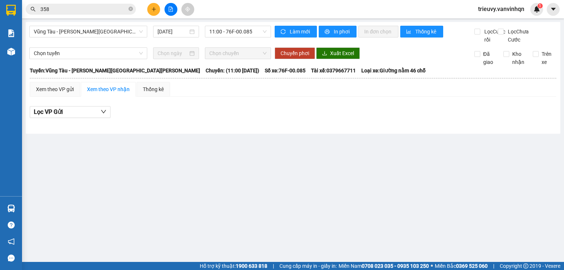
click at [82, 37] on div "Vũng Tàu - Quảng Ngãi 12/10/2025 11:00 - 76F-00.085" at bounding box center [150, 35] width 242 height 18
drag, startPoint x: 80, startPoint y: 35, endPoint x: 76, endPoint y: 55, distance: 21.2
click at [80, 35] on span "Vũng Tàu - [GEOGRAPHIC_DATA]" at bounding box center [88, 31] width 109 height 11
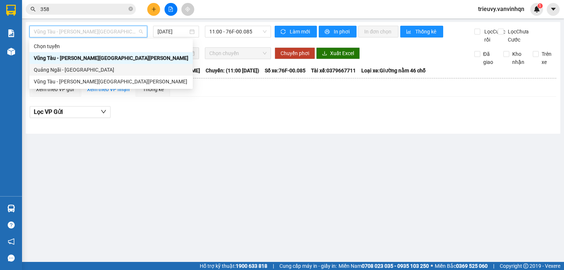
click at [74, 69] on div "Quảng Ngãi - [GEOGRAPHIC_DATA]" at bounding box center [111, 70] width 155 height 8
type input "[DATE]"
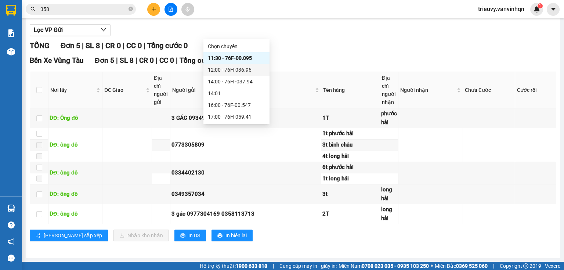
click at [253, 70] on div "12:00 - 76H-036.96" at bounding box center [236, 70] width 57 height 8
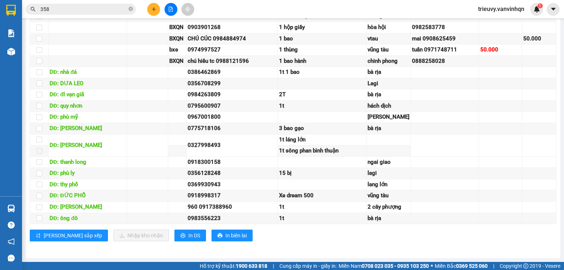
click at [85, 11] on input "358" at bounding box center [83, 9] width 87 height 8
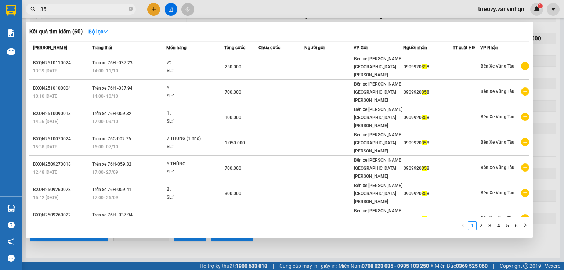
type input "3"
type input "711"
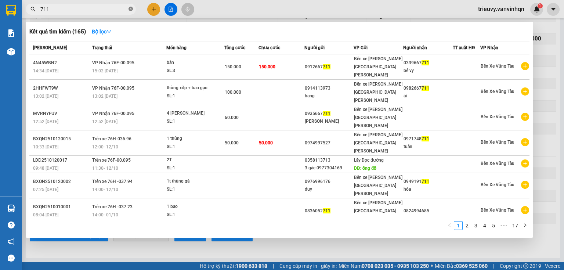
click at [129, 8] on icon "close-circle" at bounding box center [130, 9] width 4 height 4
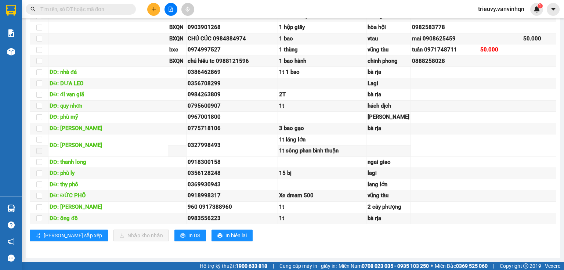
click at [109, 11] on input "text" at bounding box center [83, 9] width 87 height 8
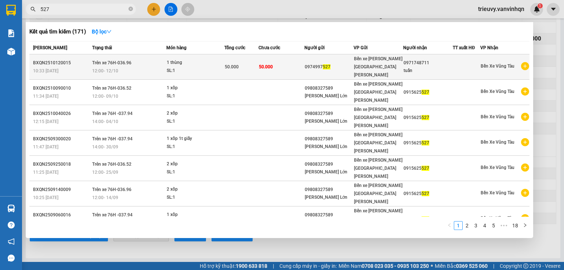
type input "527"
click at [287, 60] on td "50.000" at bounding box center [281, 66] width 46 height 25
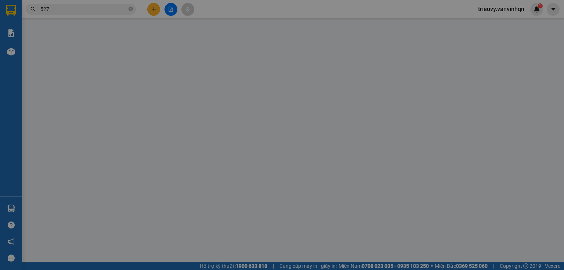
type input "0974997527"
type input "bxe"
type input "0971748711"
type input "tuấn"
type input "vũng tàu"
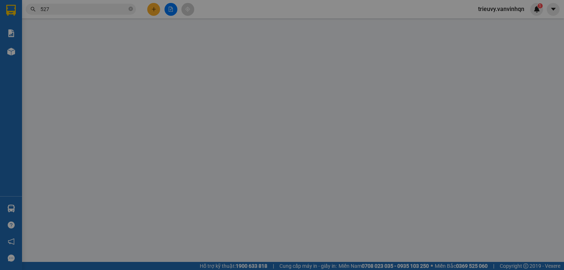
type input "50.000"
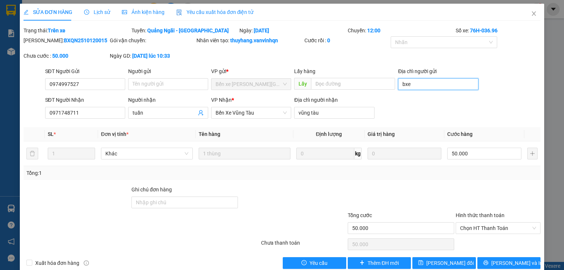
click at [413, 82] on input "bxe" at bounding box center [438, 84] width 80 height 12
click at [413, 82] on input "Địa chỉ người gửi" at bounding box center [438, 84] width 80 height 12
click at [459, 261] on button "[PERSON_NAME] thay đổi" at bounding box center [444, 263] width 64 height 12
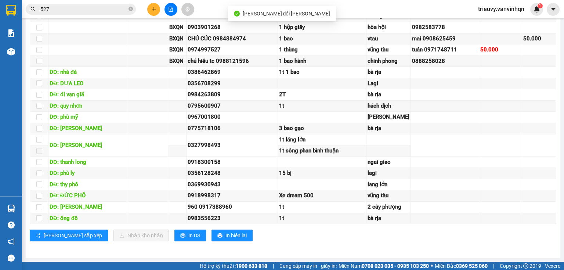
click at [156, 8] on icon "plus" at bounding box center [153, 9] width 5 height 5
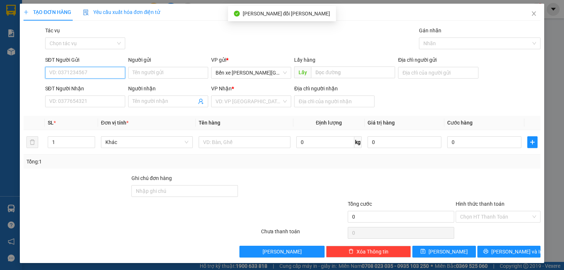
click at [93, 74] on input "SĐT Người Gửi" at bounding box center [85, 73] width 80 height 12
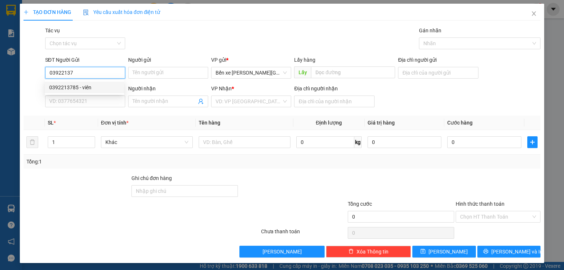
click at [97, 85] on div "0392213785 - viên" at bounding box center [84, 87] width 70 height 8
type input "0392213785"
type input "viên"
type input "BXQN"
type input "0984187116"
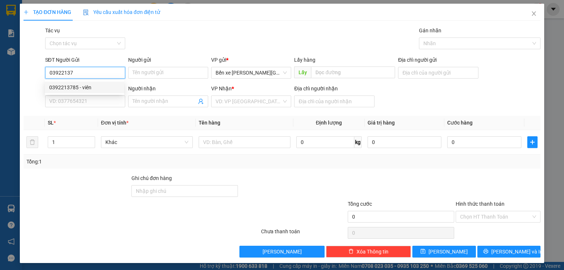
type input "tịnh"
type input "long thành"
type input "400.000"
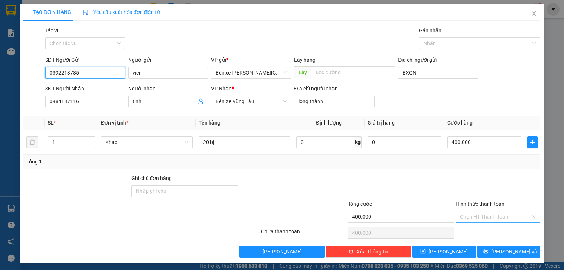
type input "0392213785"
click at [465, 217] on input "Hình thức thanh toán" at bounding box center [495, 216] width 71 height 11
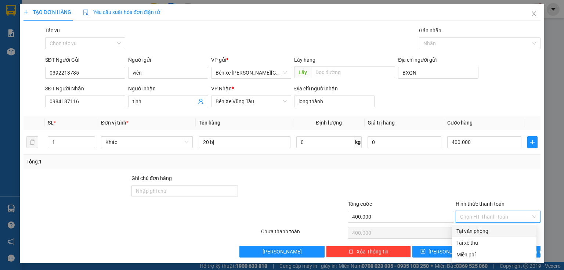
click at [464, 231] on div "Tại văn phòng" at bounding box center [494, 231] width 76 height 8
type input "0"
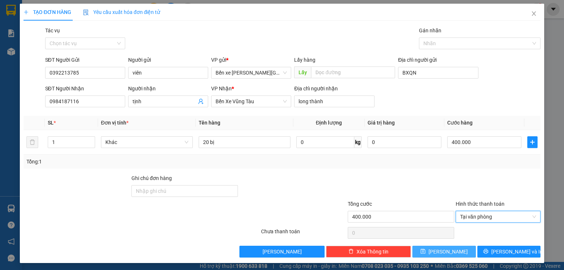
click at [451, 252] on button "[PERSON_NAME]" at bounding box center [444, 252] width 64 height 12
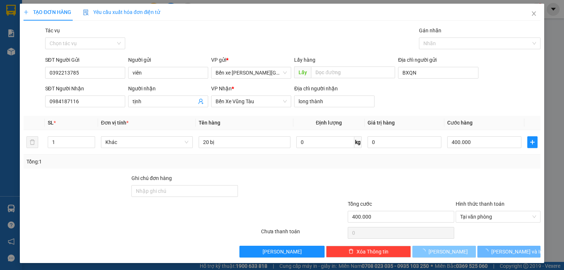
type input "0"
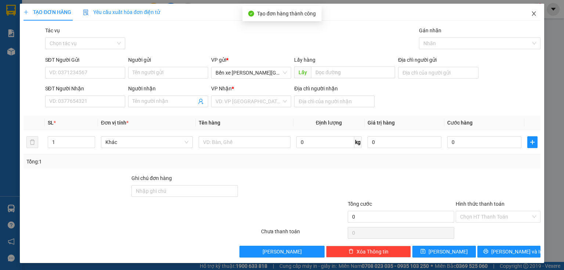
click at [531, 8] on span "Close" at bounding box center [534, 14] width 21 height 21
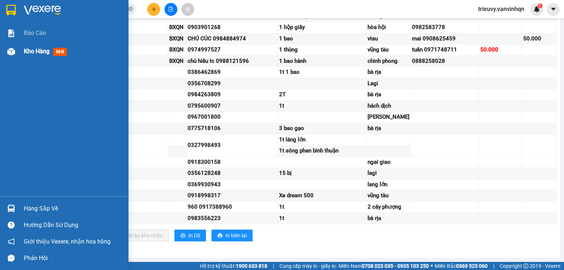
click at [29, 51] on span "Kho hàng" at bounding box center [37, 51] width 26 height 7
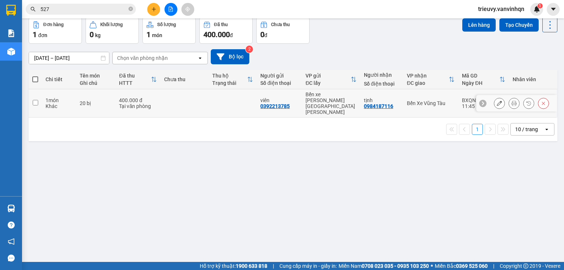
click at [244, 117] on td at bounding box center [233, 103] width 48 height 28
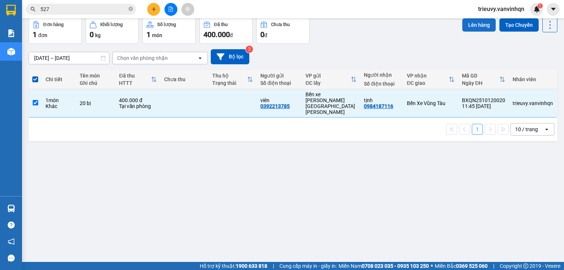
click at [475, 32] on button "Lên hàng" at bounding box center [478, 24] width 33 height 13
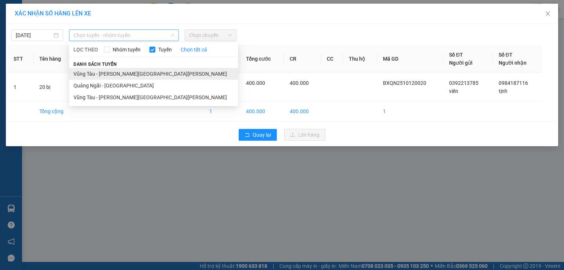
drag, startPoint x: 107, startPoint y: 38, endPoint x: 99, endPoint y: 70, distance: 32.9
click at [107, 39] on span "Chọn tuyến - nhóm tuyến" at bounding box center [123, 35] width 101 height 11
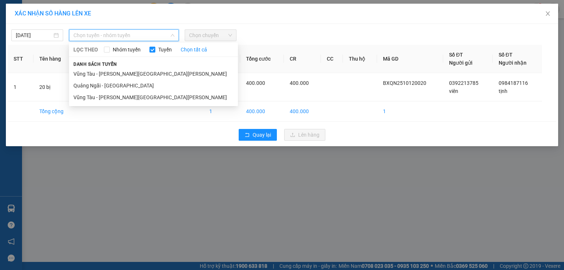
drag, startPoint x: 101, startPoint y: 85, endPoint x: 188, endPoint y: 54, distance: 92.9
click at [101, 85] on li "Quảng Ngãi - [GEOGRAPHIC_DATA]" at bounding box center [153, 86] width 169 height 12
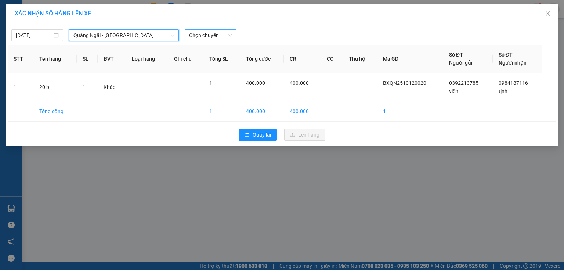
click at [221, 38] on span "Chọn chuyến" at bounding box center [210, 35] width 43 height 11
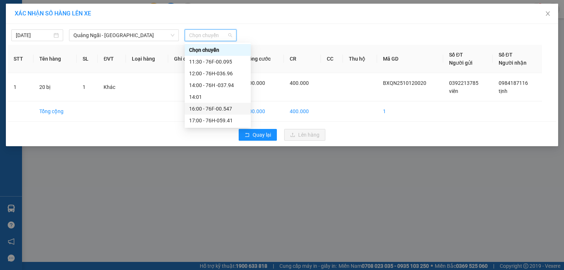
drag, startPoint x: 232, startPoint y: 109, endPoint x: 294, endPoint y: 138, distance: 68.5
click at [233, 109] on div "16:00 - 76F-00.547" at bounding box center [217, 109] width 57 height 8
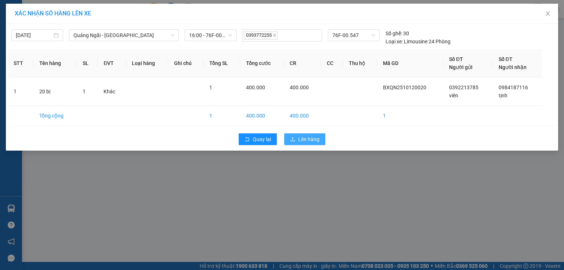
click at [298, 140] on span "Lên hàng" at bounding box center [308, 139] width 21 height 8
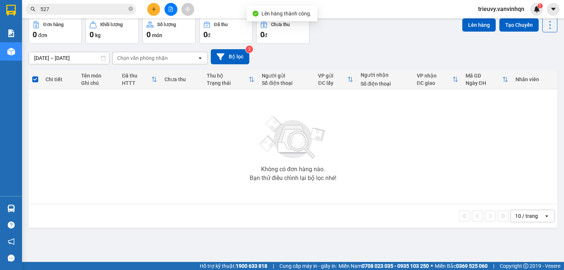
click at [72, 9] on button "Trên xe" at bounding box center [72, 0] width 29 height 18
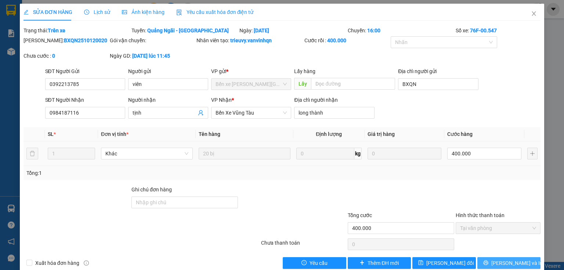
click at [526, 261] on button "[PERSON_NAME] và In" at bounding box center [509, 263] width 64 height 12
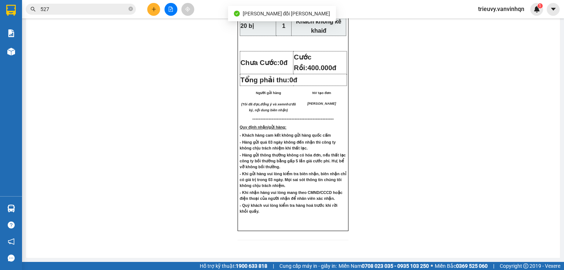
click at [170, 8] on icon "file-add" at bounding box center [170, 9] width 5 height 5
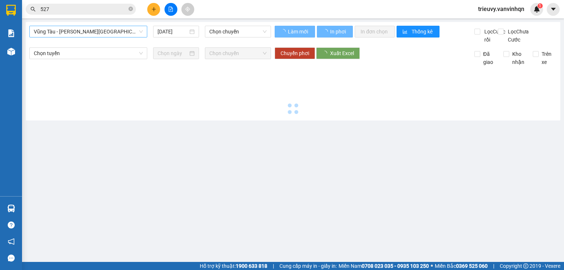
drag, startPoint x: 74, startPoint y: 26, endPoint x: 73, endPoint y: 31, distance: 4.5
click at [74, 28] on span "Vũng Tàu - [GEOGRAPHIC_DATA]" at bounding box center [88, 31] width 109 height 11
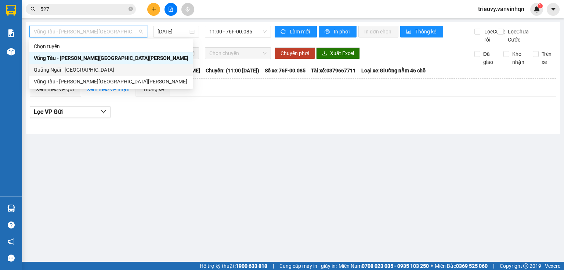
click at [75, 70] on div "Quảng Ngãi - [GEOGRAPHIC_DATA]" at bounding box center [111, 70] width 155 height 8
type input "[DATE]"
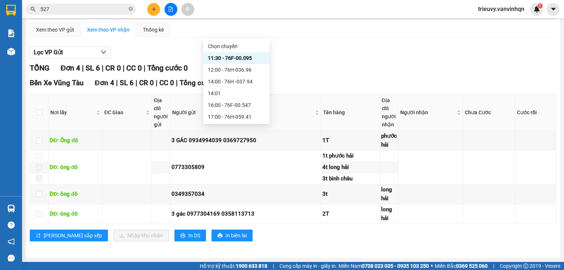
click at [254, 68] on div "12:00 - 76H-036.96" at bounding box center [236, 70] width 57 height 8
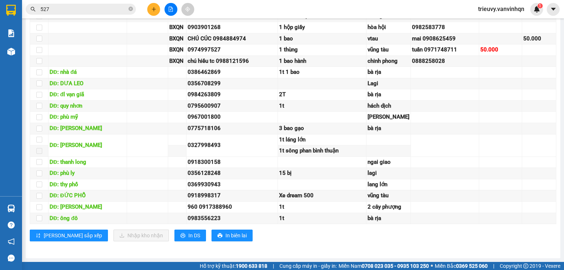
click at [150, 7] on button at bounding box center [153, 9] width 13 height 13
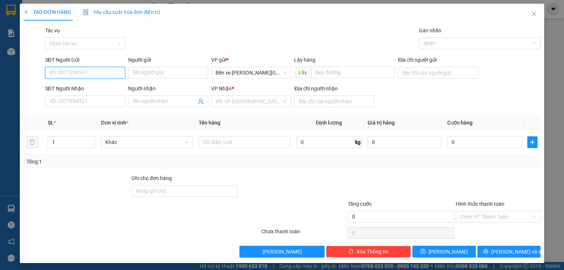
click at [116, 72] on input "SĐT Người Gửi" at bounding box center [85, 73] width 80 height 12
click at [112, 103] on input "SĐT Người Nhận" at bounding box center [85, 101] width 80 height 12
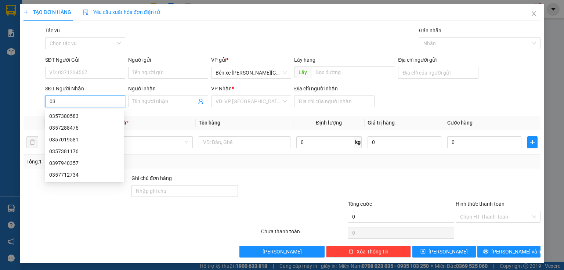
type input "0"
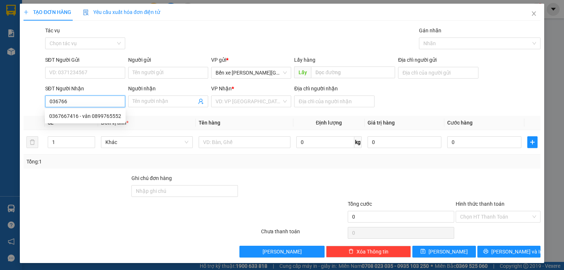
type input "0367667"
click at [116, 116] on div "0367667416 - vân 0899765552" at bounding box center [85, 116] width 72 height 8
type input "BXQN"
type input "0367667416"
type input "vân 0899765552"
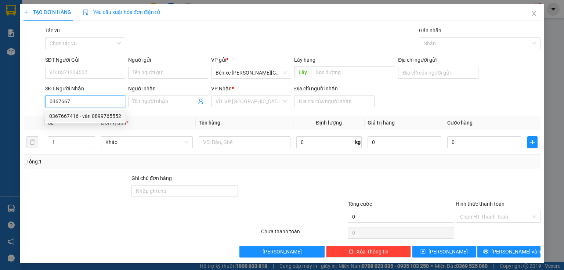
type input "bxe vtau"
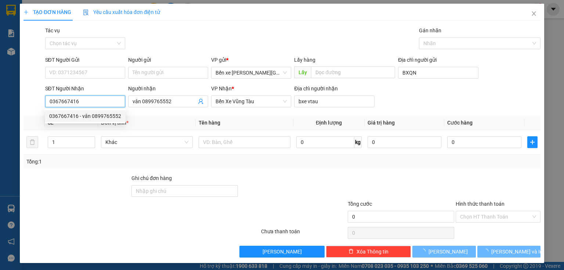
type input "80.000"
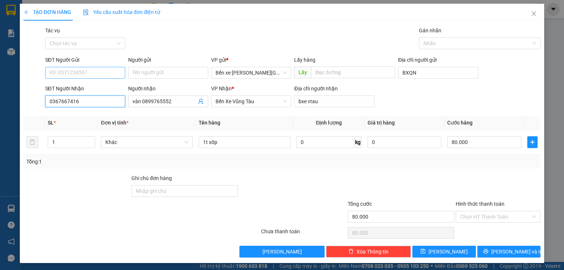
type input "0367667416"
click at [94, 70] on input "SĐT Người Gửi" at bounding box center [85, 73] width 80 height 12
click at [94, 85] on div "0357913499 - xi" at bounding box center [84, 87] width 70 height 8
type input "0357913499"
type input "xi"
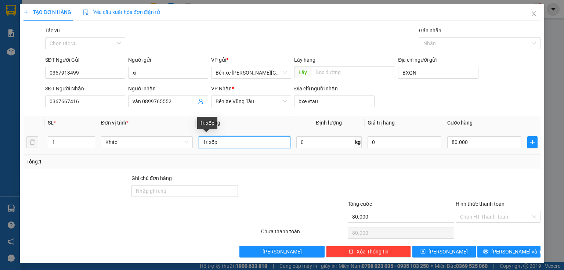
click at [229, 145] on input "1t xốp" at bounding box center [245, 142] width 92 height 12
type input "1"
type input "1 xốp 1 giấy"
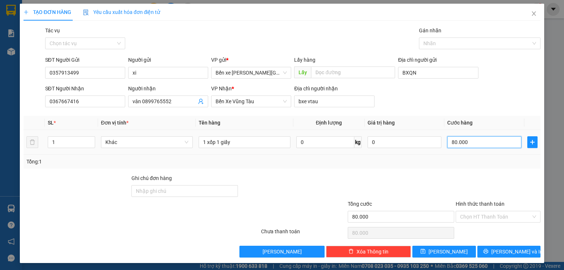
click at [492, 141] on input "80.000" at bounding box center [484, 142] width 74 height 12
type input "0"
click at [493, 143] on input "0" at bounding box center [484, 142] width 74 height 12
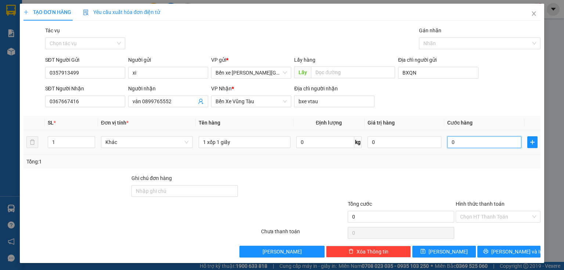
type input "1"
type input "01"
type input "15"
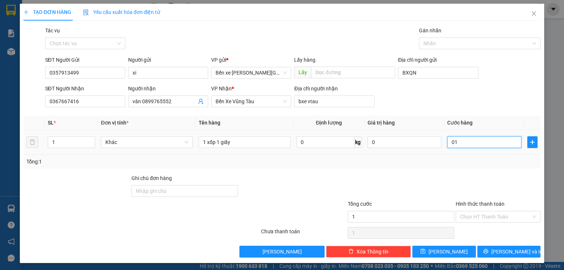
type input "015"
type input "150"
type input "0.150"
type input "150.000"
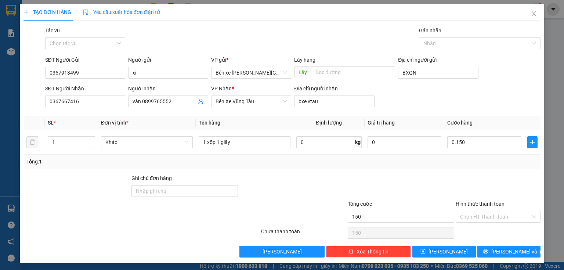
type input "150.000"
click at [493, 177] on div at bounding box center [498, 187] width 86 height 26
click at [501, 218] on input "Hình thức thanh toán" at bounding box center [495, 216] width 71 height 11
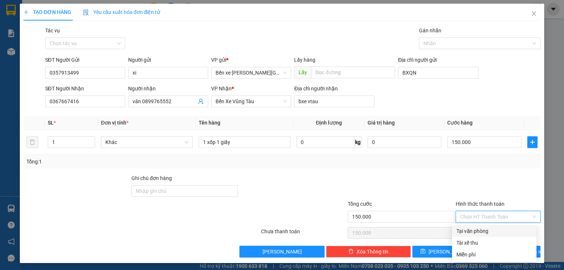
drag, startPoint x: 490, startPoint y: 232, endPoint x: 482, endPoint y: 238, distance: 9.9
click at [490, 232] on div "Tại văn phòng" at bounding box center [494, 231] width 76 height 8
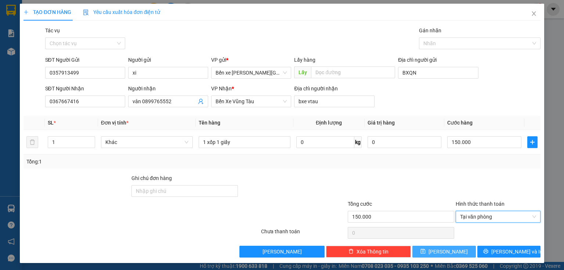
click at [453, 253] on button "[PERSON_NAME]" at bounding box center [444, 252] width 64 height 12
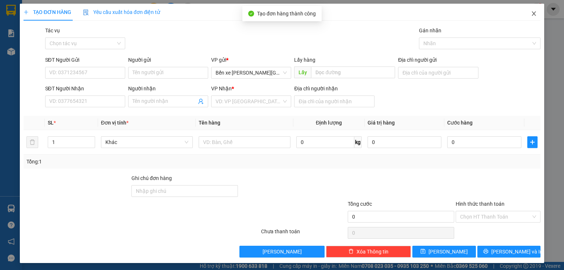
drag, startPoint x: 530, startPoint y: 13, endPoint x: 504, endPoint y: 18, distance: 26.4
click at [533, 14] on span "Close" at bounding box center [534, 14] width 21 height 21
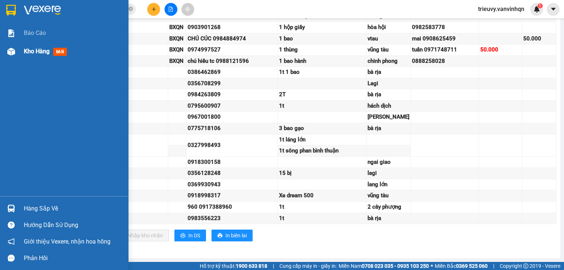
drag, startPoint x: 25, startPoint y: 51, endPoint x: 44, endPoint y: 48, distance: 19.0
click at [26, 51] on span "Kho hàng" at bounding box center [37, 51] width 26 height 7
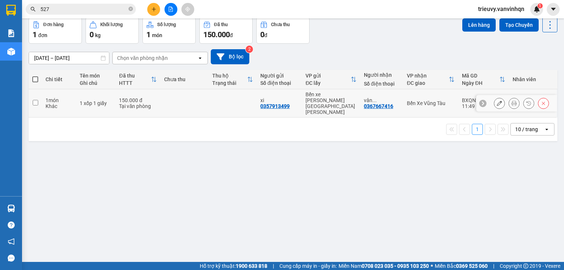
click at [123, 103] on div "150.000 đ" at bounding box center [138, 100] width 38 height 6
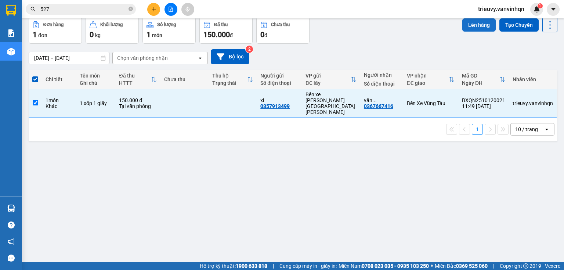
click at [467, 32] on button "Lên hàng" at bounding box center [478, 24] width 33 height 13
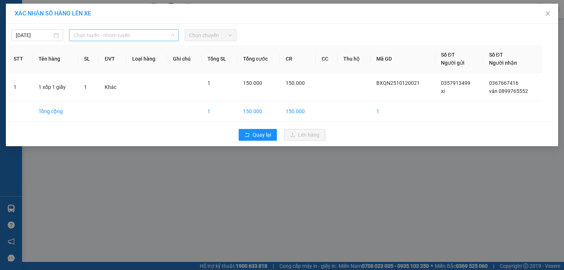
click at [103, 30] on span "Chọn tuyến - nhóm tuyến" at bounding box center [123, 35] width 101 height 11
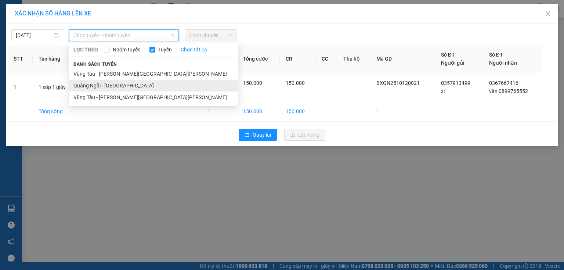
click at [105, 85] on li "Quảng Ngãi - [GEOGRAPHIC_DATA]" at bounding box center [153, 86] width 169 height 12
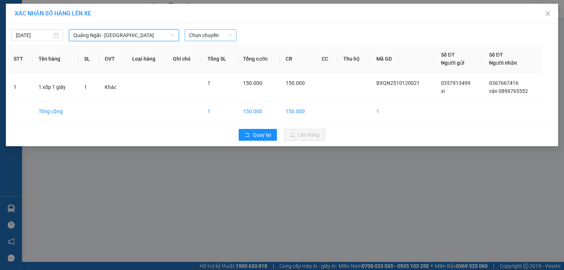
click at [216, 35] on span "Chọn chuyến" at bounding box center [210, 35] width 43 height 11
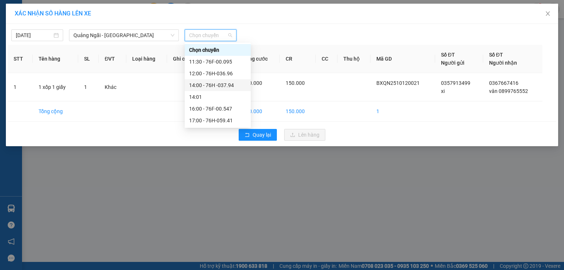
click at [220, 85] on div "14:00 - 76H -037.94" at bounding box center [217, 85] width 57 height 8
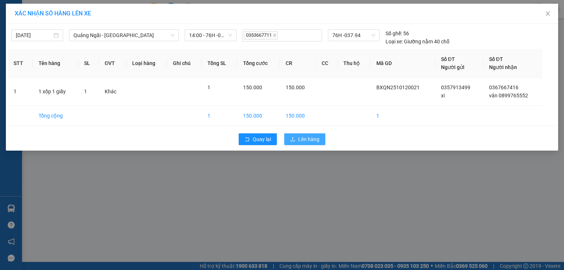
click at [302, 135] on span "Lên hàng" at bounding box center [308, 139] width 21 height 8
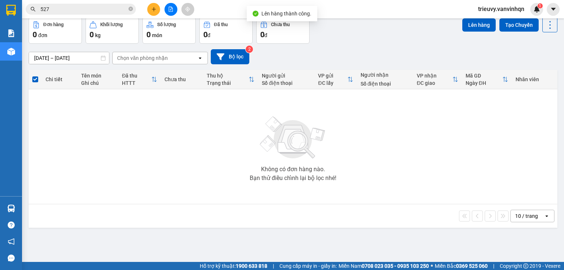
click at [78, 9] on button "Trên xe" at bounding box center [72, 0] width 29 height 18
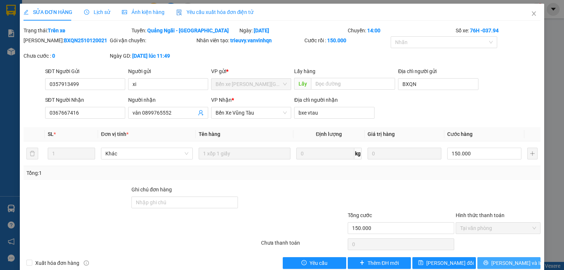
click at [508, 263] on span "[PERSON_NAME] và In" at bounding box center [516, 263] width 51 height 8
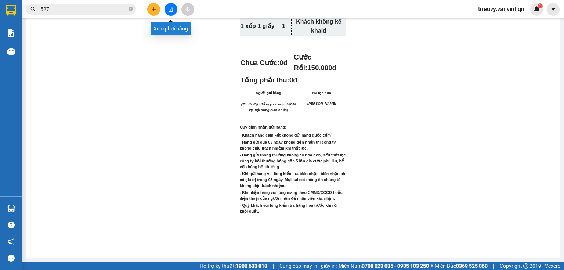
click at [174, 10] on button at bounding box center [170, 9] width 13 height 13
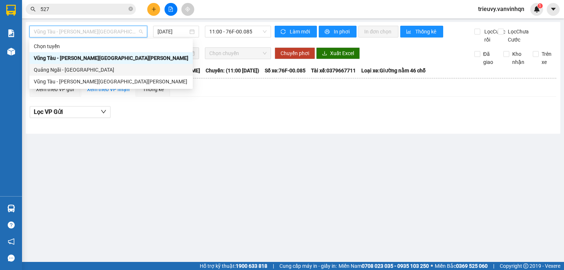
drag, startPoint x: 95, startPoint y: 73, endPoint x: 119, endPoint y: 63, distance: 25.0
click at [95, 73] on div "Quảng Ngãi - [GEOGRAPHIC_DATA]" at bounding box center [111, 70] width 155 height 8
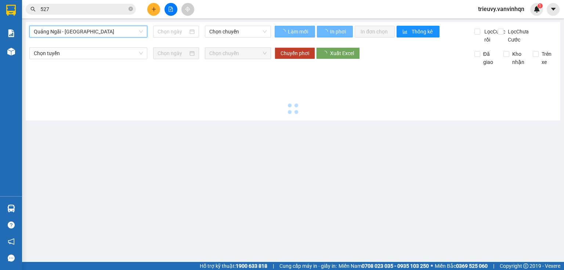
type input "[DATE]"
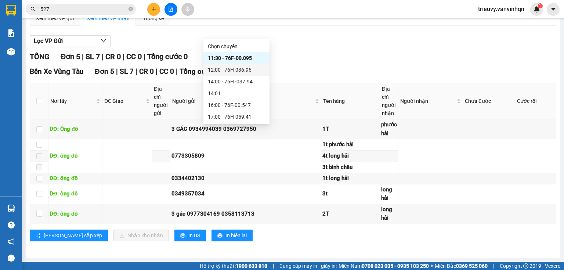
click at [258, 68] on div "12:00 - 76H-036.96" at bounding box center [236, 70] width 57 height 8
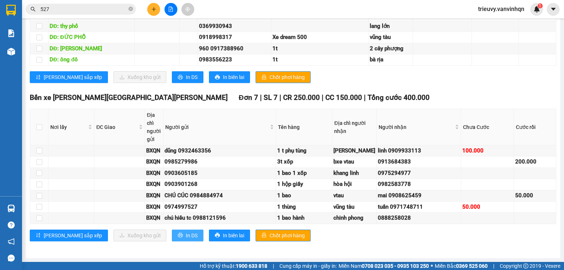
click at [172, 233] on button "In DS" at bounding box center [188, 235] width 32 height 12
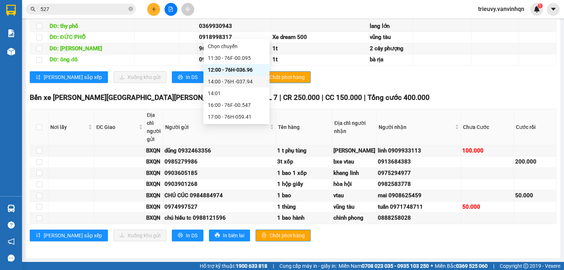
click at [258, 78] on div "14:00 - 76H -037.94" at bounding box center [236, 81] width 57 height 8
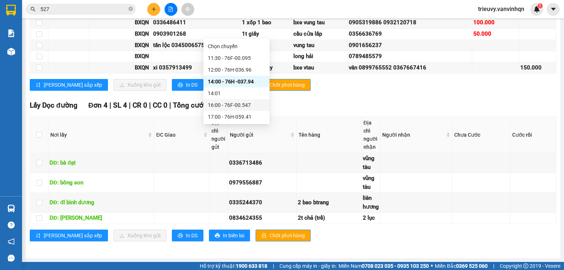
click at [242, 103] on div "16:00 - 76F-00.547" at bounding box center [236, 105] width 57 height 8
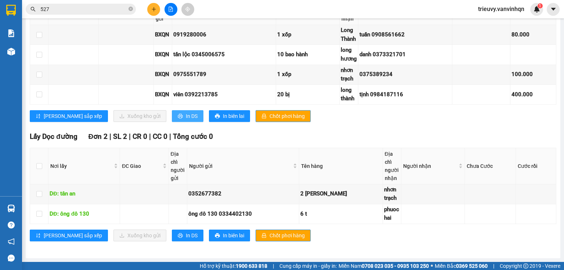
click at [186, 117] on span "In DS" at bounding box center [192, 116] width 12 height 8
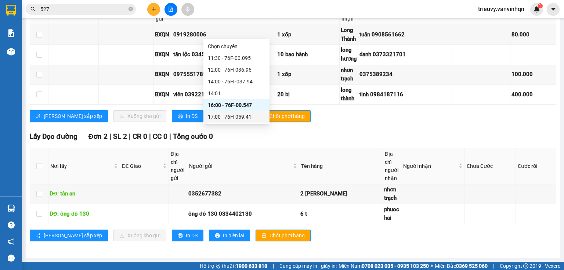
click at [241, 117] on div "17:00 - 76H-059.41" at bounding box center [236, 117] width 57 height 8
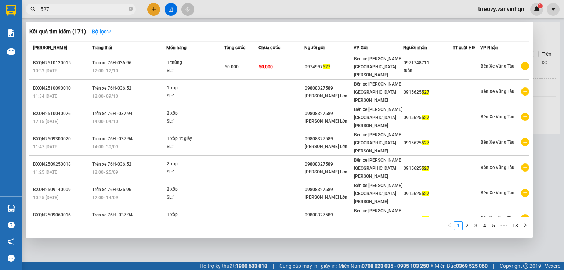
click at [111, 9] on input "527" at bounding box center [83, 9] width 87 height 8
type input "5"
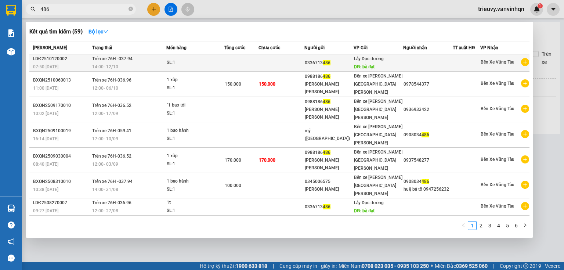
type input "486"
click at [256, 62] on td at bounding box center [241, 62] width 34 height 17
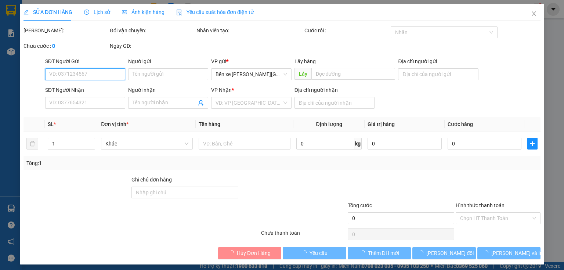
type input "0336713486"
type input "bà đạt"
type input "vũng tàu"
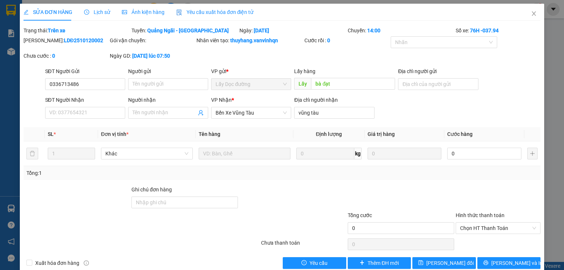
click at [398, 116] on div "SĐT Người Nhận VD: 0377654321 Người nhận Tên người nhận VP Nhận * Bến Xe Vũng T…" at bounding box center [293, 109] width 499 height 26
click at [531, 14] on icon "close" at bounding box center [534, 14] width 6 height 6
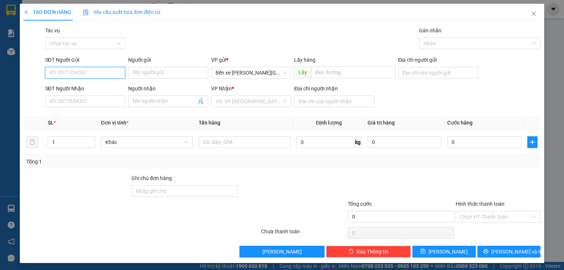
click at [112, 78] on input "SĐT Người Gửi" at bounding box center [85, 73] width 80 height 12
click at [531, 12] on icon "close" at bounding box center [534, 14] width 6 height 6
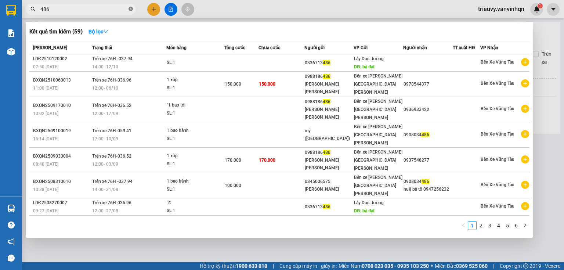
click at [131, 9] on icon "close-circle" at bounding box center [130, 9] width 4 height 4
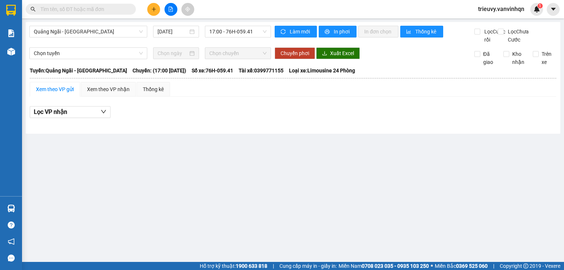
click at [124, 10] on input "text" at bounding box center [83, 9] width 87 height 8
drag, startPoint x: 108, startPoint y: 5, endPoint x: 107, endPoint y: 10, distance: 5.3
click at [108, 8] on input "text" at bounding box center [83, 9] width 87 height 8
click at [107, 11] on input "text" at bounding box center [83, 9] width 87 height 8
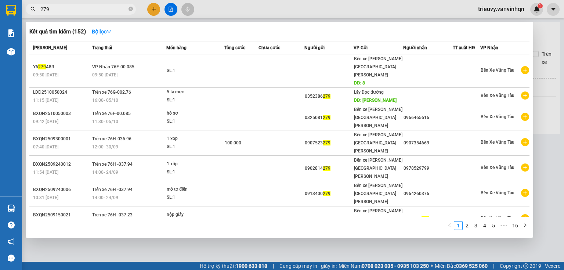
type input "279"
click at [157, 11] on div at bounding box center [282, 135] width 564 height 270
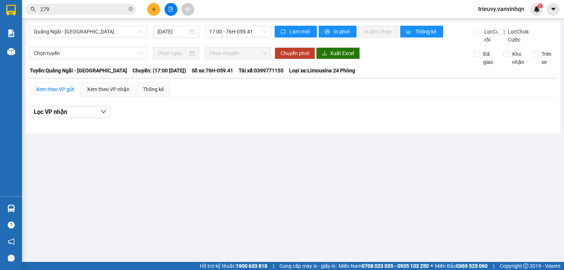
click at [151, 7] on icon "plus" at bounding box center [153, 9] width 5 height 5
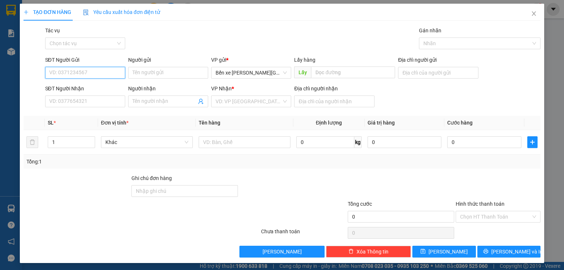
click at [91, 71] on input "SĐT Người Gửi" at bounding box center [85, 73] width 80 height 12
click at [59, 69] on input "0352386279" at bounding box center [85, 73] width 80 height 12
click at [256, 76] on span "Bến xe [GEOGRAPHIC_DATA]" at bounding box center [251, 72] width 71 height 11
type input "0352386279"
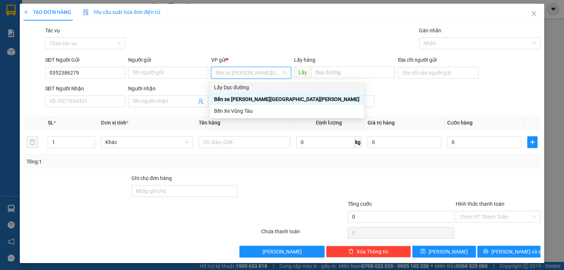
click at [249, 84] on div "Lấy Dọc đường" at bounding box center [286, 87] width 145 height 8
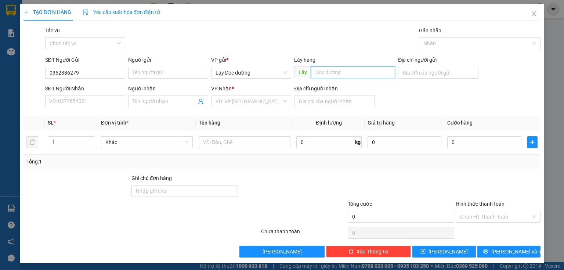
click at [327, 70] on input "text" at bounding box center [353, 72] width 84 height 12
type input "sa huỳnh"
drag, startPoint x: 265, startPoint y: 110, endPoint x: 267, endPoint y: 103, distance: 7.2
click at [265, 109] on div "Transit Pickup Surcharge Ids Transit Deliver Surcharge Ids Transit Deliver Surc…" at bounding box center [281, 141] width 517 height 231
click at [267, 103] on input "search" at bounding box center [249, 101] width 66 height 11
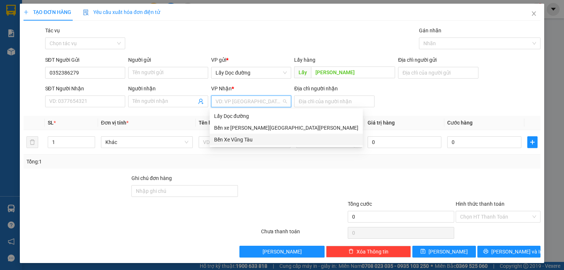
click at [250, 140] on div "Bến Xe Vũng Tàu" at bounding box center [286, 139] width 144 height 8
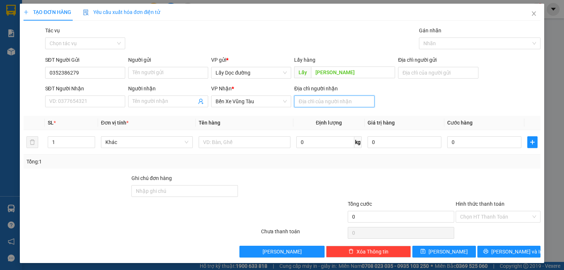
click at [312, 103] on input "Địa chỉ người nhận" at bounding box center [334, 101] width 80 height 12
click at [323, 102] on input "Địa chỉ người nhận" at bounding box center [334, 101] width 80 height 12
type input "phước tỉnh"
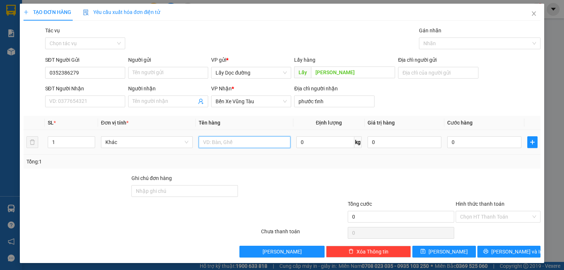
click at [283, 143] on input "text" at bounding box center [245, 142] width 92 height 12
type input "3 tạ mực"
click at [421, 258] on div "TẠO ĐƠN HÀNG Yêu cầu xuất hóa đơn điện tử Transit Pickup Surcharge Ids Transit …" at bounding box center [282, 133] width 524 height 259
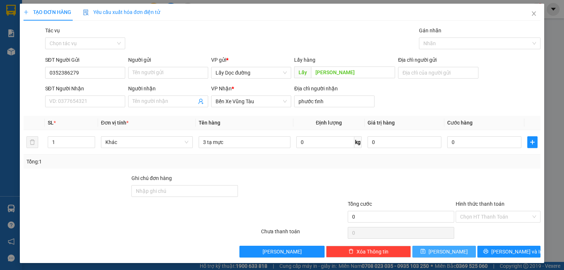
click at [425, 251] on button "[PERSON_NAME]" at bounding box center [444, 252] width 64 height 12
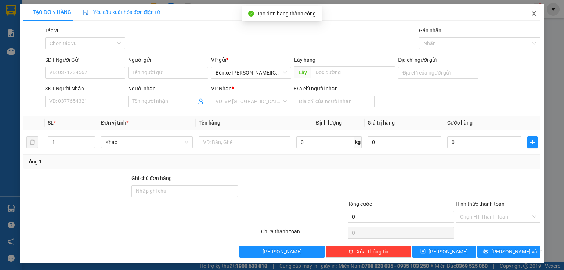
click at [533, 11] on span "Close" at bounding box center [534, 14] width 21 height 21
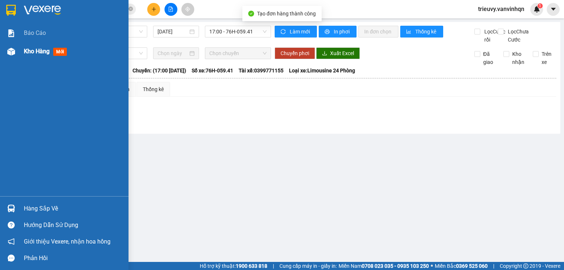
click at [46, 50] on span "Kho hàng" at bounding box center [37, 51] width 26 height 7
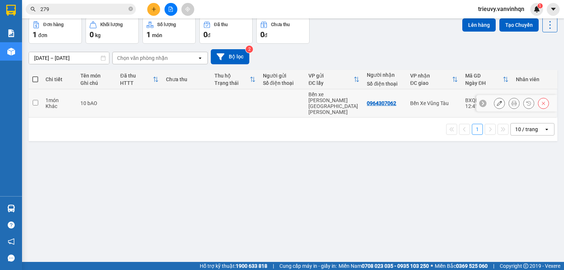
click at [144, 117] on td at bounding box center [139, 103] width 46 height 28
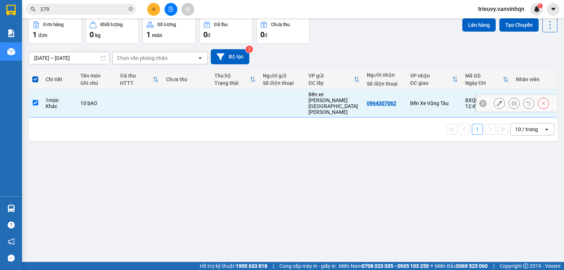
click at [180, 117] on td at bounding box center [186, 103] width 48 height 28
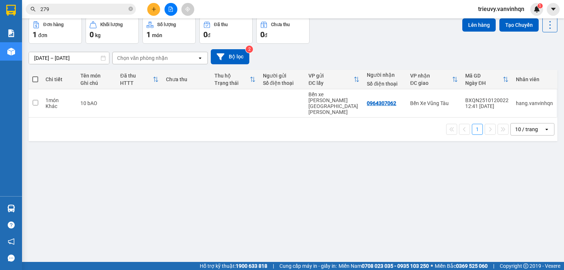
click at [74, 9] on button "Trên xe" at bounding box center [72, 0] width 29 height 18
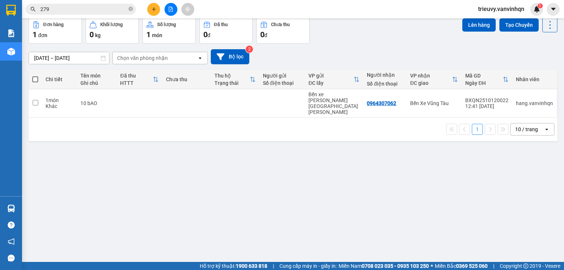
drag, startPoint x: 146, startPoint y: 90, endPoint x: 151, endPoint y: 97, distance: 8.5
click at [148, 62] on div "Chọn văn phòng nhận" at bounding box center [142, 57] width 51 height 7
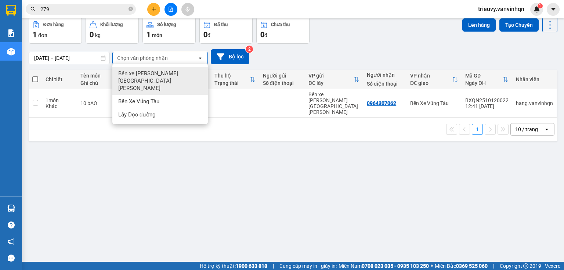
click at [163, 92] on span "Bến xe [GEOGRAPHIC_DATA]" at bounding box center [161, 81] width 87 height 22
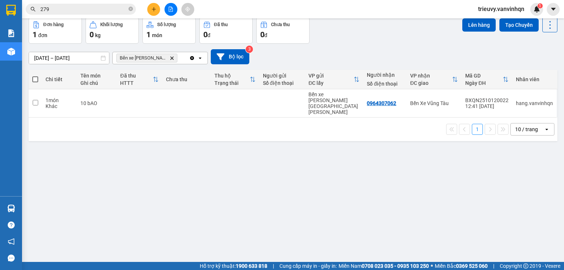
click at [182, 64] on div "Bến xe Quảng Ngãi Delete" at bounding box center [151, 58] width 76 height 12
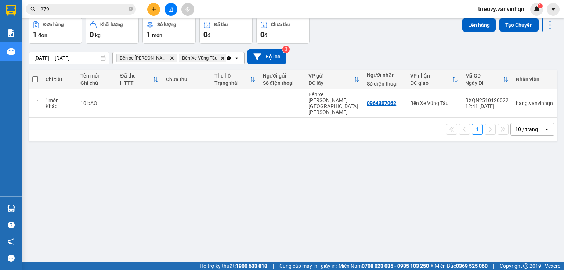
click at [223, 64] on div "Bến xe Quảng Ngãi Delete Bến Xe Vũng Tàu Delete" at bounding box center [169, 58] width 113 height 12
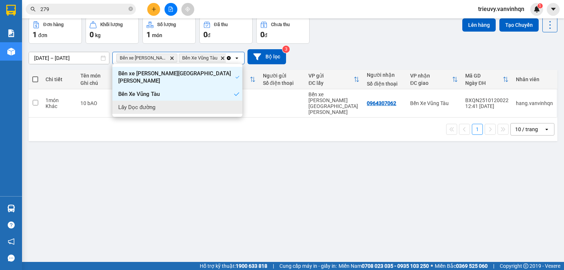
drag, startPoint x: 206, startPoint y: 133, endPoint x: 215, endPoint y: 129, distance: 9.5
click at [207, 114] on div "Lấy Dọc đường" at bounding box center [177, 107] width 130 height 13
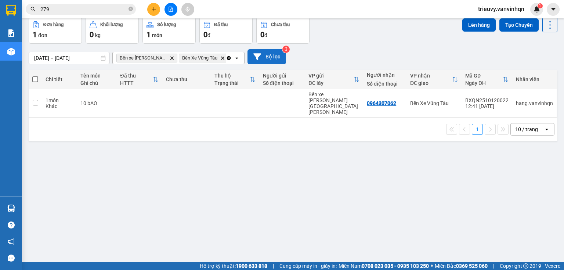
click at [272, 64] on button "Bộ lọc" at bounding box center [266, 56] width 39 height 15
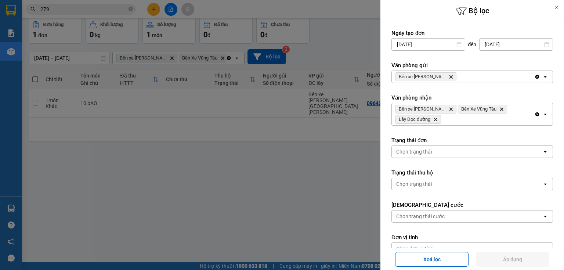
click at [518, 82] on div "Bến xe Quảng Ngãi Delete" at bounding box center [463, 77] width 142 height 12
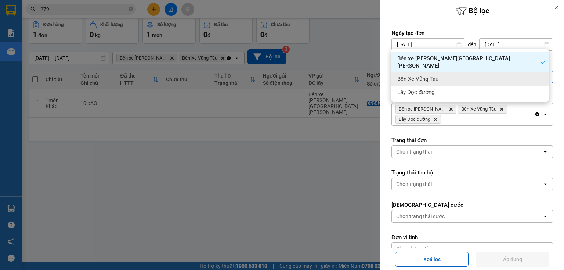
drag, startPoint x: 501, startPoint y: 104, endPoint x: 509, endPoint y: 80, distance: 25.5
click at [501, 86] on div "Bến Xe Vũng Tàu" at bounding box center [469, 78] width 157 height 13
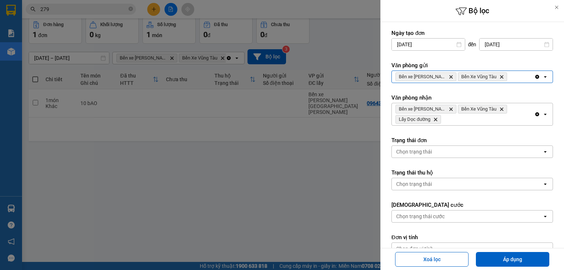
click at [516, 75] on div "Bến xe Quảng Ngãi Delete Bến Xe Vũng Tàu Delete" at bounding box center [463, 77] width 142 height 12
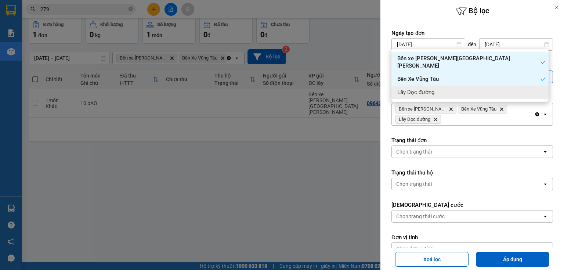
click at [509, 99] on div "Lấy Dọc đường" at bounding box center [469, 92] width 157 height 13
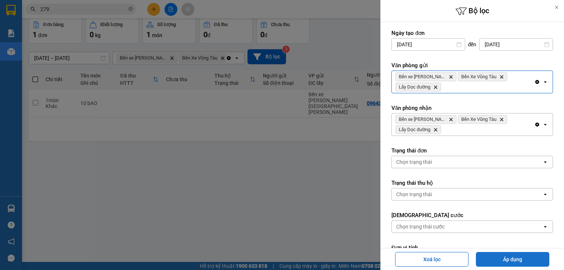
click at [508, 257] on button "Áp dụng" at bounding box center [512, 259] width 73 height 15
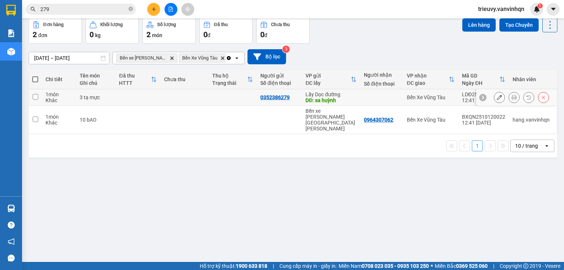
click at [218, 106] on td at bounding box center [233, 97] width 48 height 17
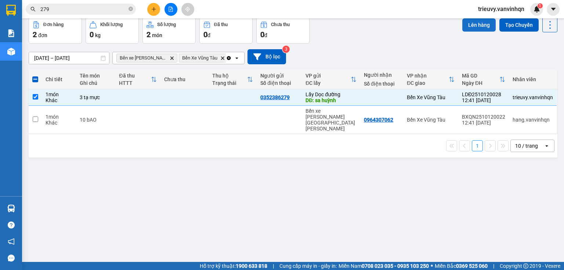
click at [482, 32] on button "Lên hàng" at bounding box center [478, 24] width 33 height 13
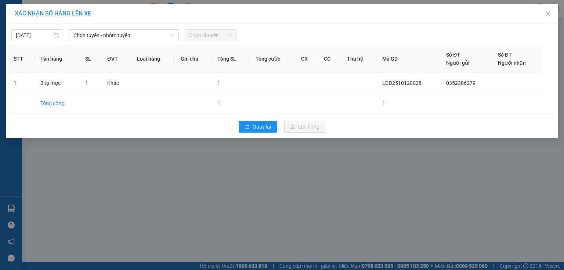
click at [179, 37] on div "Chọn tuyến - nhóm tuyến" at bounding box center [124, 35] width 116 height 12
drag, startPoint x: 159, startPoint y: 32, endPoint x: 137, endPoint y: 76, distance: 50.2
click at [158, 34] on span "Chọn tuyến - nhóm tuyến" at bounding box center [123, 35] width 101 height 11
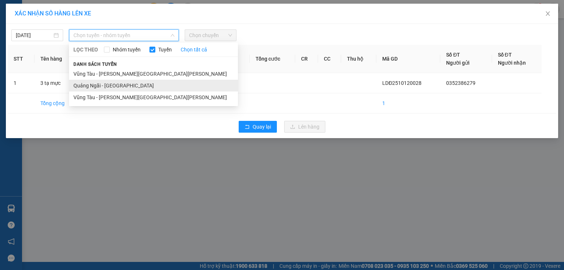
click at [132, 82] on li "Quảng Ngãi - [GEOGRAPHIC_DATA]" at bounding box center [153, 86] width 169 height 12
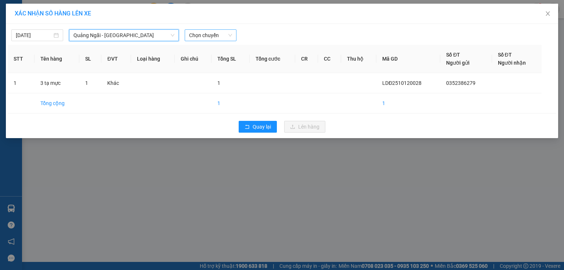
click at [222, 35] on span "Chọn chuyến" at bounding box center [210, 35] width 43 height 11
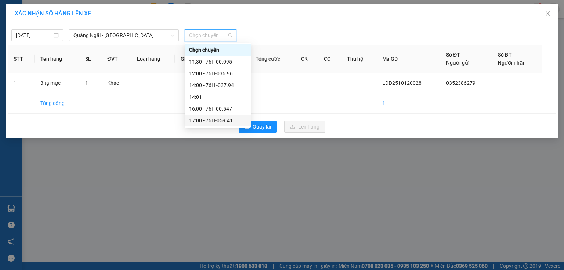
click at [230, 120] on div "17:00 - 76H-059.41" at bounding box center [217, 120] width 57 height 8
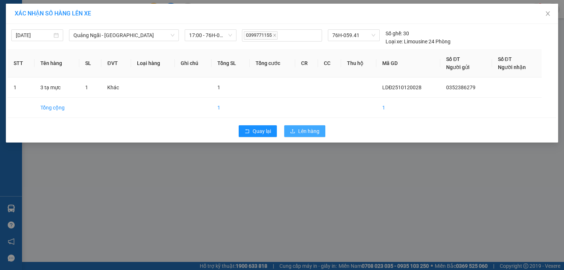
click at [289, 126] on button "Lên hàng" at bounding box center [304, 131] width 41 height 12
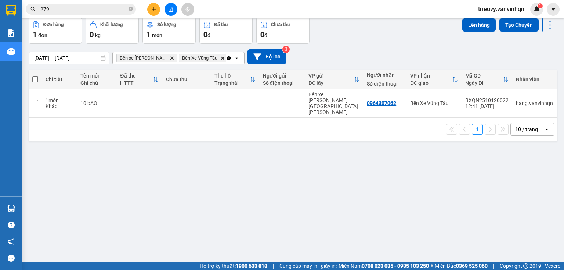
click at [120, 7] on input "279" at bounding box center [83, 9] width 87 height 8
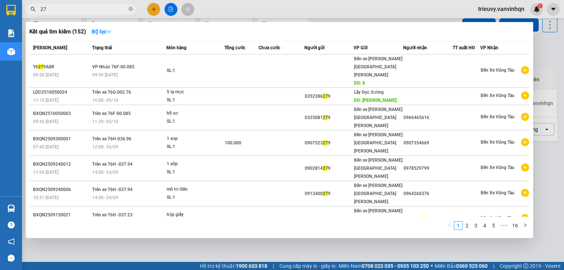
type input "2"
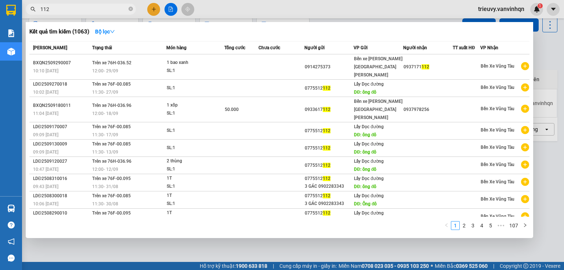
type input "112"
click at [154, 11] on div at bounding box center [282, 135] width 564 height 270
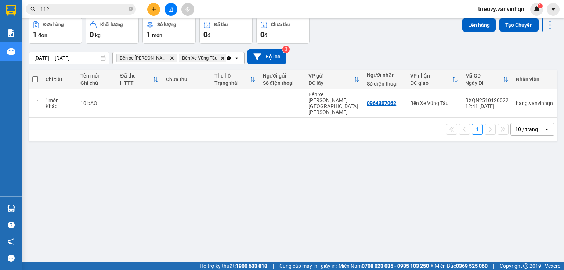
click at [153, 11] on icon "plus" at bounding box center [153, 9] width 0 height 4
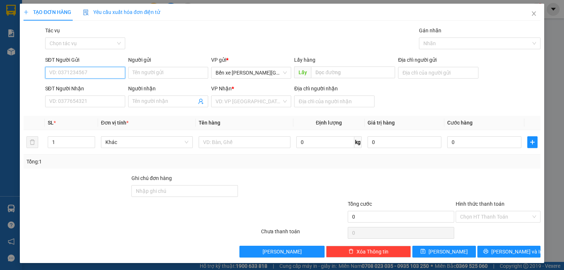
click at [81, 73] on input "SĐT Người Gửi" at bounding box center [85, 73] width 80 height 12
click at [61, 70] on input "0343899112" at bounding box center [85, 73] width 80 height 12
click at [64, 69] on input "0343899112" at bounding box center [85, 73] width 80 height 12
click at [66, 69] on input "034399112" at bounding box center [85, 73] width 80 height 12
click at [276, 74] on span "Bến xe [GEOGRAPHIC_DATA]" at bounding box center [251, 72] width 71 height 11
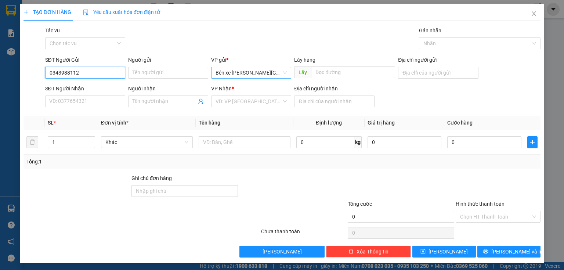
type input "0343988112"
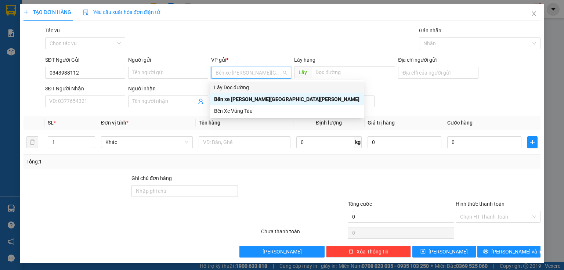
drag, startPoint x: 258, startPoint y: 85, endPoint x: 313, endPoint y: 75, distance: 55.2
click at [258, 85] on div "Lấy Dọc đường" at bounding box center [286, 87] width 145 height 8
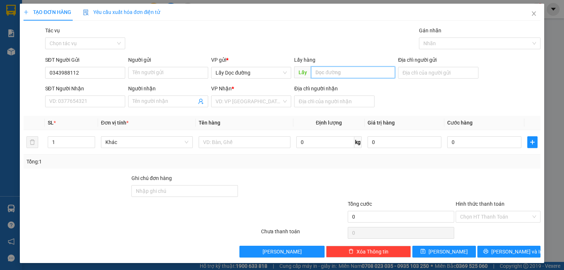
click at [324, 72] on input "text" at bounding box center [353, 72] width 84 height 12
type input "bồng sơn"
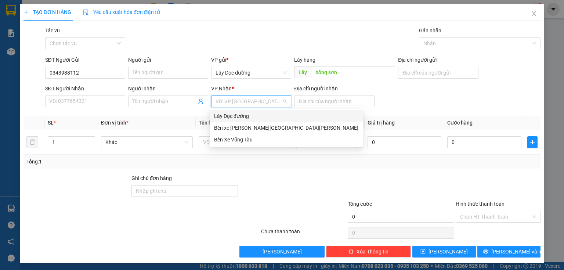
click at [231, 103] on input "search" at bounding box center [249, 101] width 66 height 11
click at [232, 141] on div "Bến Xe Vũng Tàu" at bounding box center [286, 139] width 144 height 8
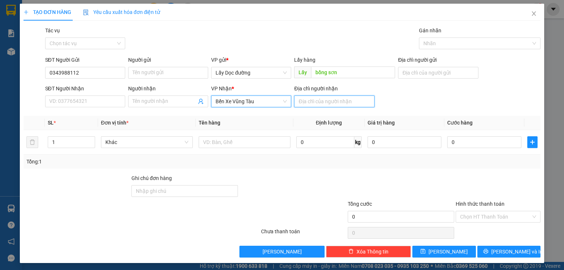
click at [309, 104] on input "Địa chỉ người nhận" at bounding box center [334, 101] width 80 height 12
type input "vũng tàu"
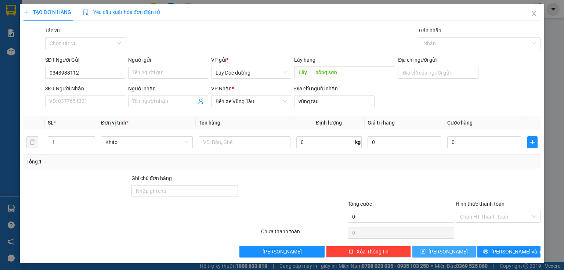
click at [427, 246] on button "[PERSON_NAME]" at bounding box center [444, 252] width 64 height 12
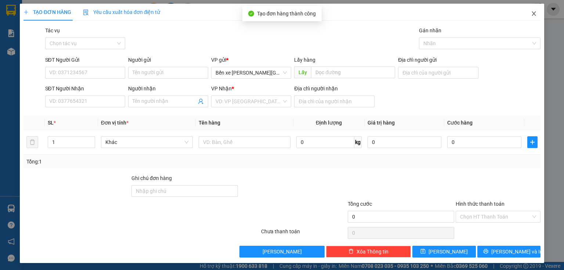
click at [533, 15] on span "Close" at bounding box center [534, 14] width 21 height 21
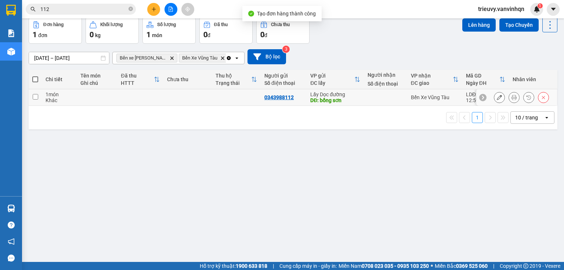
click at [82, 106] on td at bounding box center [97, 97] width 40 height 17
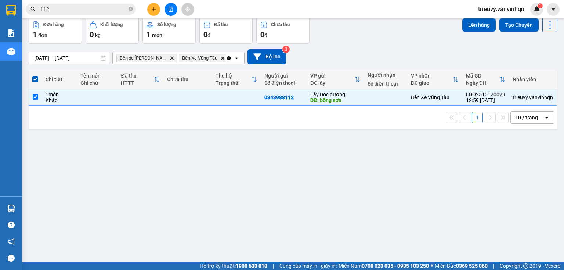
click at [475, 32] on div "Lên hàng Tạo Chuyến" at bounding box center [509, 24] width 95 height 15
click at [485, 32] on button "Lên hàng" at bounding box center [478, 24] width 33 height 13
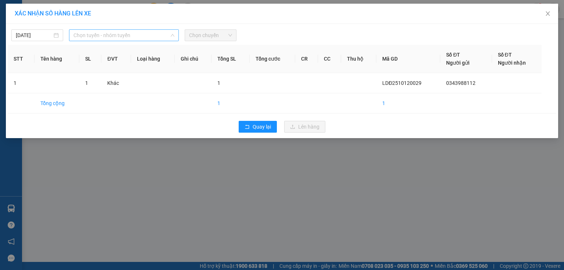
drag, startPoint x: 135, startPoint y: 33, endPoint x: 119, endPoint y: 63, distance: 33.3
click at [134, 35] on span "Chọn tuyến - nhóm tuyến" at bounding box center [123, 35] width 101 height 11
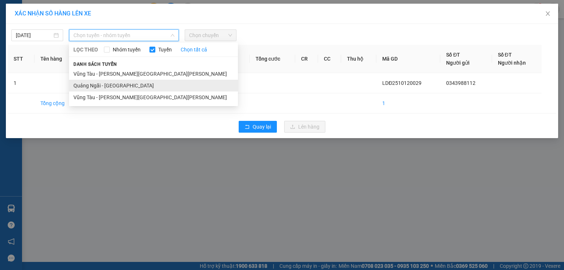
click at [119, 87] on li "Quảng Ngãi - [GEOGRAPHIC_DATA]" at bounding box center [153, 86] width 169 height 12
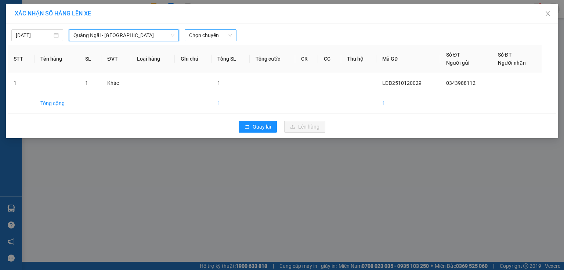
click at [222, 33] on span "Chọn chuyến" at bounding box center [210, 35] width 43 height 11
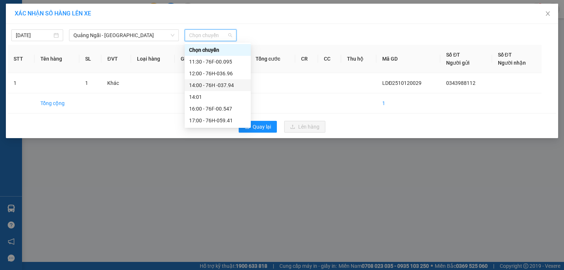
click at [236, 90] on div "14:00 - 76H -037.94" at bounding box center [218, 85] width 66 height 12
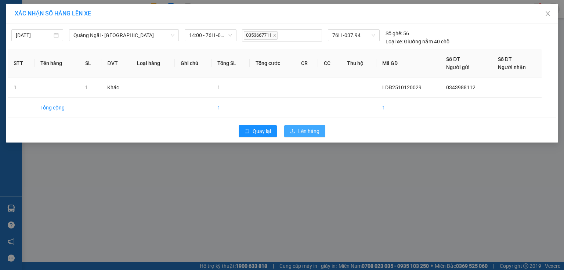
click at [303, 130] on span "Lên hàng" at bounding box center [308, 131] width 21 height 8
